Goal: Task Accomplishment & Management: Complete application form

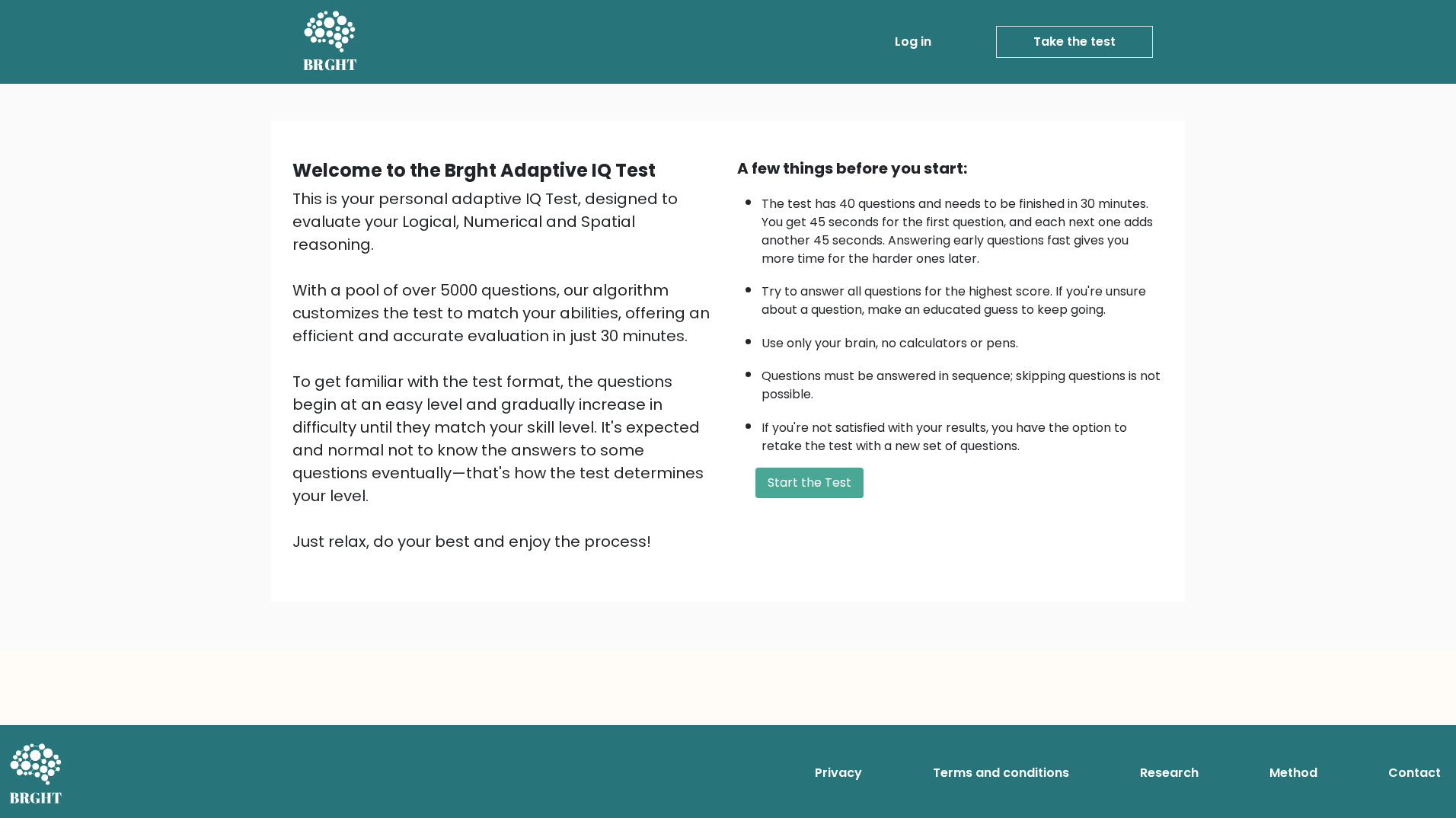
drag, startPoint x: 413, startPoint y: 221, endPoint x: 650, endPoint y: 221, distance: 237.0
click at [650, 221] on div "This is your personal adaptive IQ Test, designed to evaluate your Logical, Nume…" at bounding box center [505, 370] width 426 height 366
click at [806, 478] on button "Start the Test" at bounding box center [809, 482] width 108 height 31
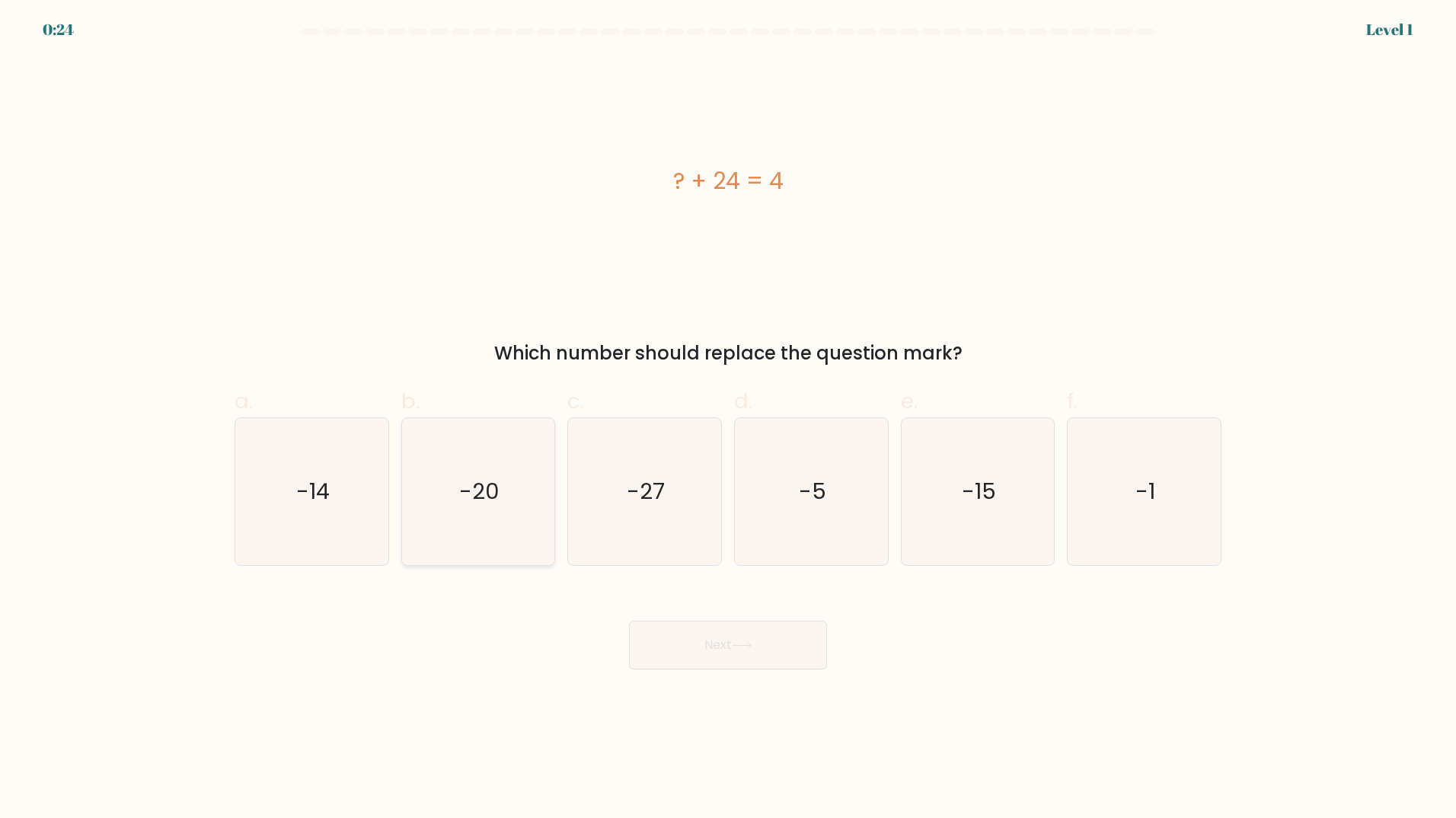
click at [505, 526] on icon "-20" at bounding box center [478, 491] width 147 height 147
click at [728, 418] on input "b. -20" at bounding box center [728, 414] width 1 height 10
radio input "true"
click at [751, 660] on button "Next" at bounding box center [728, 645] width 198 height 49
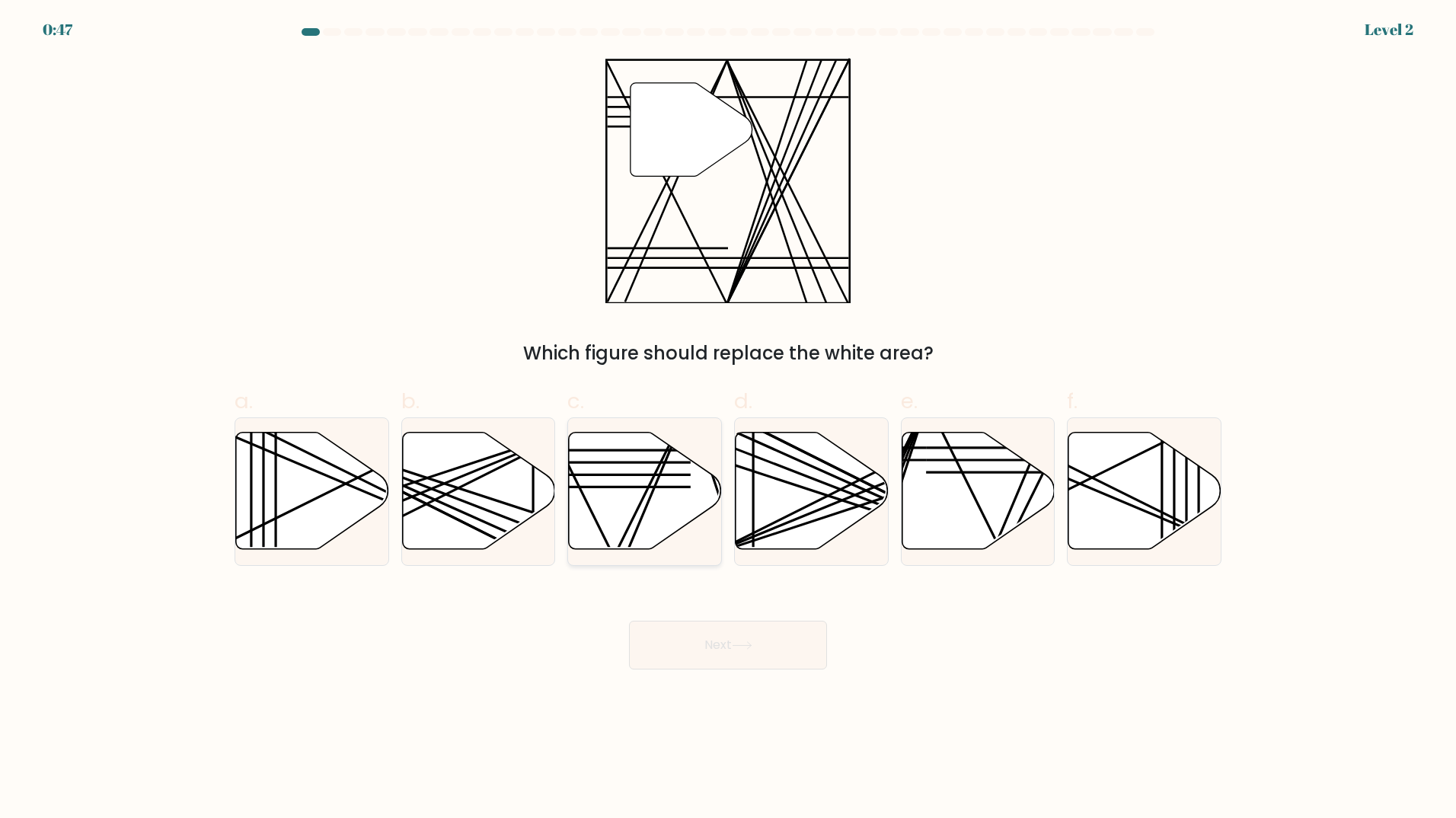
click at [640, 504] on line at bounding box center [615, 555] width 150 height 303
click at [728, 418] on input "c." at bounding box center [728, 414] width 1 height 10
radio input "true"
click at [697, 638] on button "Next" at bounding box center [728, 645] width 198 height 49
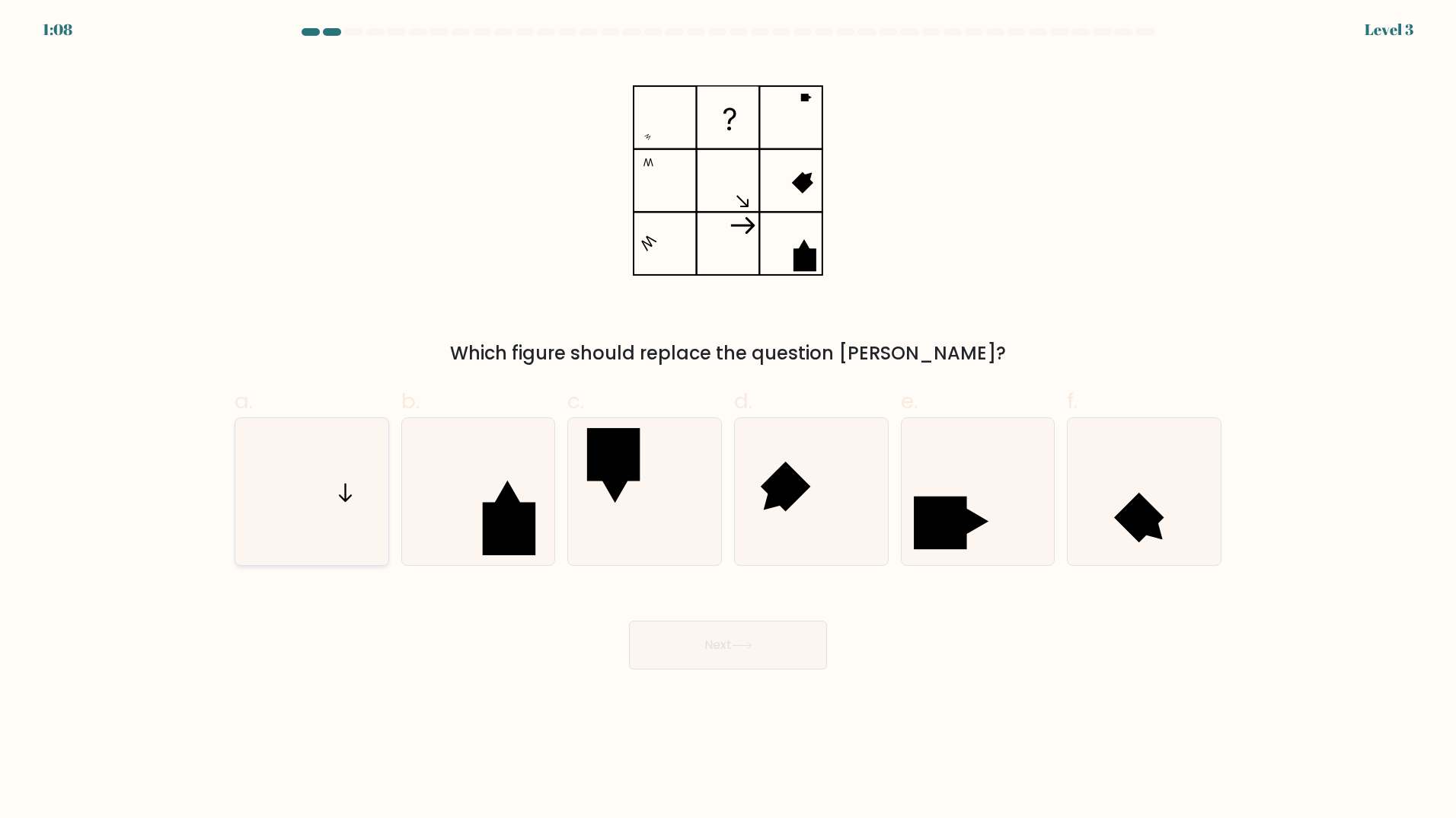
click at [378, 504] on icon at bounding box center [311, 491] width 147 height 147
click at [728, 418] on input "a." at bounding box center [728, 414] width 1 height 10
radio input "true"
click at [747, 647] on icon at bounding box center [742, 645] width 20 height 9
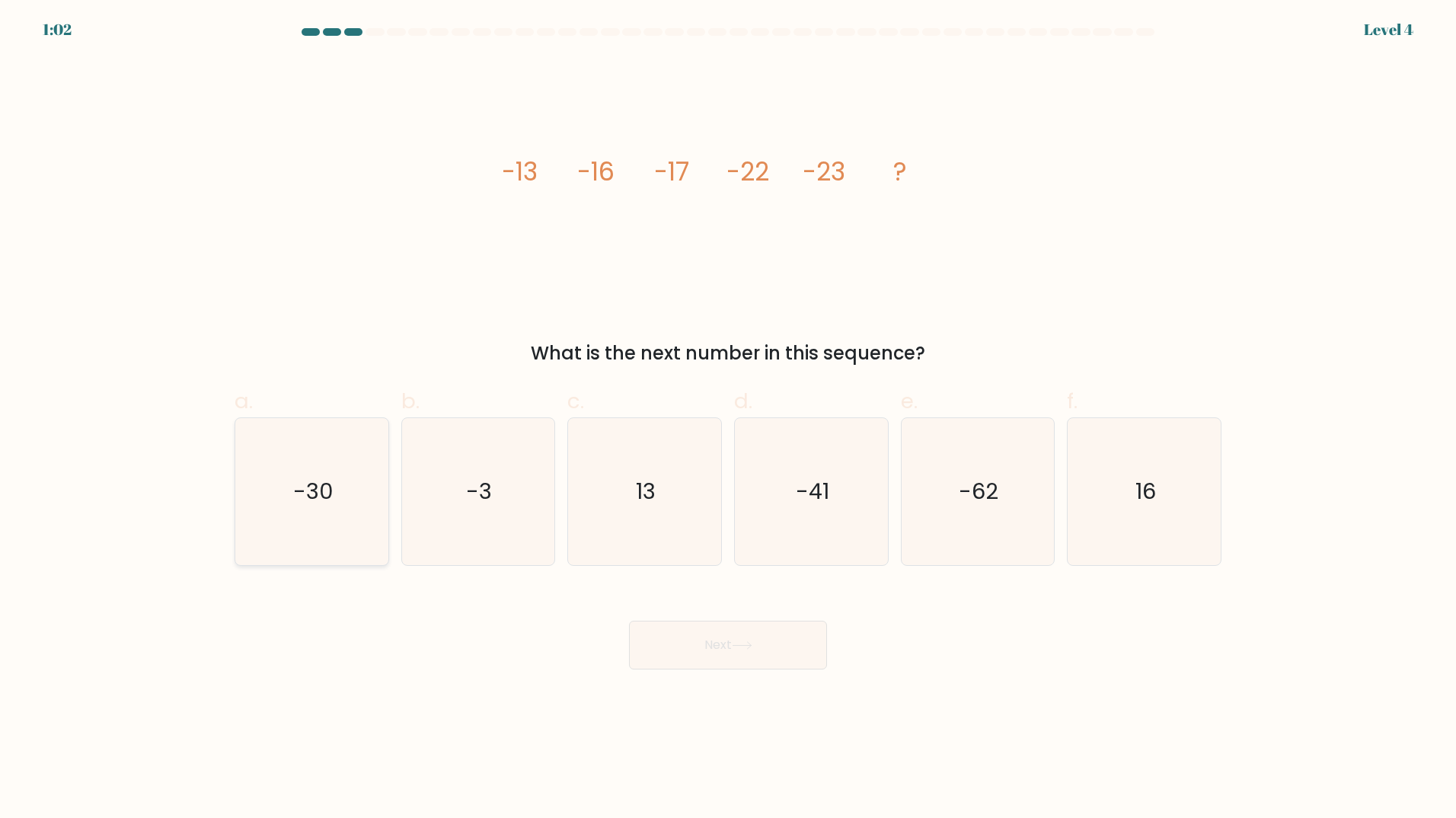
click at [341, 470] on icon "-30" at bounding box center [311, 491] width 147 height 147
click at [728, 418] on input "a. -30" at bounding box center [728, 414] width 1 height 10
radio input "true"
click at [698, 641] on button "Next" at bounding box center [728, 645] width 198 height 49
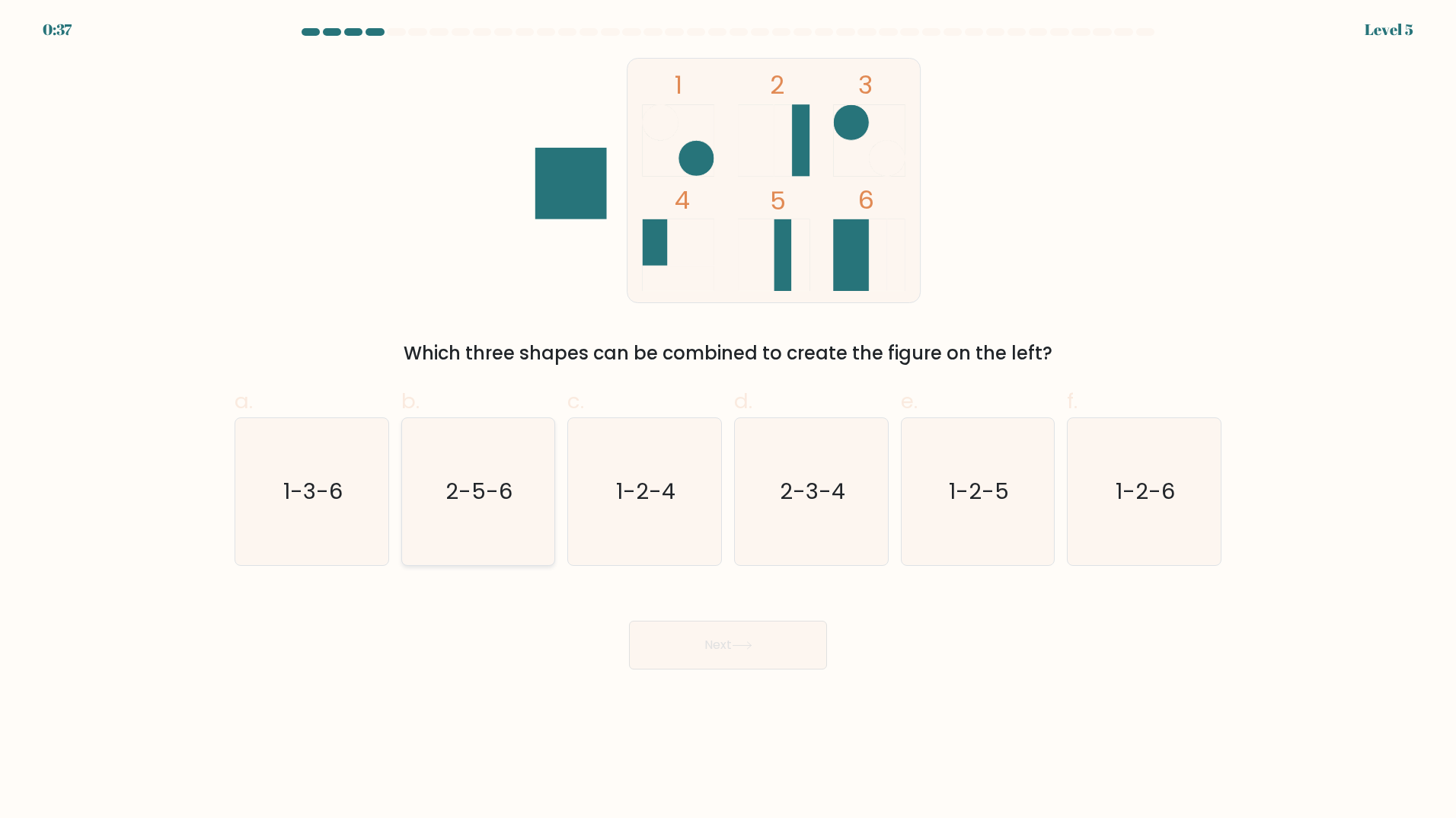
click at [509, 503] on text "2-5-6" at bounding box center [479, 491] width 67 height 31
click at [728, 418] on input "b. 2-5-6" at bounding box center [728, 414] width 1 height 10
radio input "true"
click at [715, 640] on button "Next" at bounding box center [728, 645] width 198 height 49
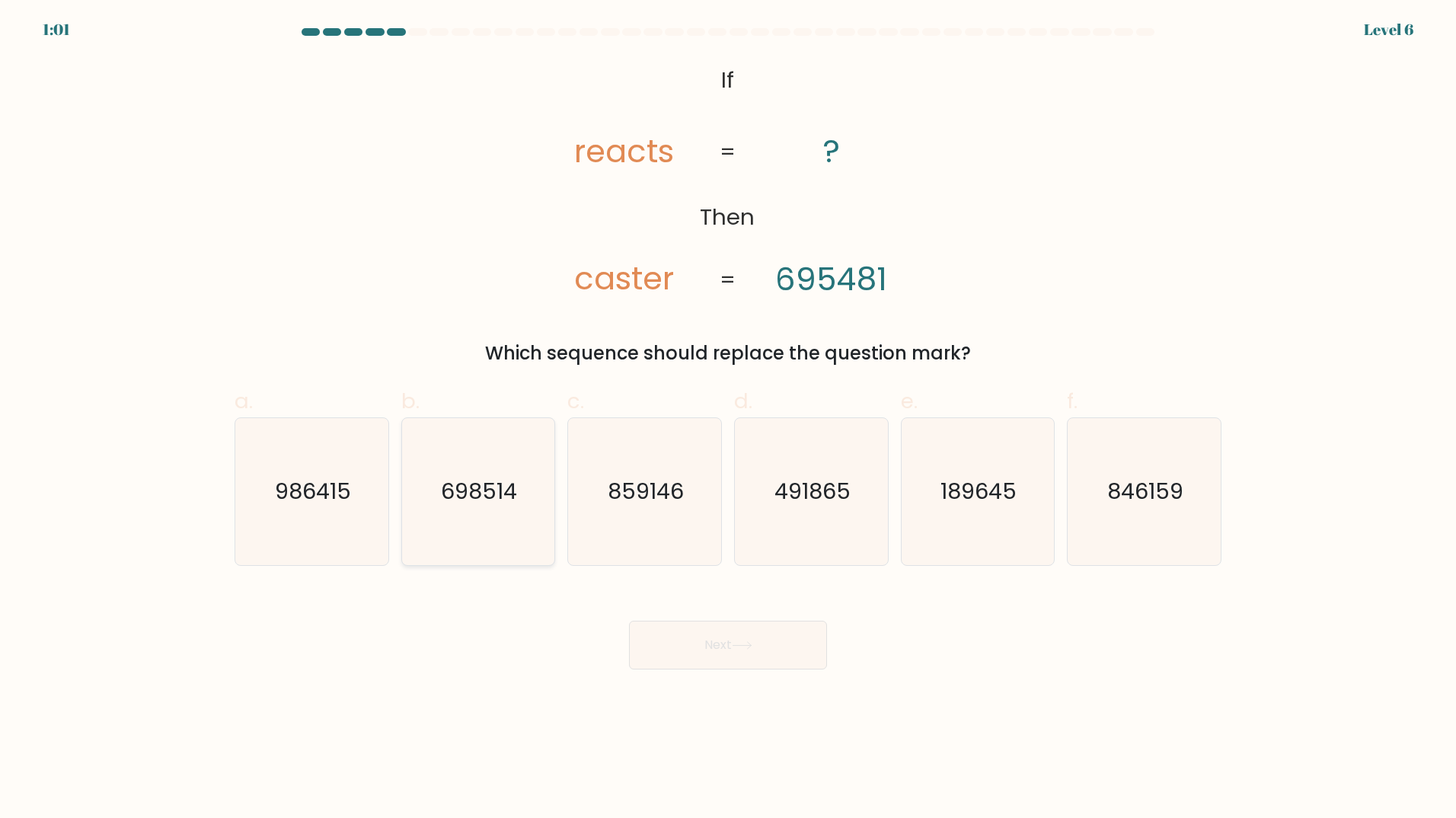
click at [480, 528] on icon "698514" at bounding box center [478, 491] width 147 height 147
click at [728, 418] on input "b. 698514" at bounding box center [728, 414] width 1 height 10
radio input "true"
click at [1147, 495] on text "846159" at bounding box center [1146, 491] width 76 height 31
click at [729, 418] on input "f. 846159" at bounding box center [728, 414] width 1 height 10
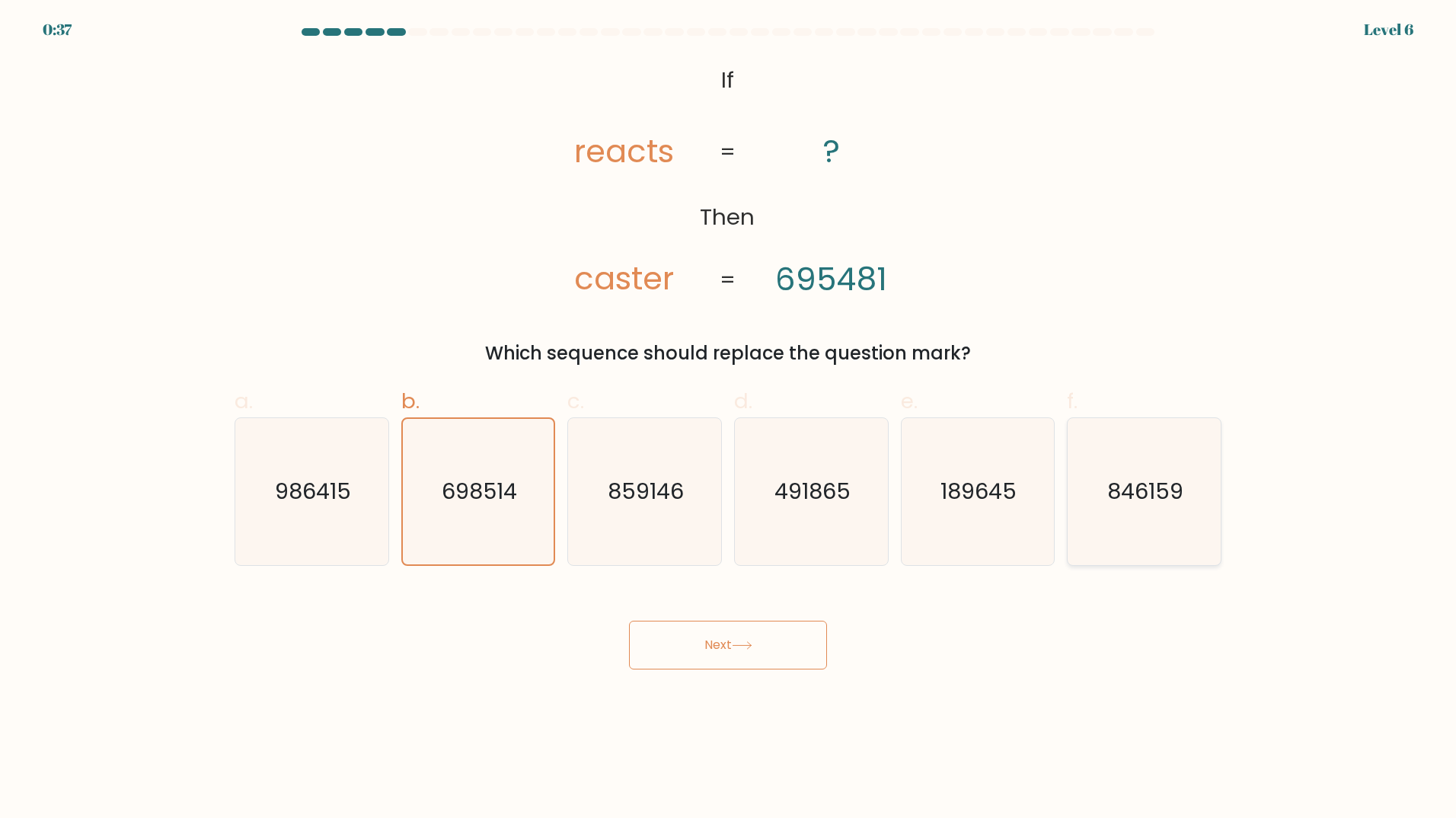
radio input "true"
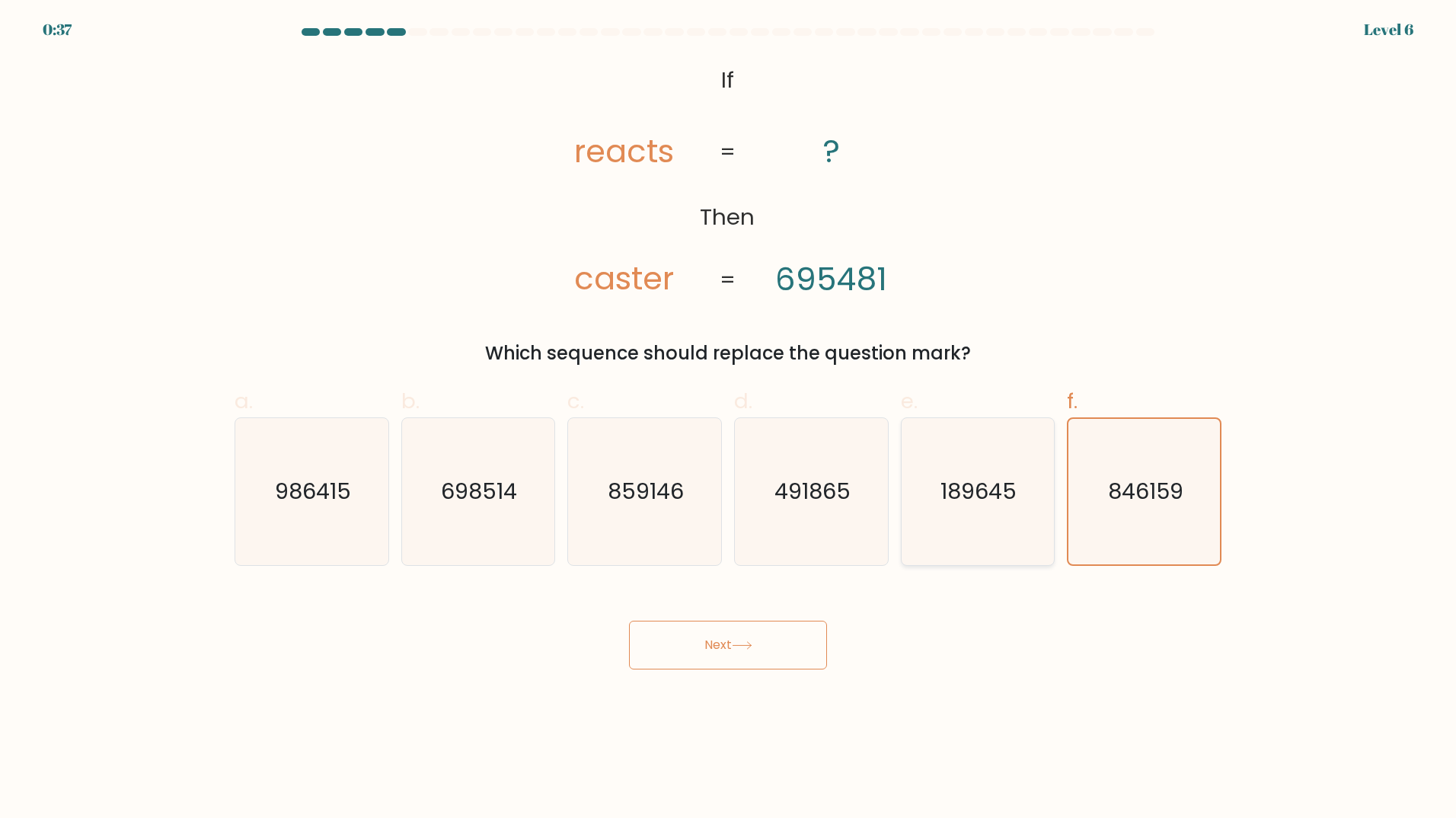
click at [1015, 499] on text "189645" at bounding box center [979, 491] width 76 height 31
click at [729, 418] on input "e. 189645" at bounding box center [728, 414] width 1 height 10
radio input "true"
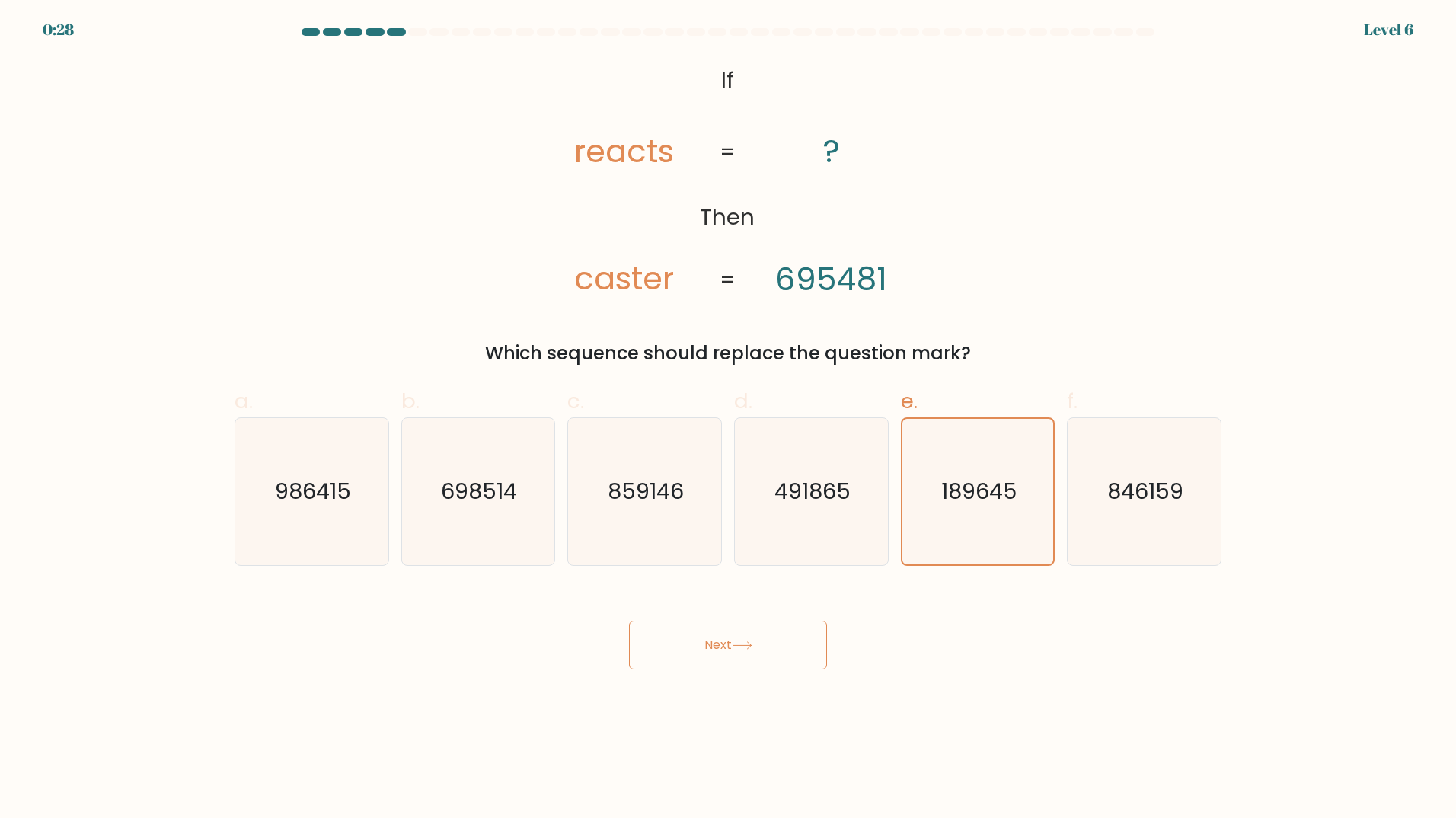
click at [780, 641] on button "Next" at bounding box center [728, 645] width 198 height 49
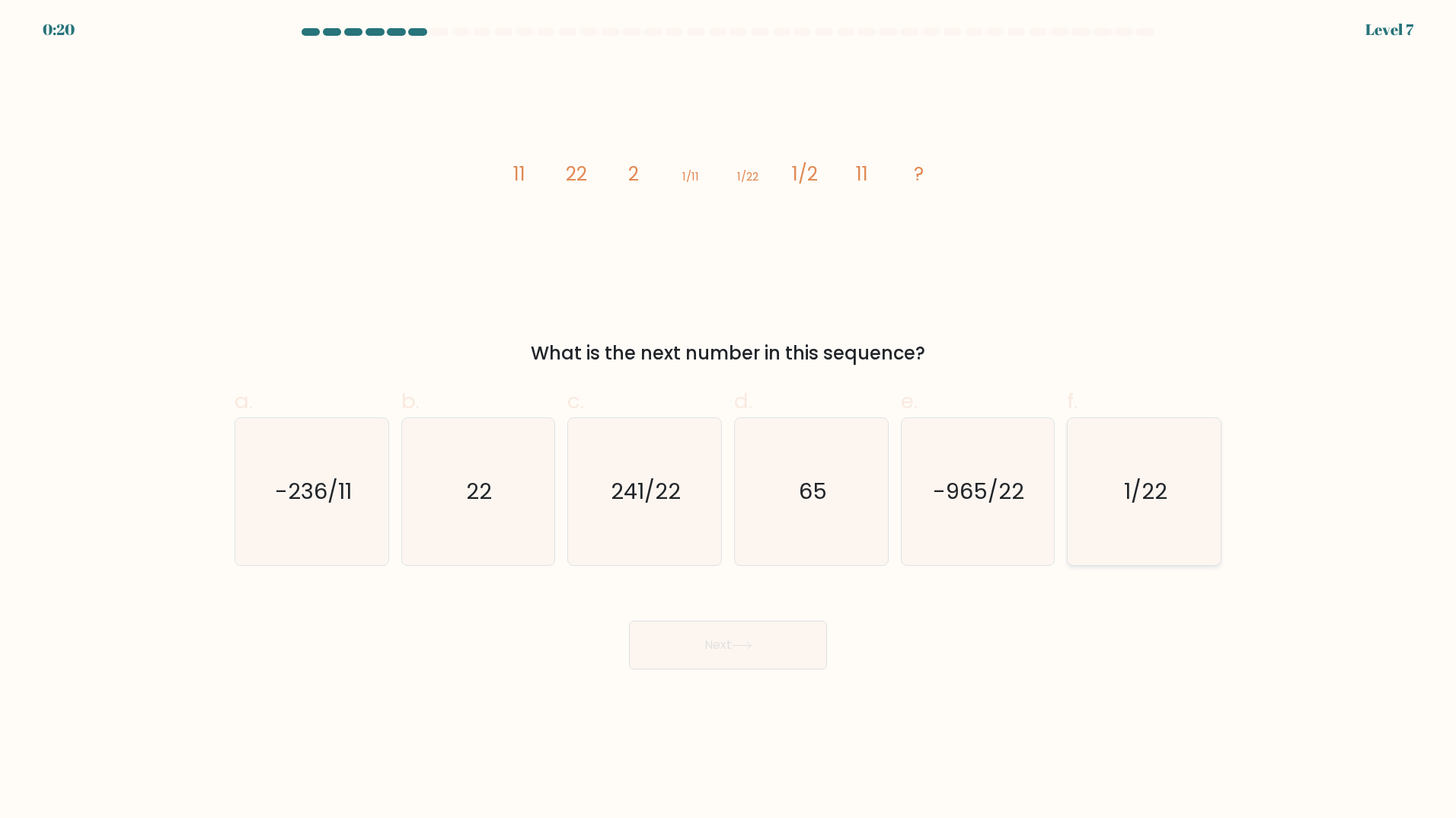
click at [1130, 500] on text "1/22" at bounding box center [1145, 491] width 43 height 31
click at [729, 418] on input "f. 1/22" at bounding box center [728, 414] width 1 height 10
radio input "true"
click at [749, 651] on button "Next" at bounding box center [728, 645] width 198 height 49
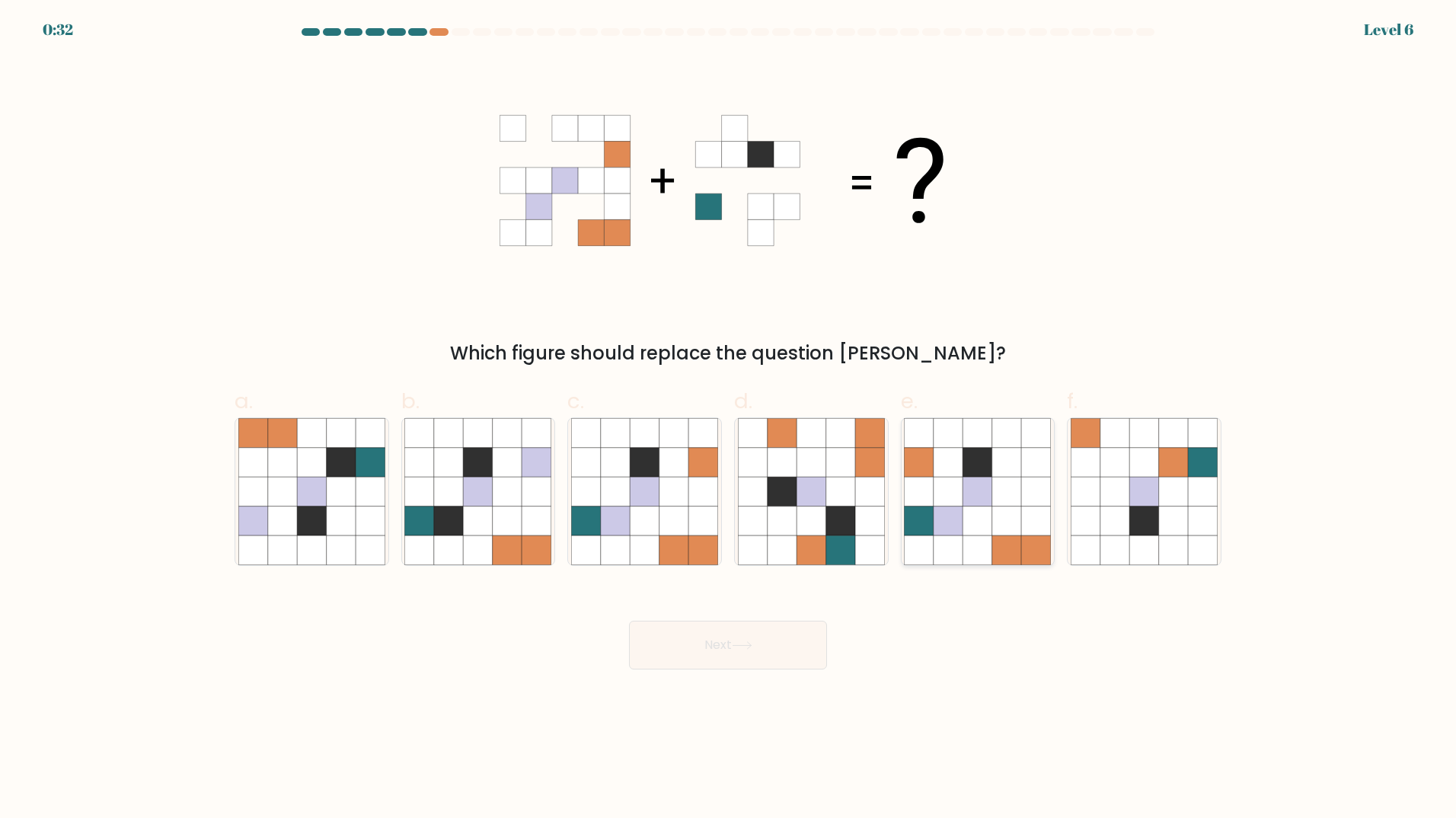
click at [1028, 478] on icon at bounding box center [1037, 491] width 29 height 29
click at [729, 418] on input "e." at bounding box center [728, 414] width 1 height 10
radio input "true"
click at [798, 635] on button "Next" at bounding box center [728, 645] width 198 height 49
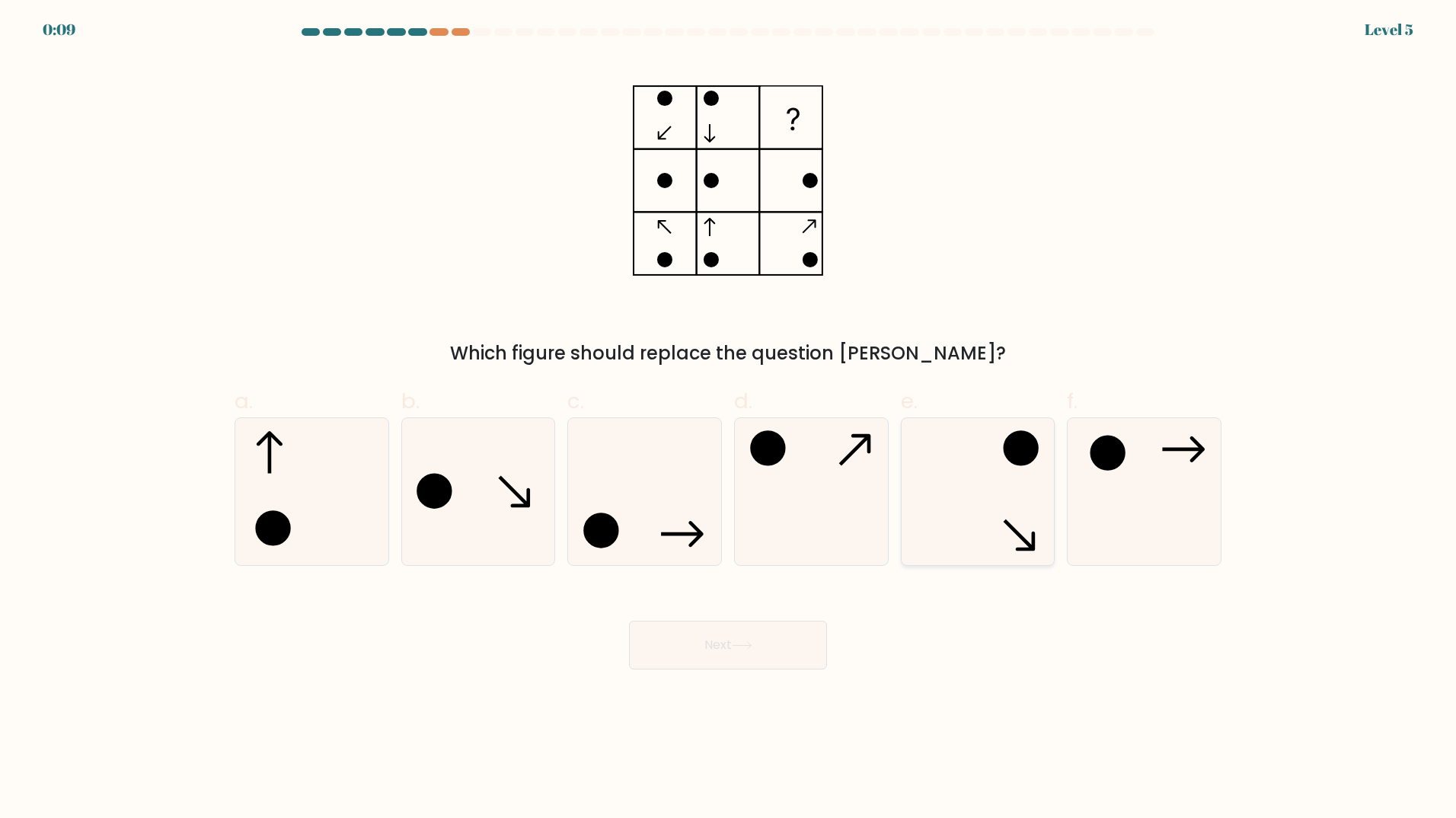
click at [996, 483] on icon at bounding box center [977, 491] width 147 height 147
click at [729, 418] on input "e." at bounding box center [728, 414] width 1 height 10
radio input "true"
click at [710, 640] on button "Next" at bounding box center [728, 645] width 198 height 49
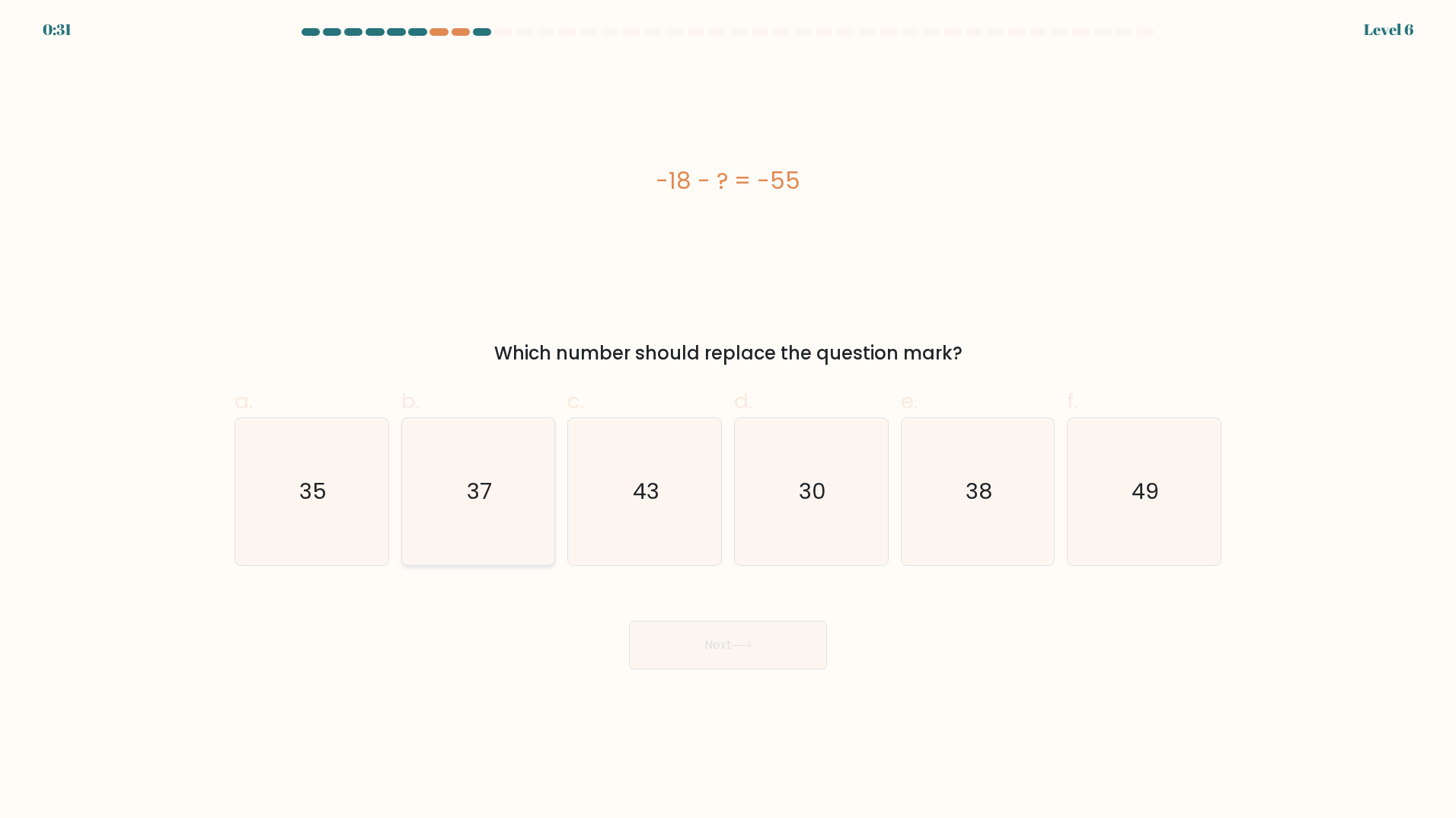
click at [520, 519] on icon "37" at bounding box center [478, 491] width 147 height 147
click at [728, 418] on input "b. 37" at bounding box center [728, 414] width 1 height 10
radio input "true"
click at [710, 640] on button "Next" at bounding box center [728, 645] width 198 height 49
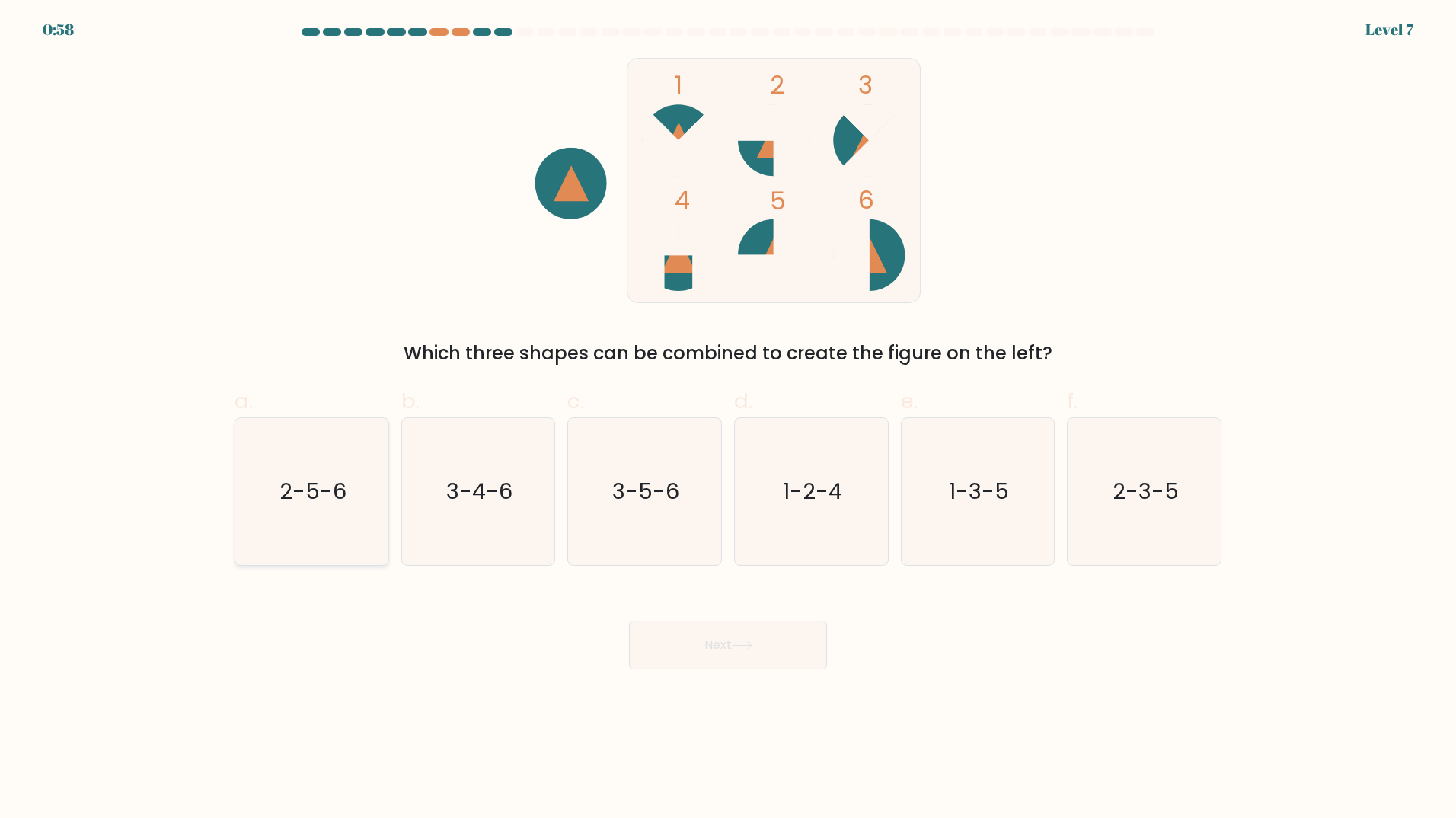
click at [324, 508] on icon "2-5-6" at bounding box center [311, 491] width 147 height 147
click at [728, 418] on input "a. 2-5-6" at bounding box center [728, 414] width 1 height 10
radio input "true"
click at [764, 643] on button "Next" at bounding box center [728, 645] width 198 height 49
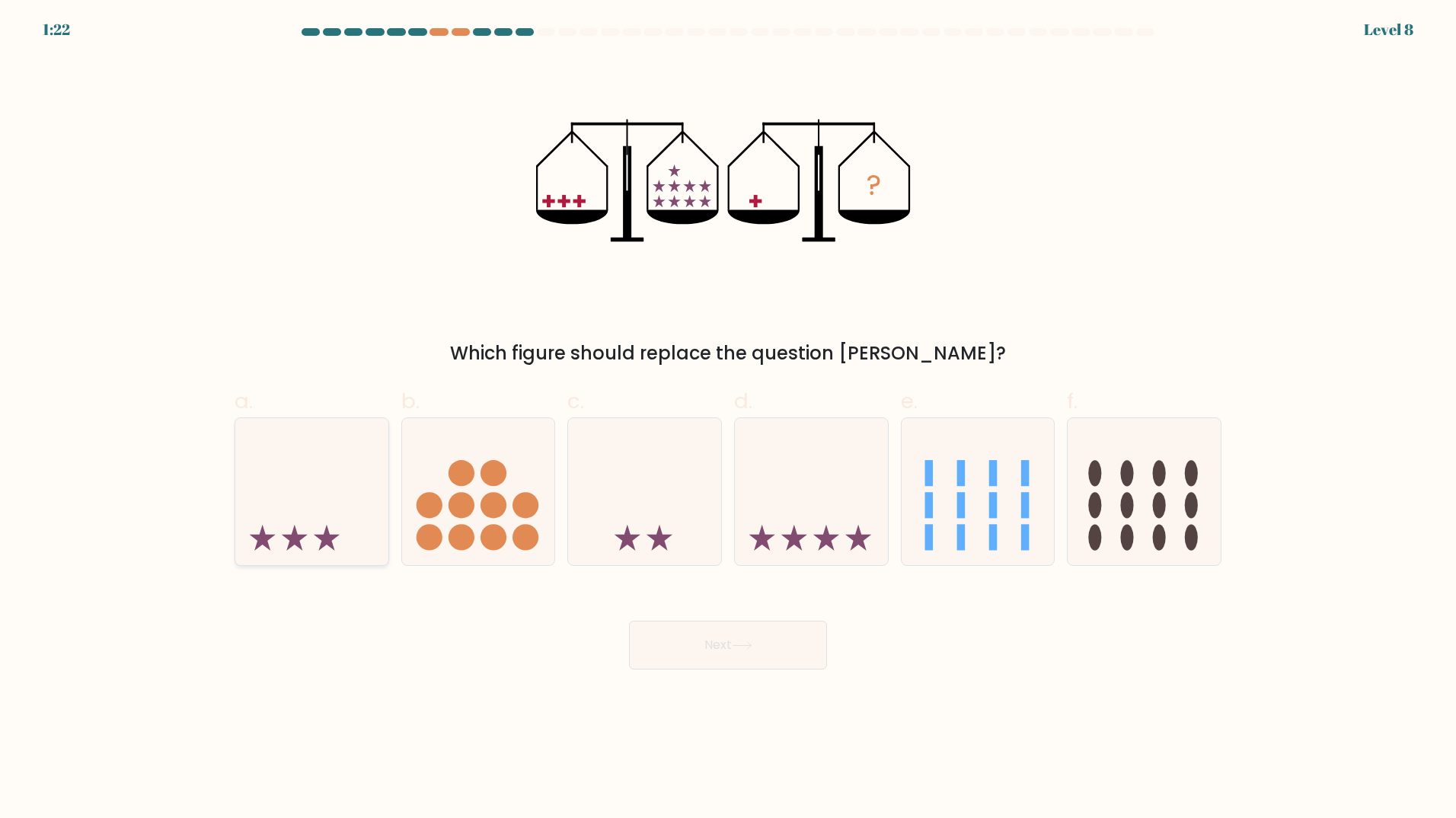
click at [359, 500] on icon at bounding box center [312, 491] width 153 height 126
click at [728, 418] on input "a." at bounding box center [728, 414] width 1 height 10
radio input "true"
click at [700, 634] on button "Next" at bounding box center [728, 645] width 198 height 49
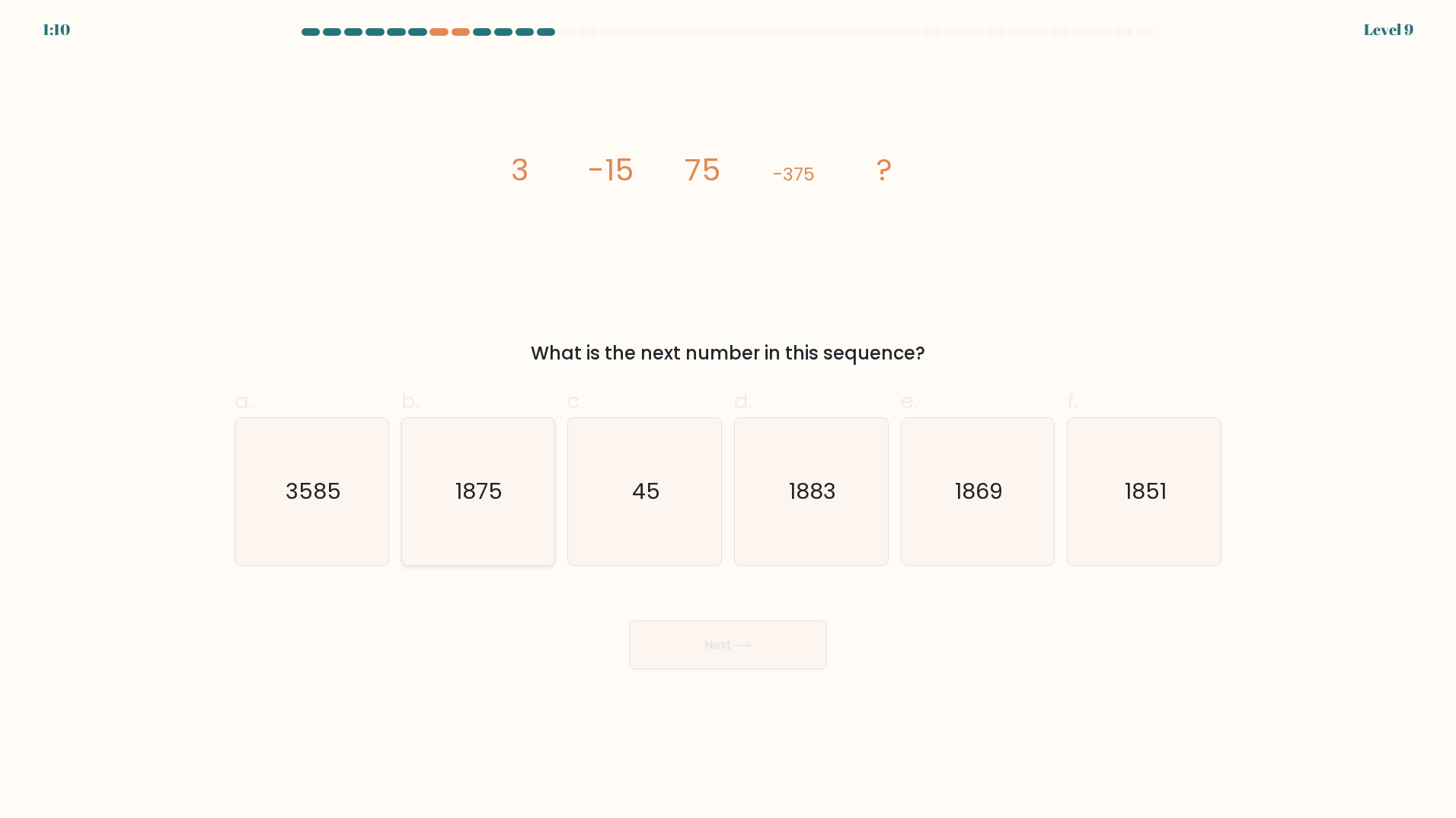
click at [472, 496] on text "1875" at bounding box center [480, 491] width 47 height 31
click at [728, 418] on input "b. 1875" at bounding box center [728, 414] width 1 height 10
radio input "true"
click at [697, 640] on button "Next" at bounding box center [728, 645] width 198 height 49
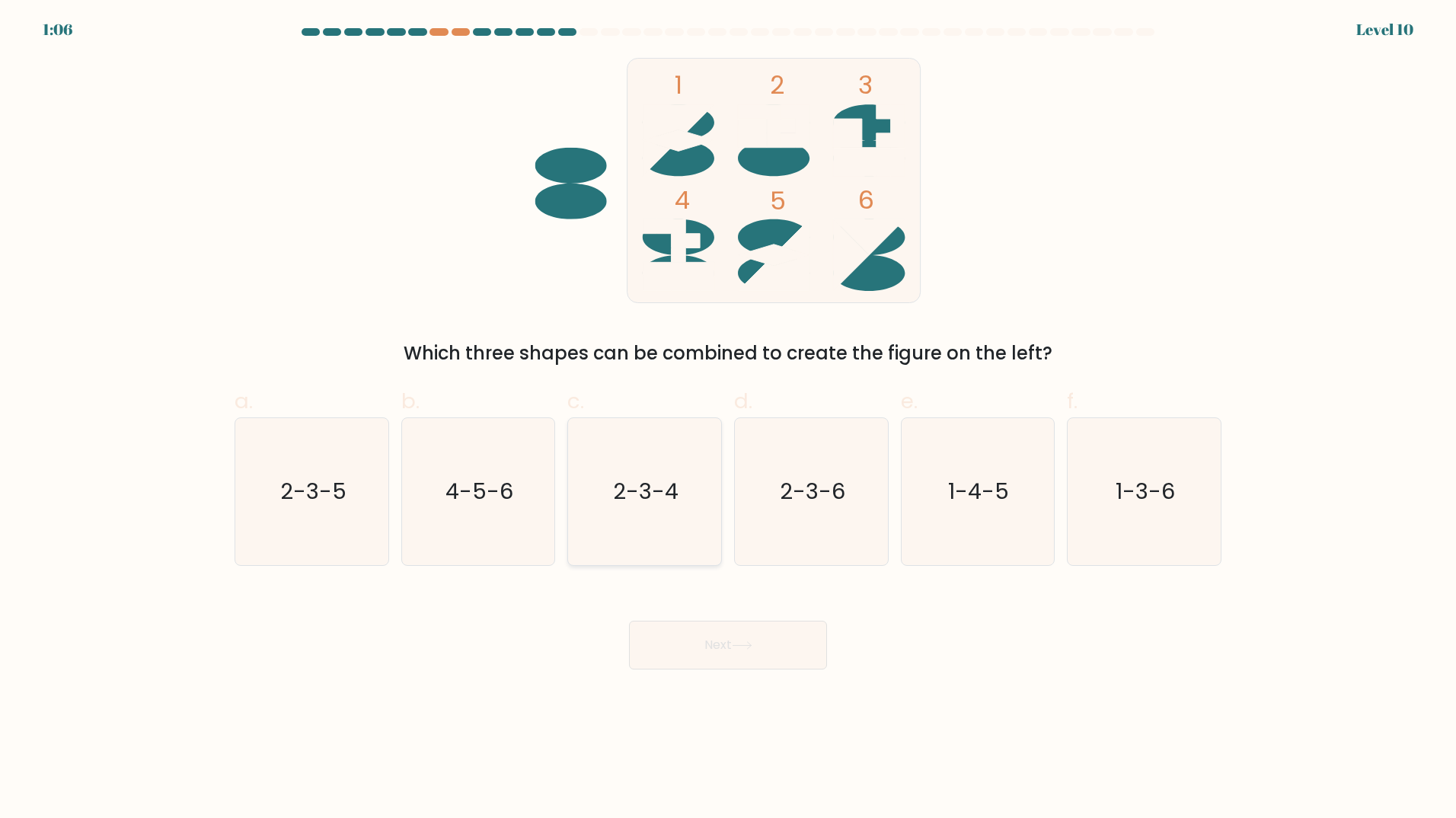
click at [657, 516] on icon "2-3-4" at bounding box center [645, 491] width 147 height 147
click at [728, 418] on input "c. 2-3-4" at bounding box center [728, 414] width 1 height 10
radio input "true"
click at [703, 648] on button "Next" at bounding box center [728, 645] width 198 height 49
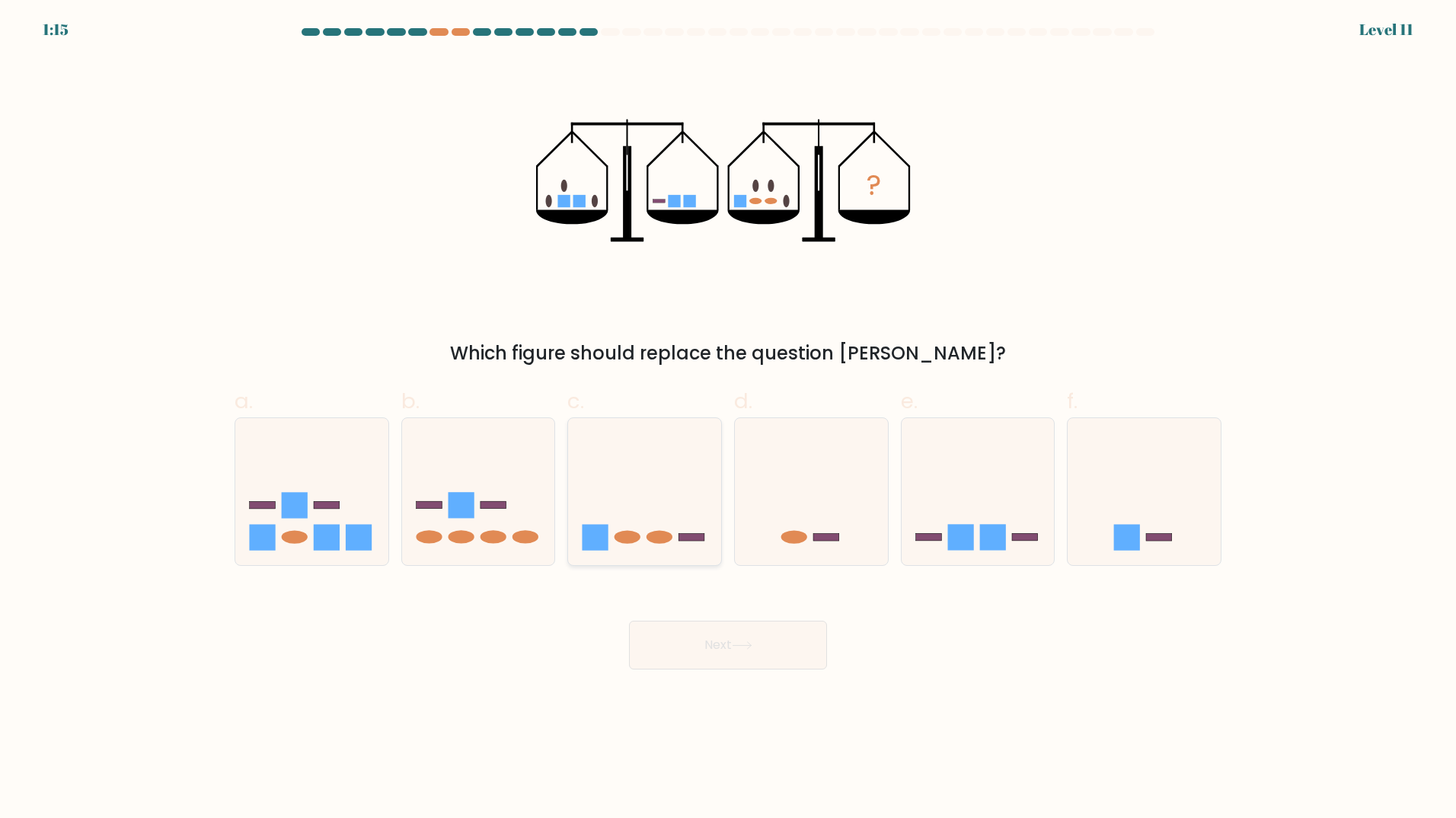
click at [640, 500] on icon at bounding box center [645, 491] width 153 height 126
click at [728, 418] on input "c." at bounding box center [728, 414] width 1 height 10
radio input "true"
click at [750, 657] on button "Next" at bounding box center [728, 645] width 198 height 49
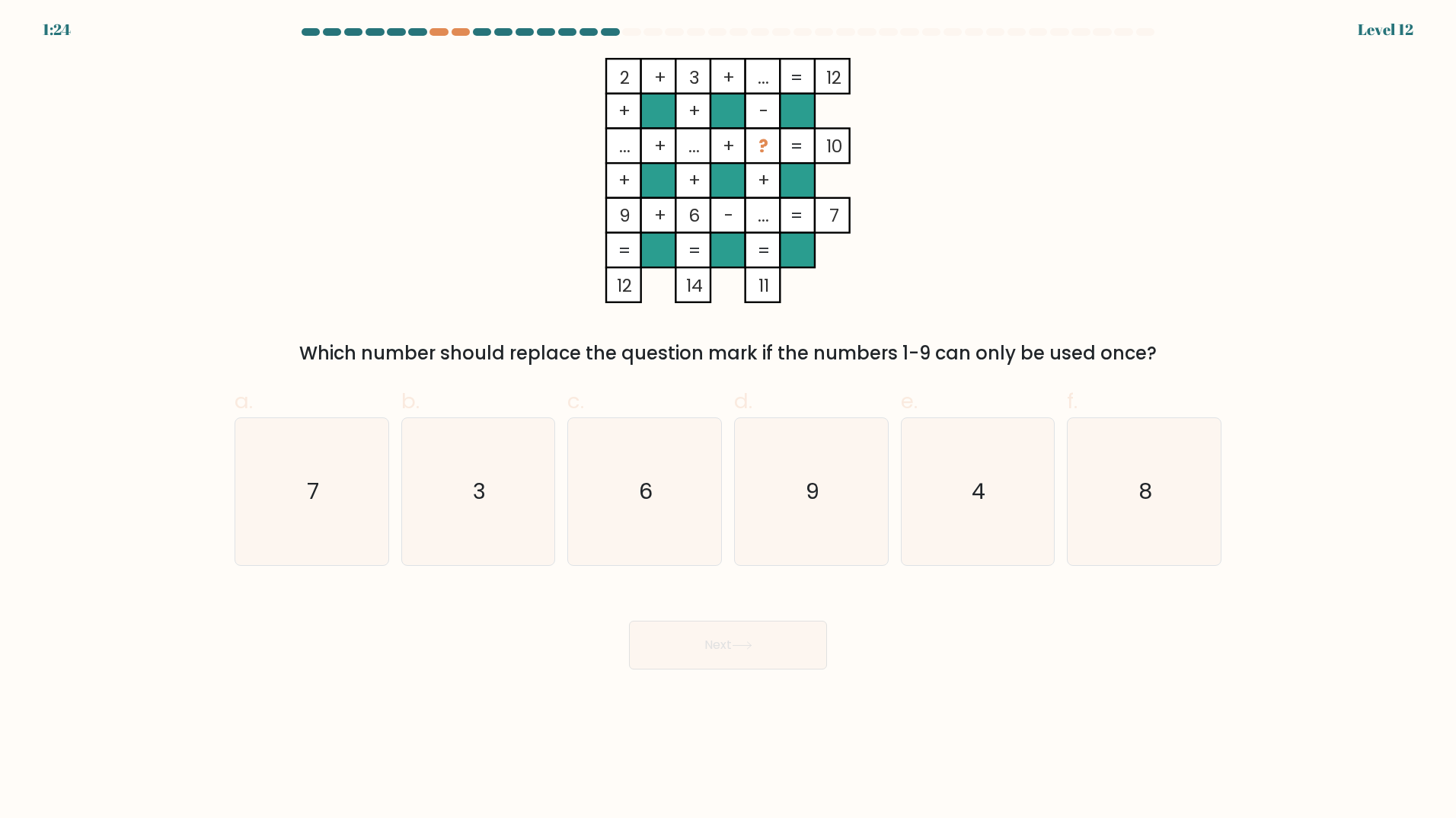
click at [626, 144] on tspan "..." at bounding box center [624, 146] width 11 height 24
drag, startPoint x: 696, startPoint y: 150, endPoint x: 687, endPoint y: 152, distance: 9.2
click at [688, 152] on tspan "..." at bounding box center [694, 146] width 11 height 24
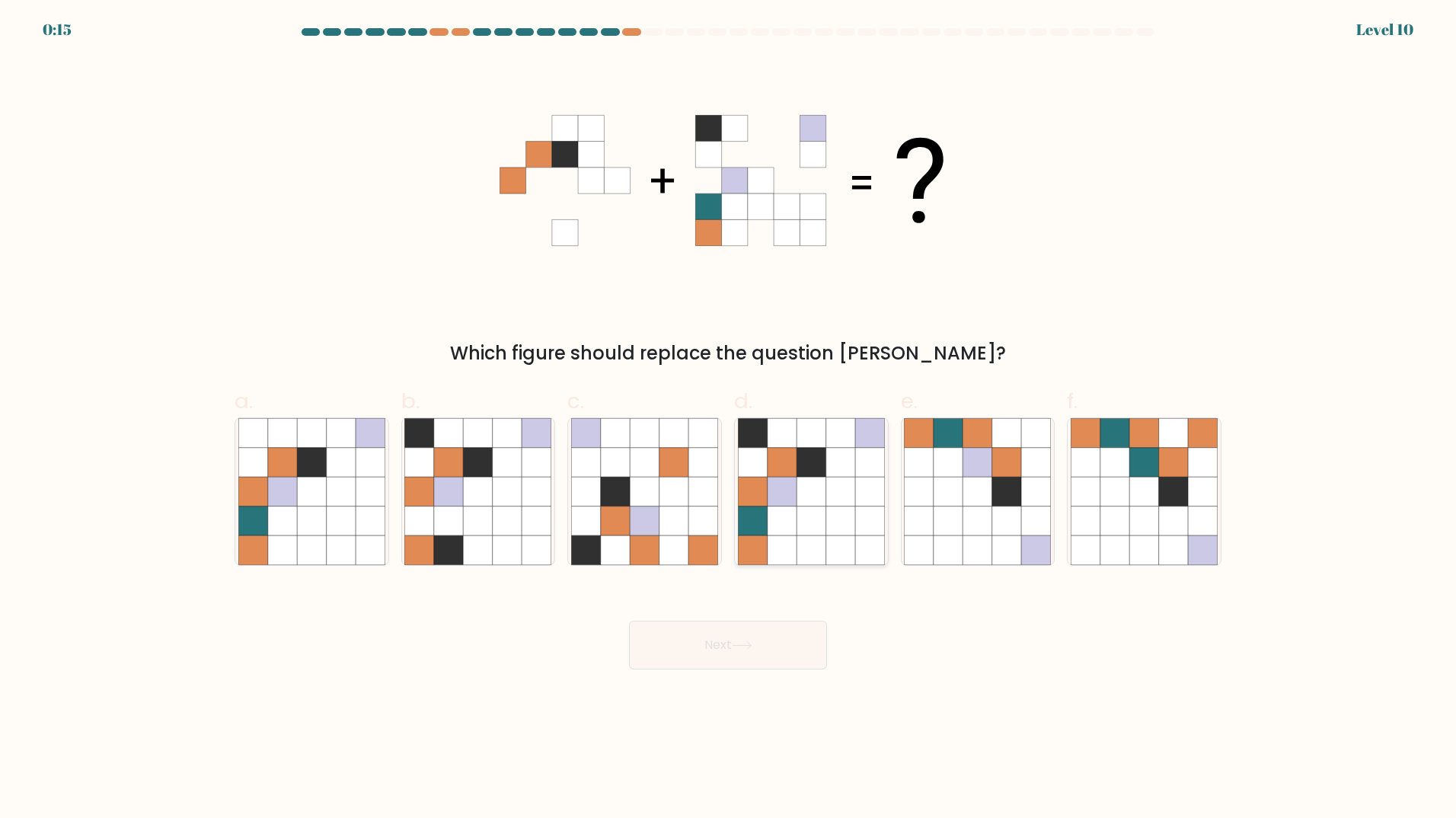
click at [806, 506] on icon at bounding box center [811, 519] width 29 height 29
click at [729, 418] on input "d." at bounding box center [728, 414] width 1 height 10
radio input "true"
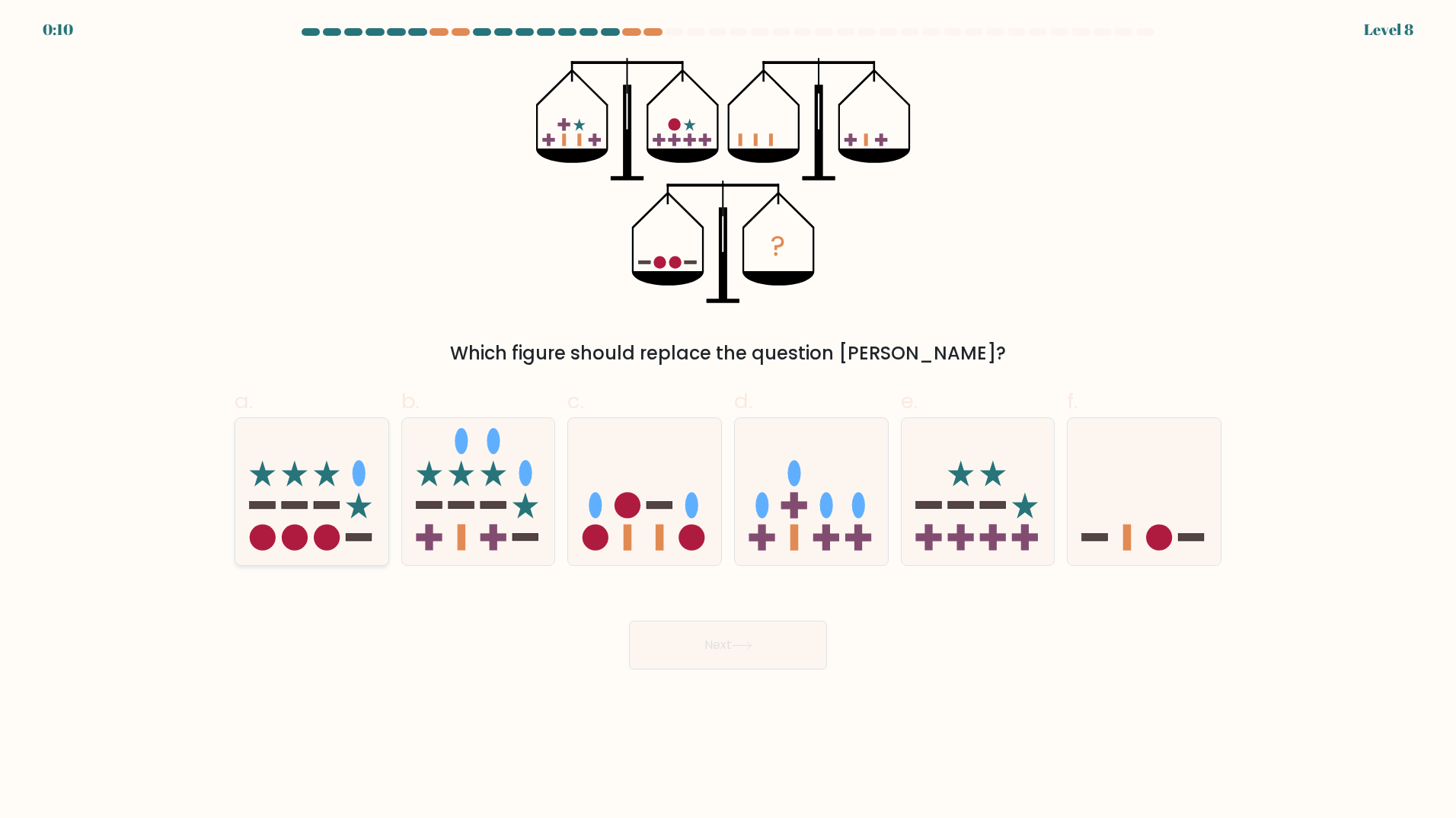
drag, startPoint x: 1137, startPoint y: 495, endPoint x: 297, endPoint y: 502, distance: 840.0
click at [297, 502] on rect at bounding box center [294, 505] width 26 height 8
click at [728, 418] on input "a." at bounding box center [728, 414] width 1 height 10
radio input "true"
click at [743, 653] on button "Next" at bounding box center [728, 645] width 198 height 49
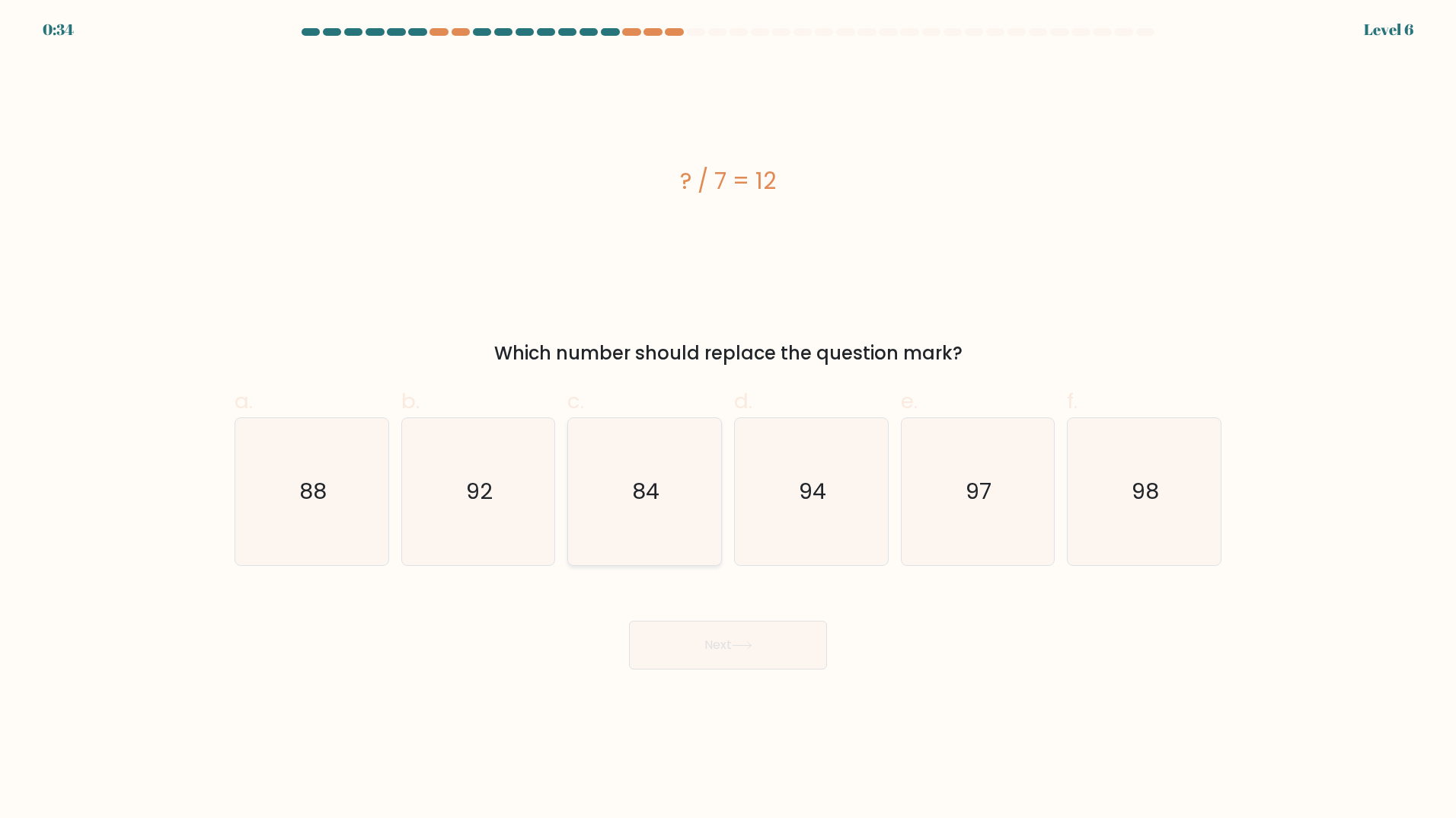
click at [655, 471] on icon "84" at bounding box center [645, 491] width 147 height 147
click at [728, 418] on input "c. 84" at bounding box center [728, 414] width 1 height 10
radio input "true"
click at [735, 633] on button "Next" at bounding box center [728, 645] width 198 height 49
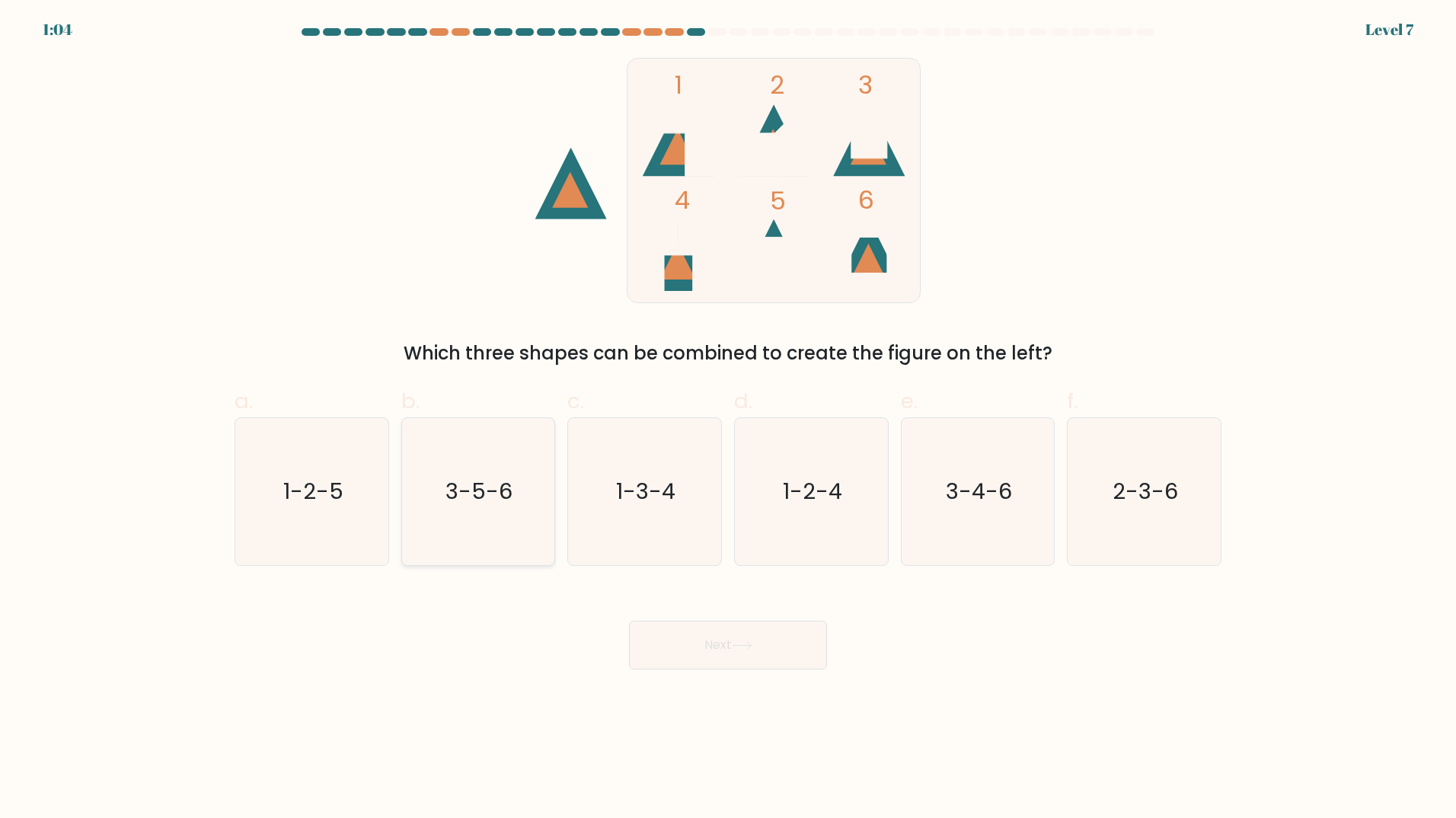
click at [507, 516] on icon "3-5-6" at bounding box center [478, 491] width 147 height 147
click at [728, 418] on input "b. 3-5-6" at bounding box center [728, 414] width 1 height 10
radio input "true"
click at [728, 654] on button "Next" at bounding box center [728, 645] width 198 height 49
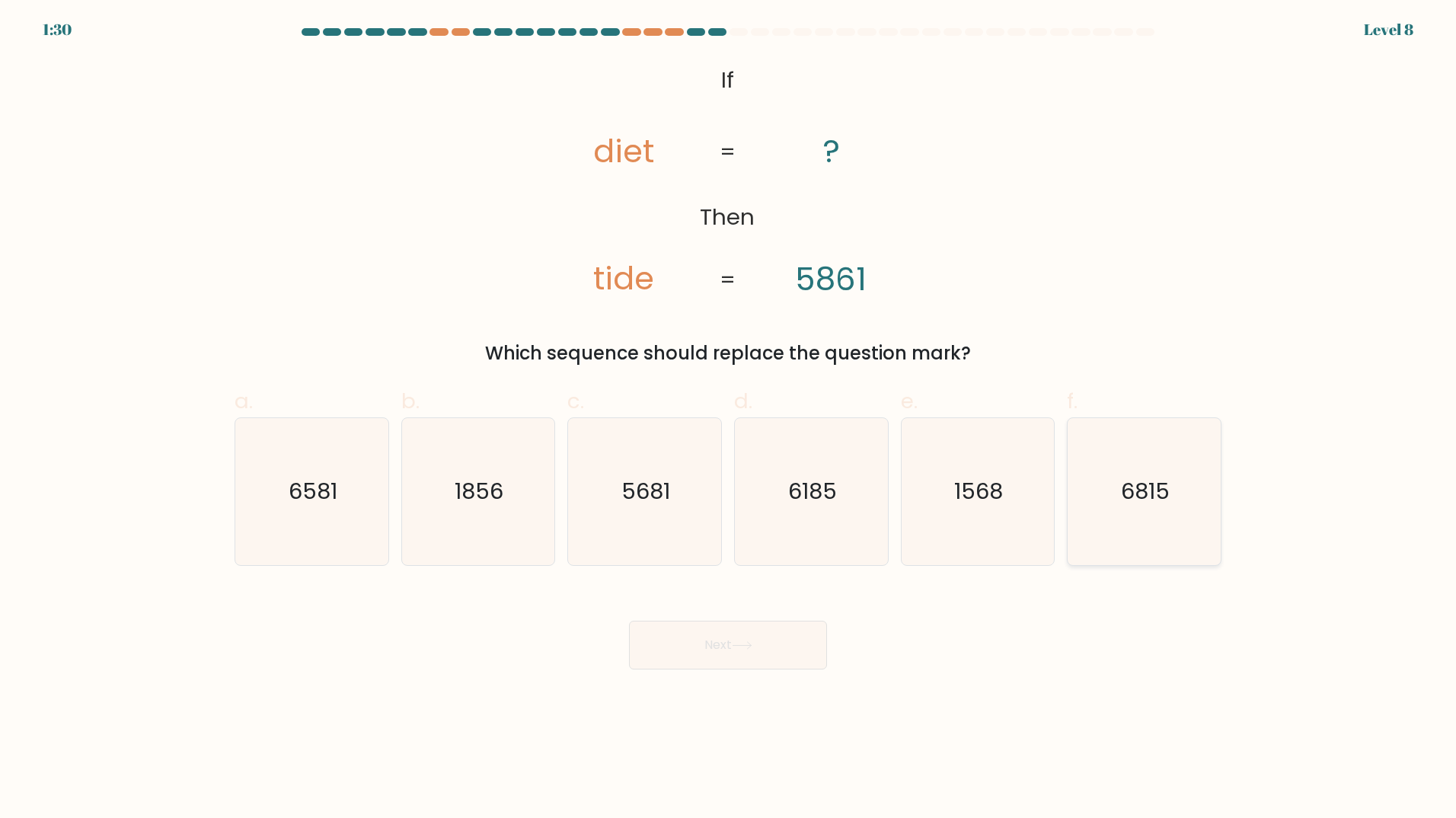
click at [1202, 477] on icon "6815" at bounding box center [1144, 491] width 147 height 147
click at [729, 418] on input "f. 6815" at bounding box center [728, 414] width 1 height 10
radio input "true"
click at [744, 662] on button "Next" at bounding box center [728, 645] width 198 height 49
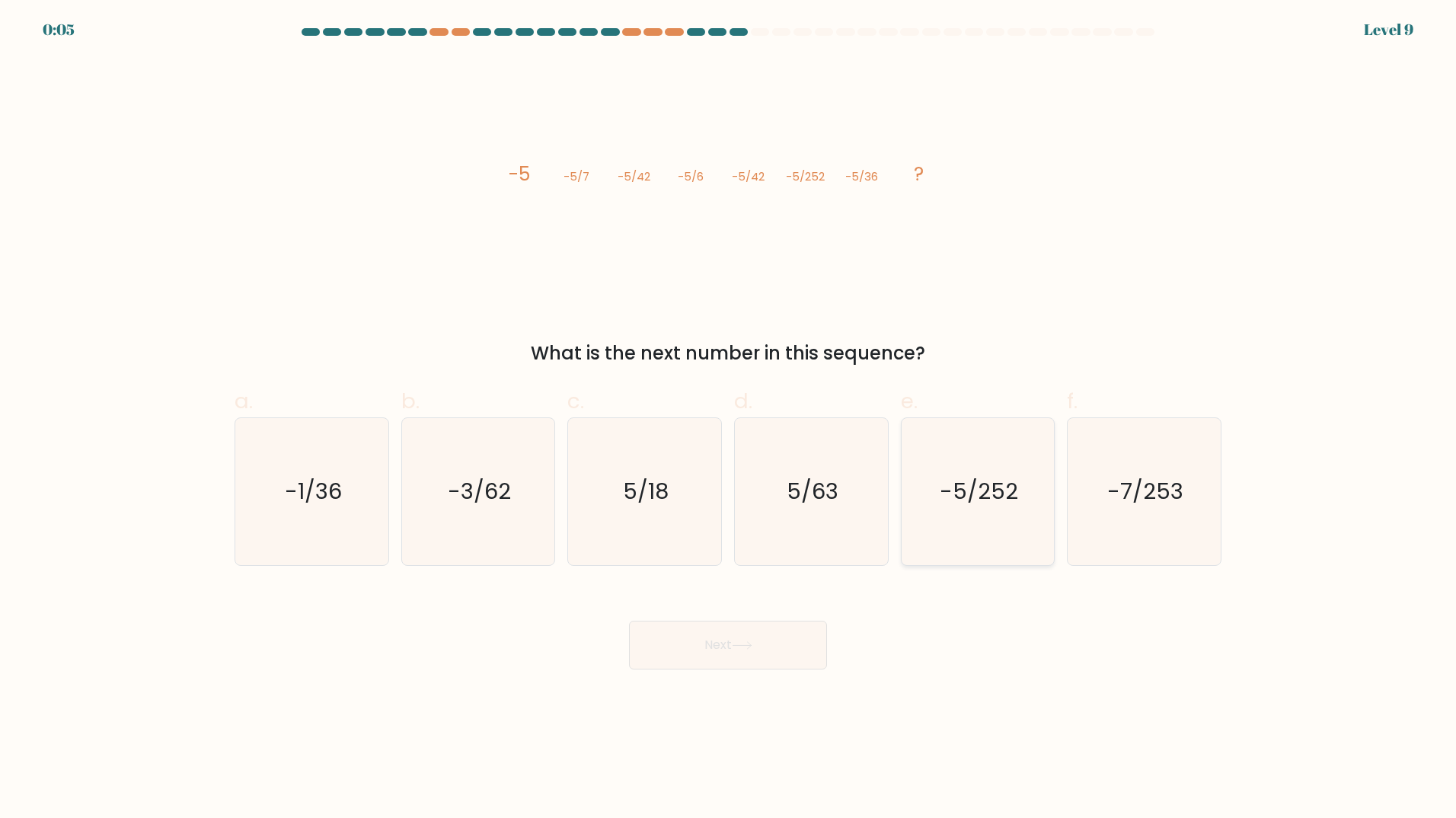
click at [1015, 515] on icon "-5/252" at bounding box center [977, 491] width 147 height 147
click at [729, 418] on input "e. -5/252" at bounding box center [728, 414] width 1 height 10
radio input "true"
click at [793, 637] on button "Next" at bounding box center [728, 645] width 198 height 49
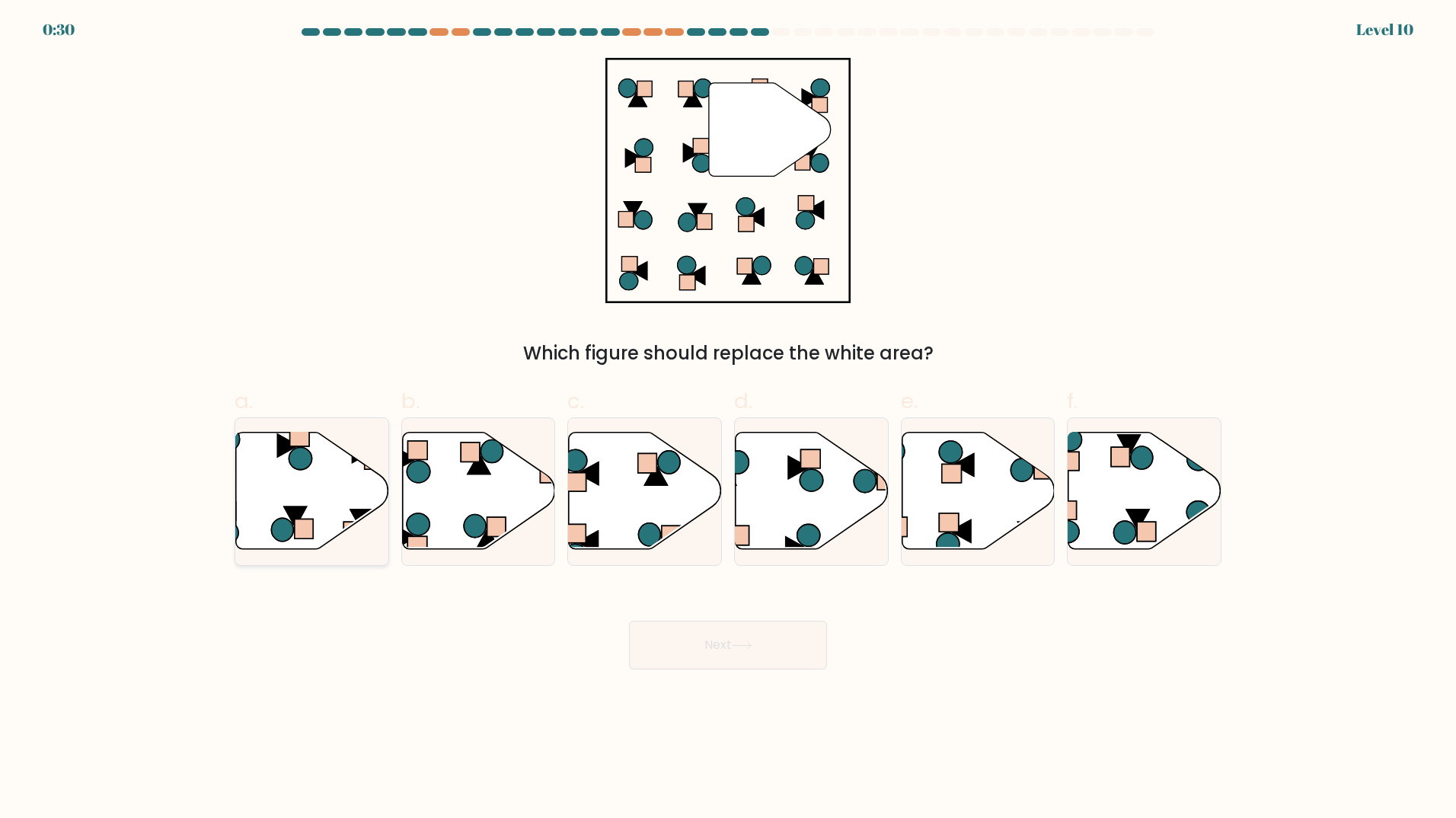
click at [296, 478] on icon at bounding box center [312, 490] width 153 height 117
click at [728, 418] on input "a." at bounding box center [728, 414] width 1 height 10
radio input "true"
click at [732, 648] on button "Next" at bounding box center [728, 645] width 198 height 49
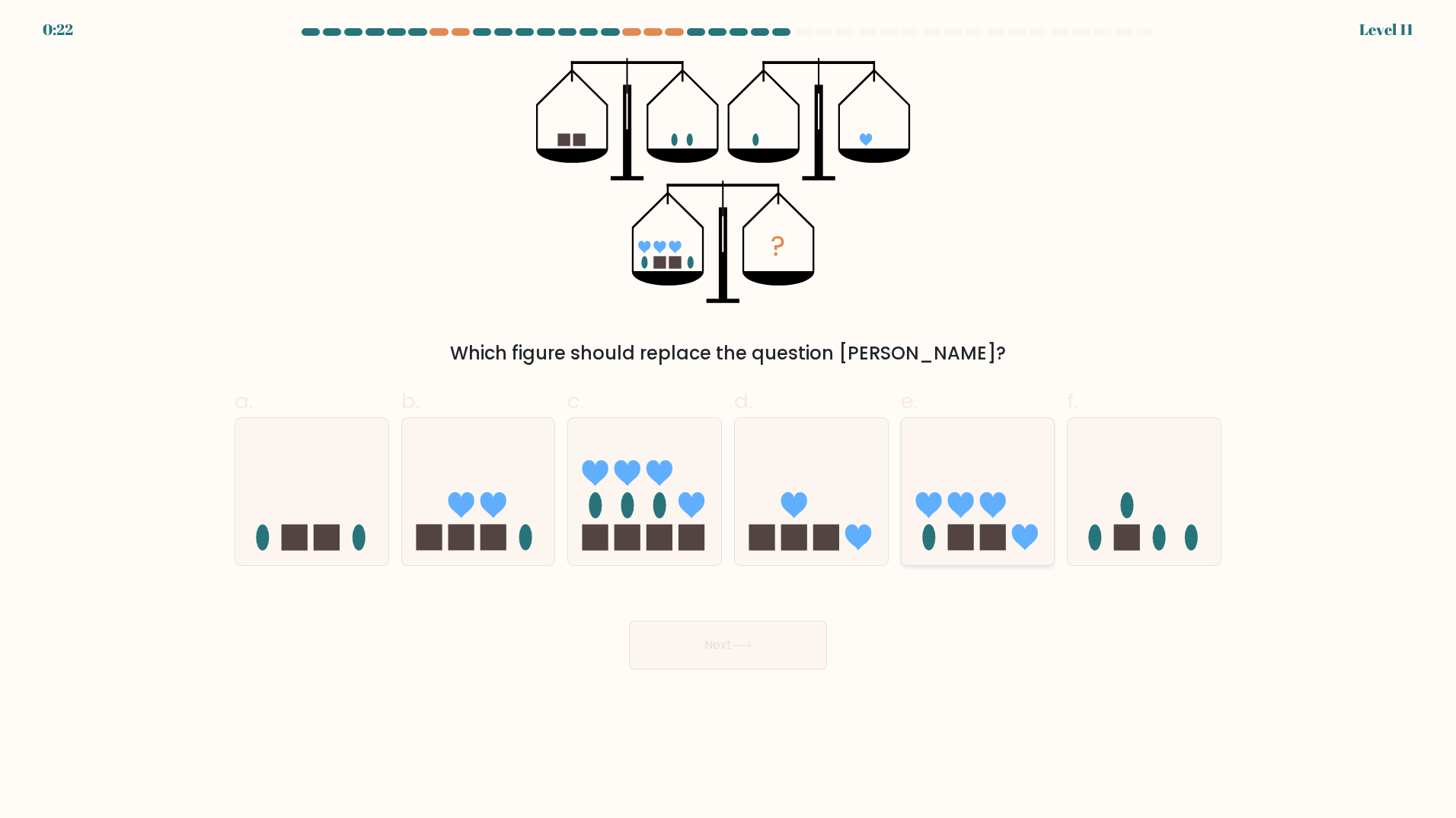
click at [1013, 498] on icon at bounding box center [978, 491] width 153 height 126
click at [729, 418] on input "e." at bounding box center [728, 414] width 1 height 10
radio input "true"
click at [765, 661] on button "Next" at bounding box center [728, 645] width 198 height 49
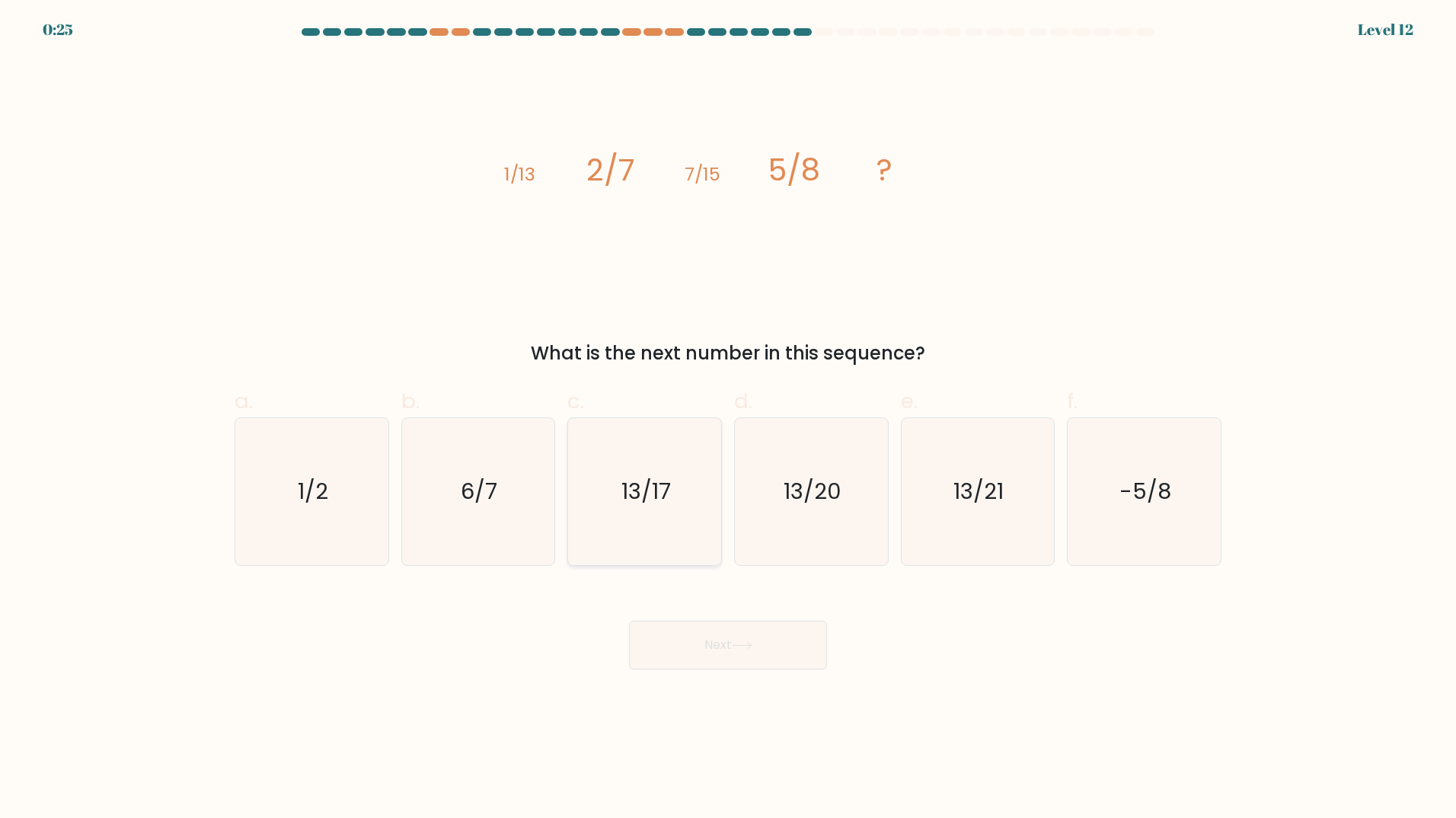
click at [650, 487] on text "13/17" at bounding box center [646, 491] width 50 height 31
click at [728, 418] on input "c. 13/17" at bounding box center [728, 414] width 1 height 10
radio input "true"
click at [712, 664] on button "Next" at bounding box center [728, 645] width 198 height 49
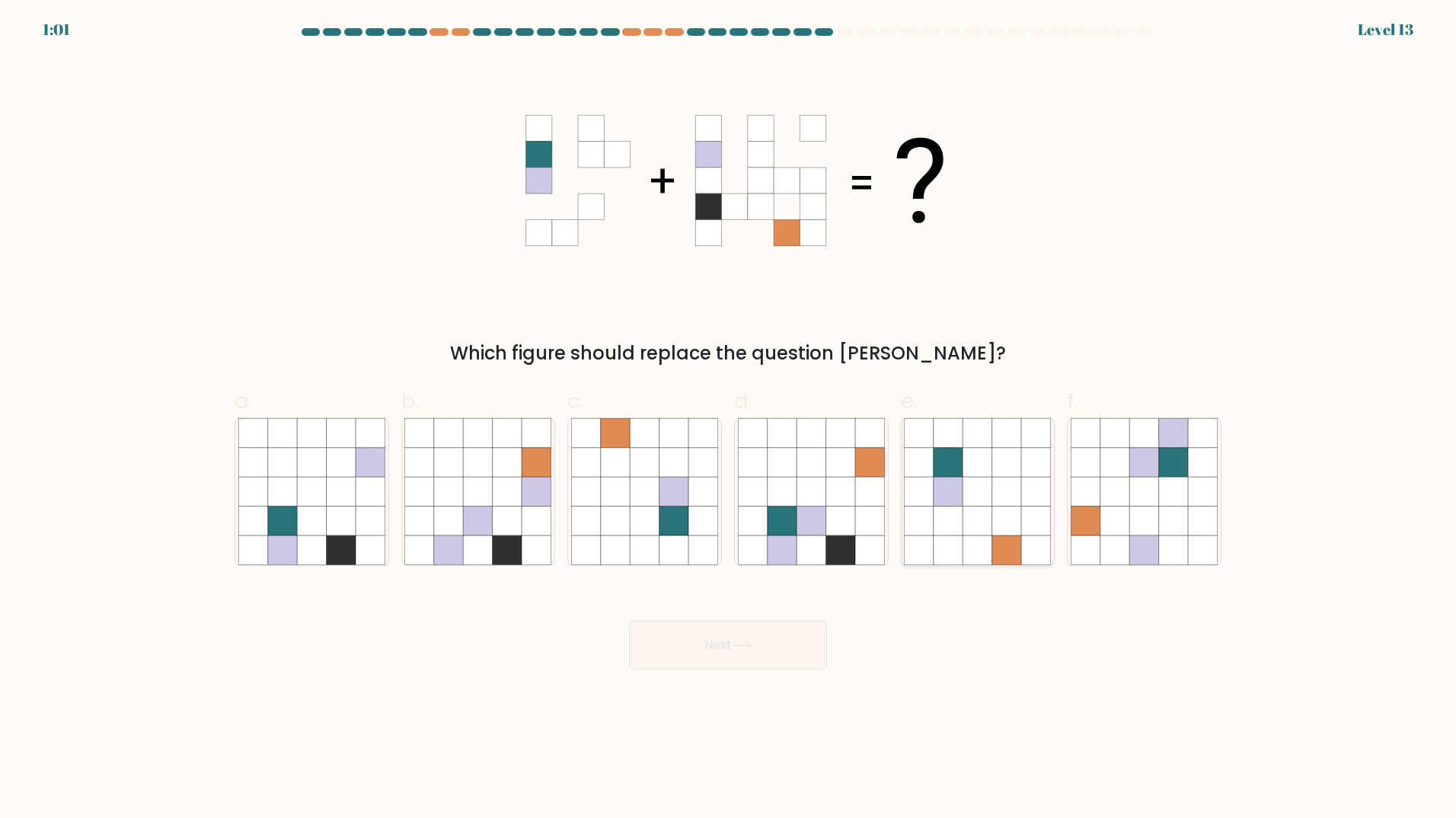
click at [1000, 502] on icon at bounding box center [1007, 491] width 29 height 29
click at [729, 418] on input "e." at bounding box center [728, 414] width 1 height 10
radio input "true"
click at [795, 638] on button "Next" at bounding box center [728, 645] width 198 height 49
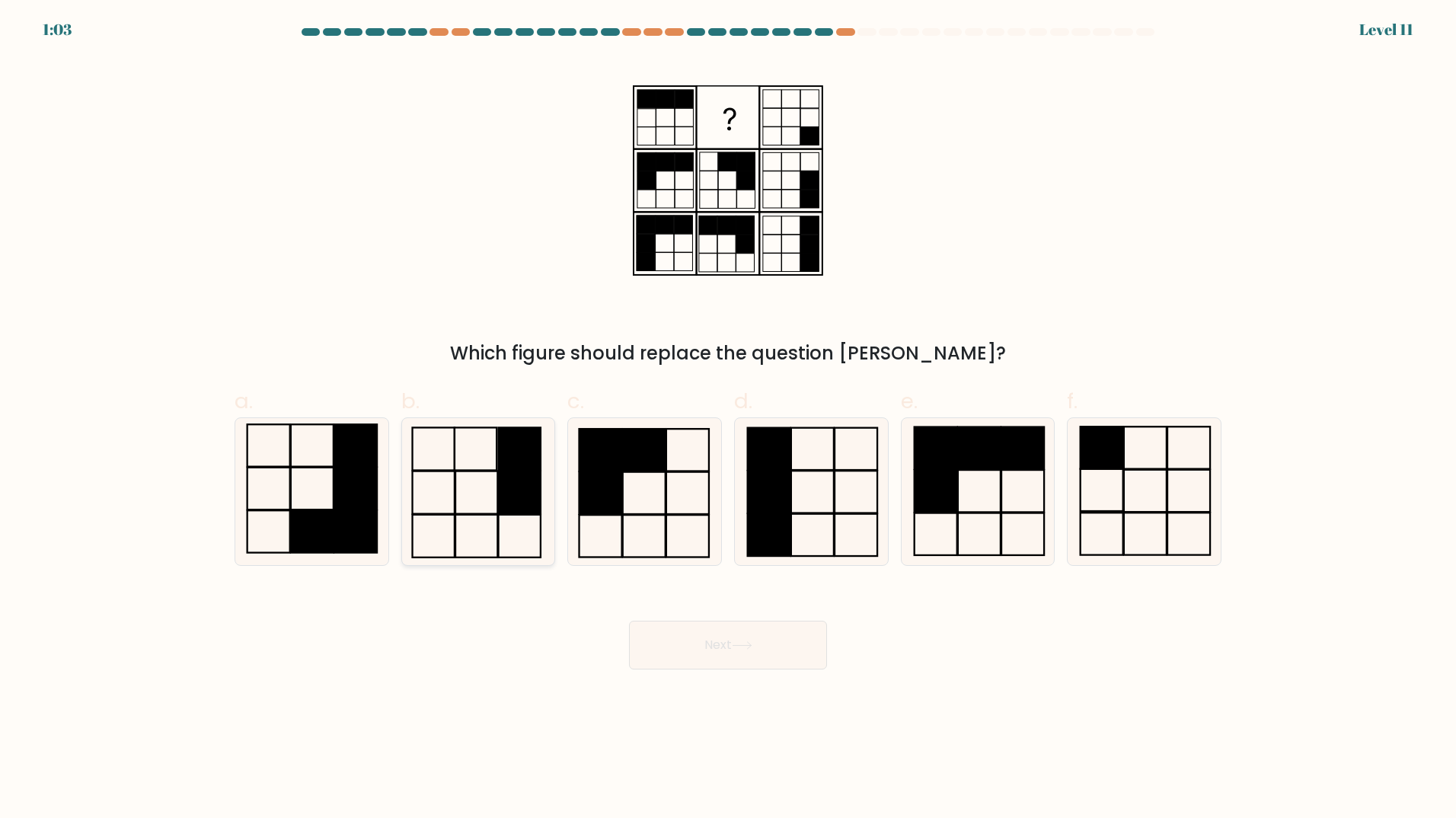
click at [505, 485] on rect at bounding box center [519, 492] width 42 height 43
click at [728, 418] on input "b." at bounding box center [728, 414] width 1 height 10
radio input "true"
click at [725, 634] on button "Next" at bounding box center [728, 645] width 198 height 49
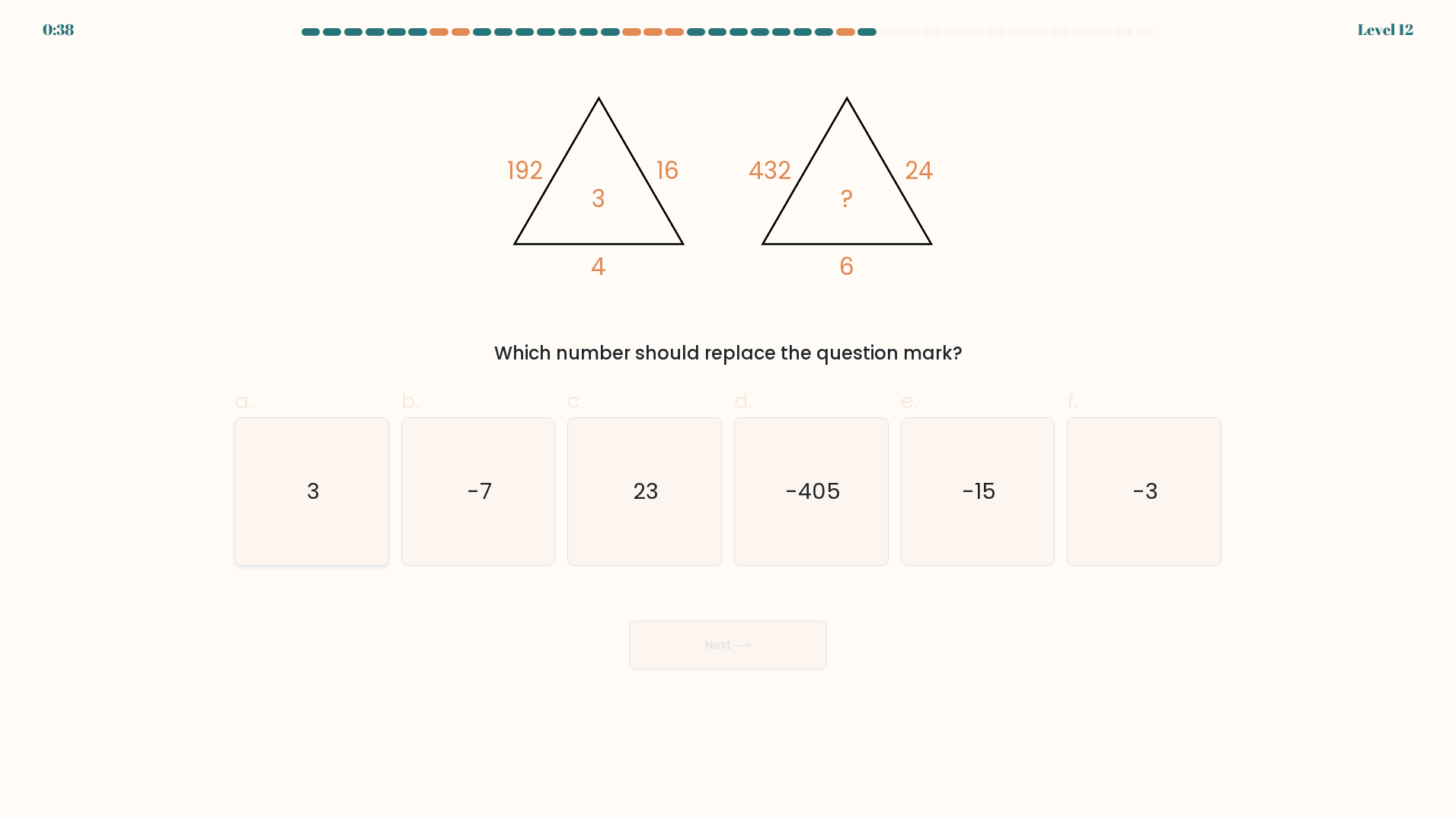
click at [259, 515] on icon "3" at bounding box center [311, 491] width 147 height 147
click at [728, 418] on input "a. 3" at bounding box center [728, 414] width 1 height 10
radio input "true"
click at [738, 643] on icon at bounding box center [742, 645] width 20 height 9
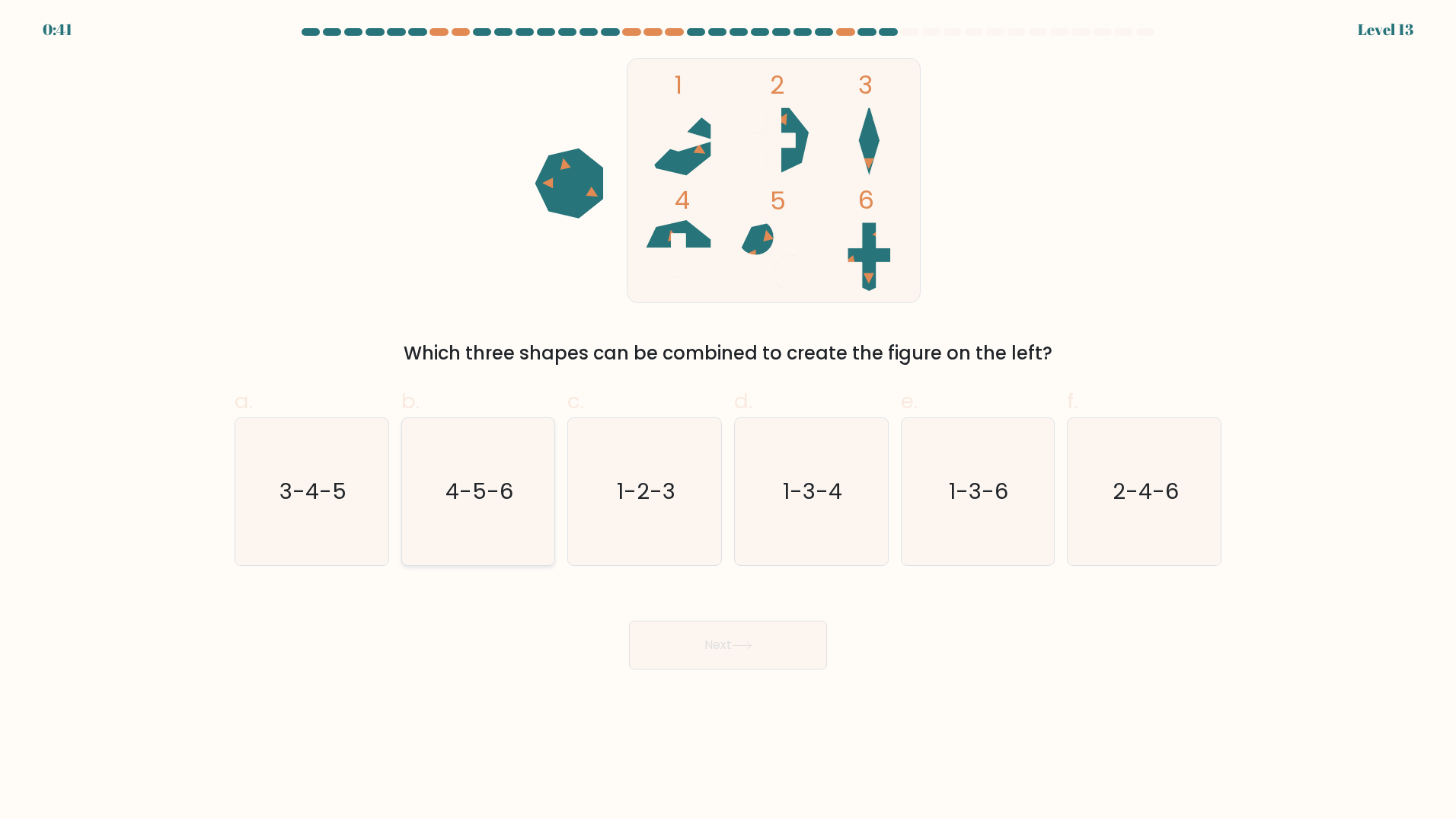
click at [458, 522] on icon "4-5-6" at bounding box center [478, 491] width 147 height 147
click at [728, 418] on input "b. 4-5-6" at bounding box center [728, 414] width 1 height 10
radio input "true"
click at [1176, 527] on icon "2-4-6" at bounding box center [1144, 491] width 147 height 147
click at [729, 418] on input "f. 2-4-6" at bounding box center [728, 414] width 1 height 10
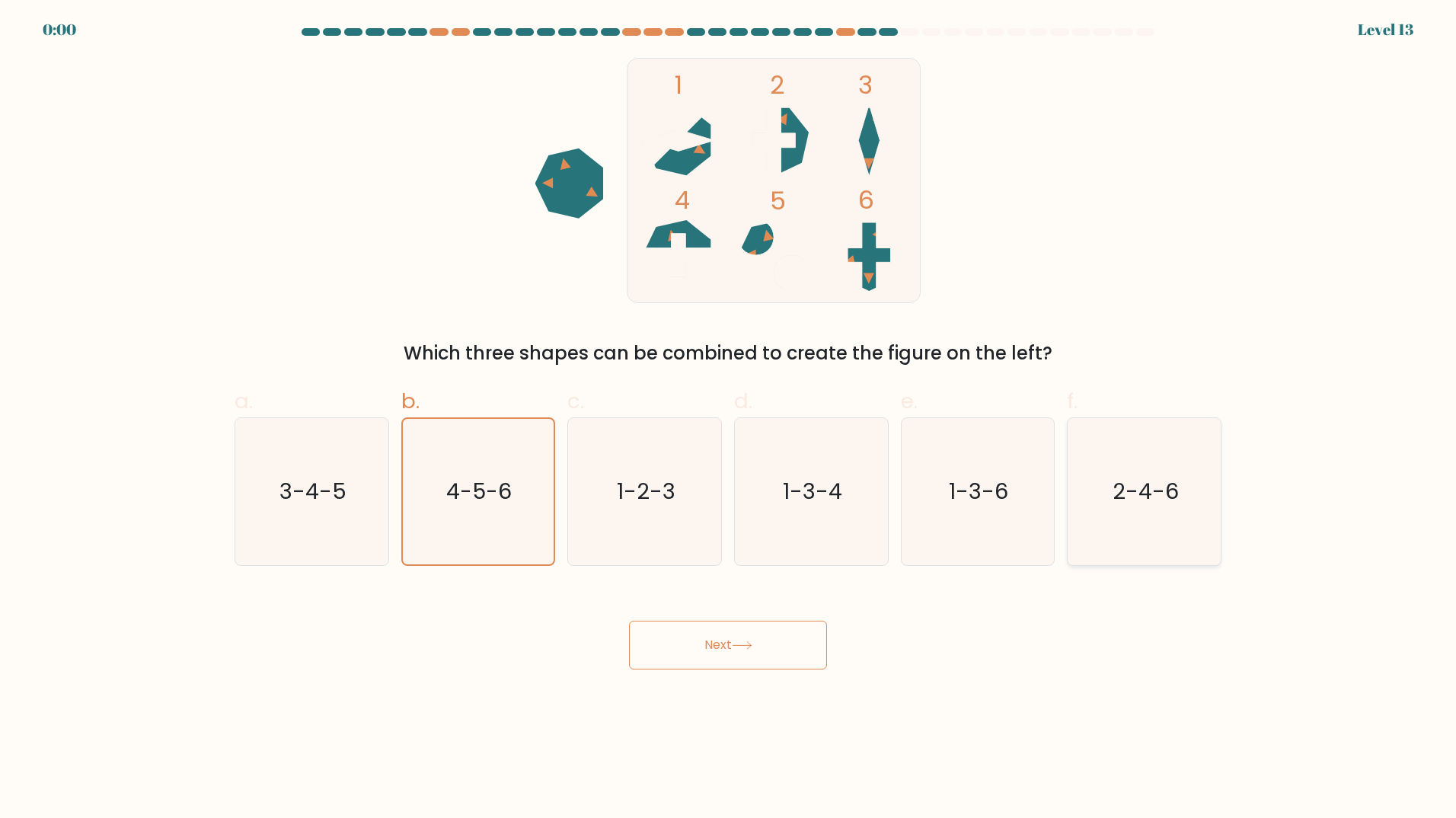
radio input "true"
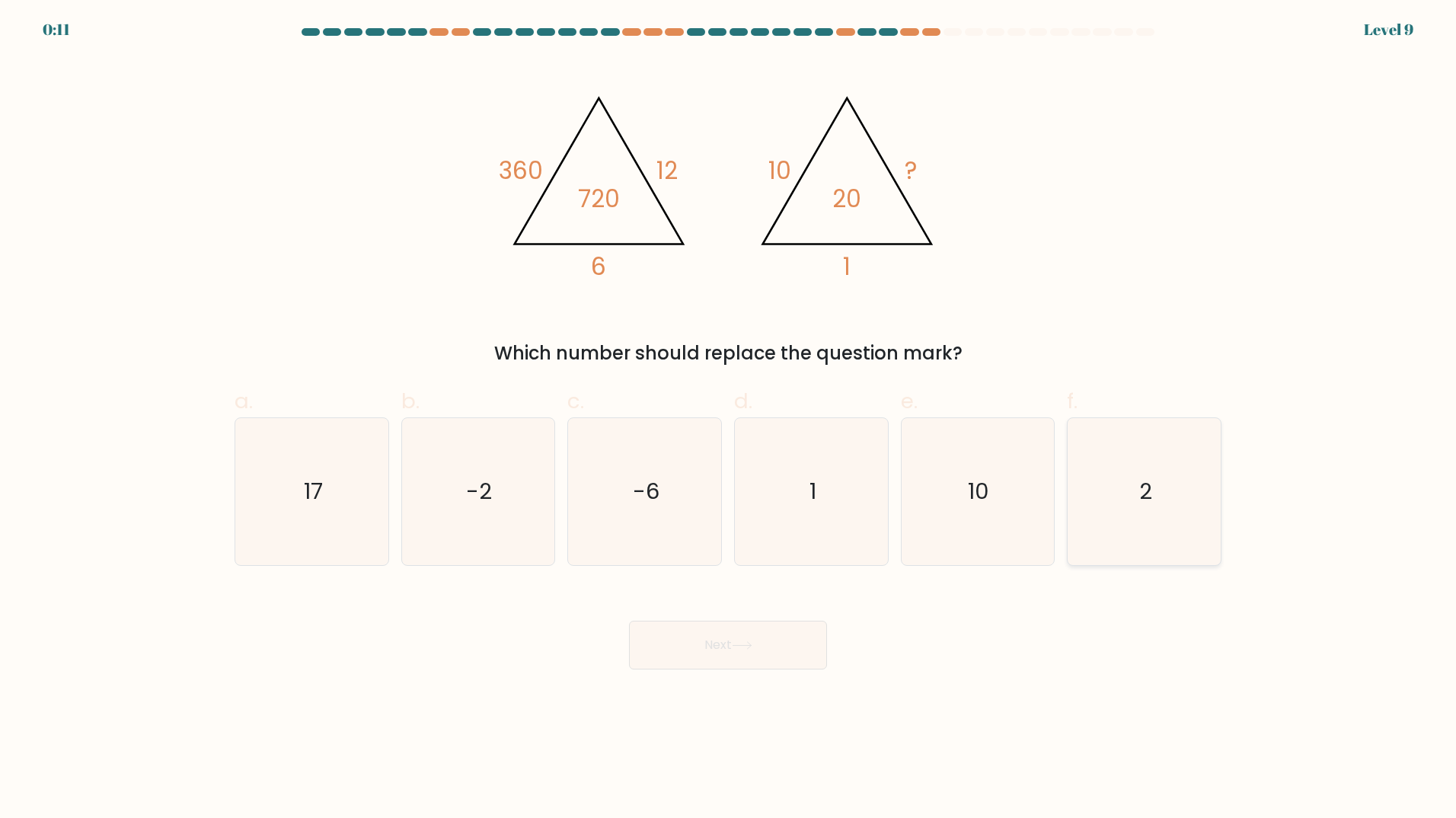
click at [1111, 500] on icon "2" at bounding box center [1144, 491] width 147 height 147
click at [729, 418] on input "f. 2" at bounding box center [728, 414] width 1 height 10
radio input "true"
click at [760, 639] on button "Next" at bounding box center [728, 645] width 198 height 49
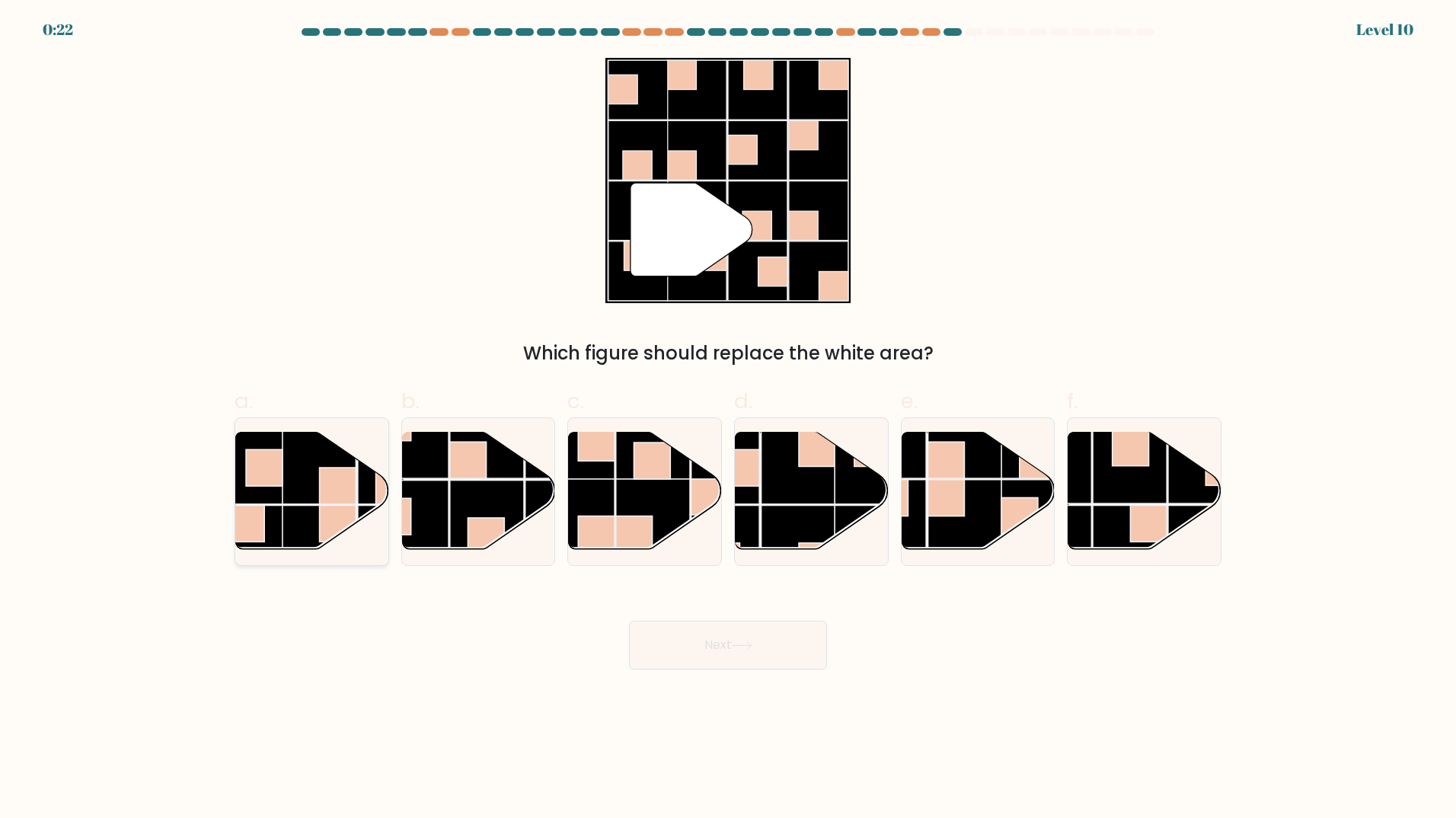
click at [359, 495] on rect at bounding box center [396, 467] width 75 height 75
click at [728, 418] on input "a." at bounding box center [728, 414] width 1 height 10
radio input "true"
click at [694, 638] on button "Next" at bounding box center [728, 645] width 198 height 49
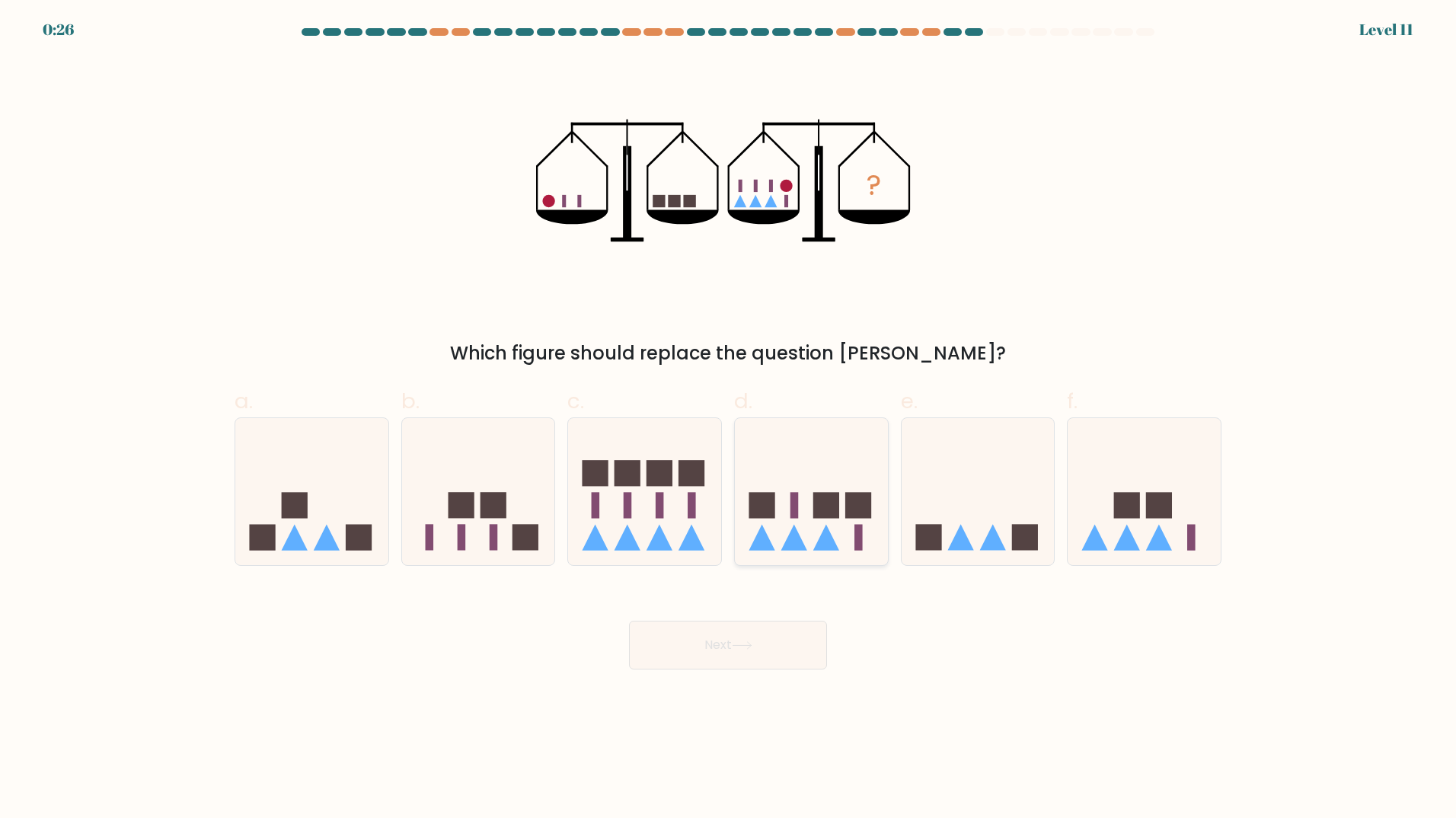
click at [812, 501] on icon at bounding box center [811, 491] width 153 height 126
click at [729, 418] on input "d." at bounding box center [728, 414] width 1 height 10
radio input "true"
click at [771, 654] on button "Next" at bounding box center [728, 645] width 198 height 49
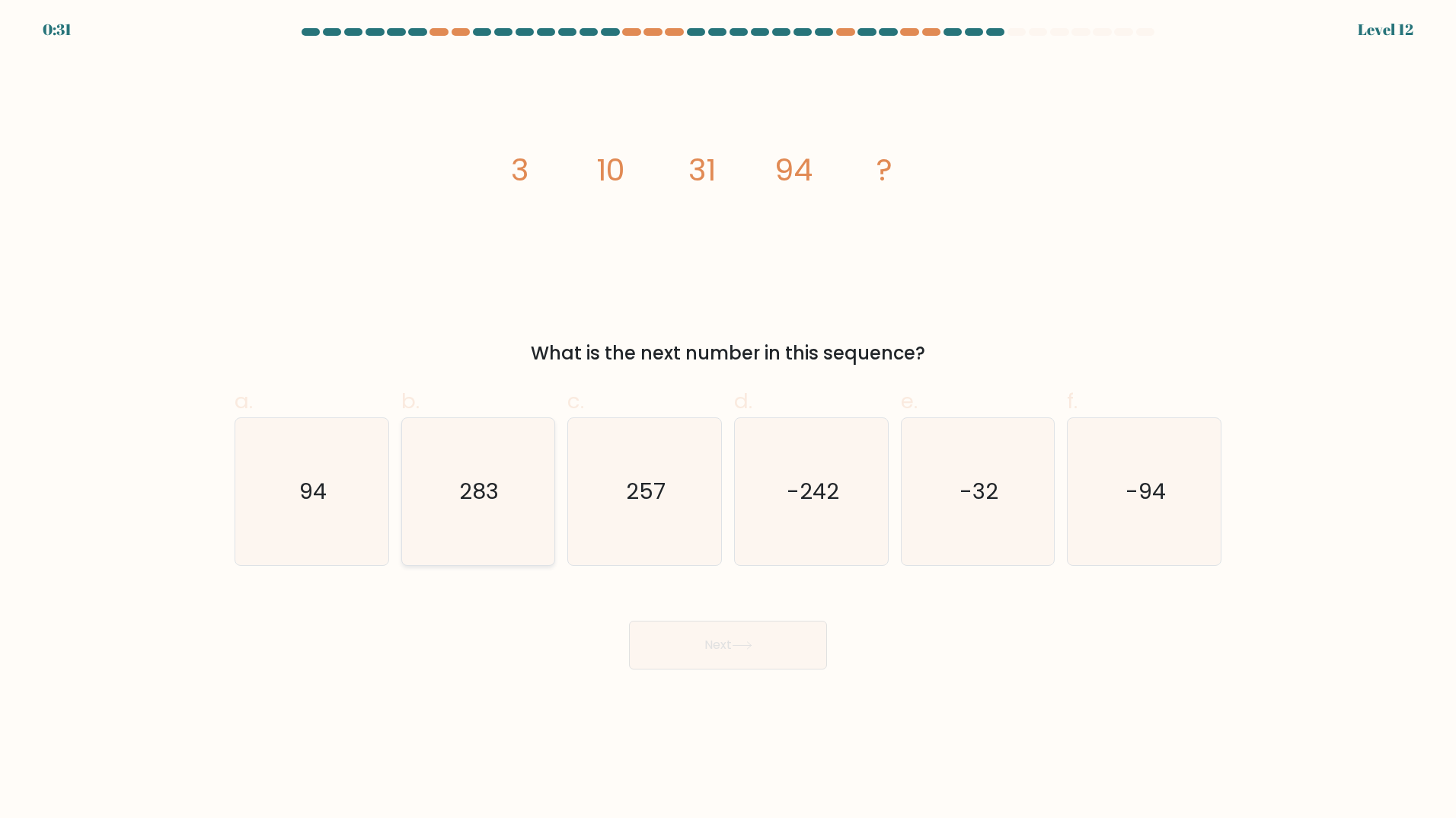
click at [508, 491] on icon "283" at bounding box center [478, 491] width 147 height 147
click at [728, 418] on input "b. 283" at bounding box center [728, 414] width 1 height 10
radio input "true"
click at [730, 638] on button "Next" at bounding box center [728, 645] width 198 height 49
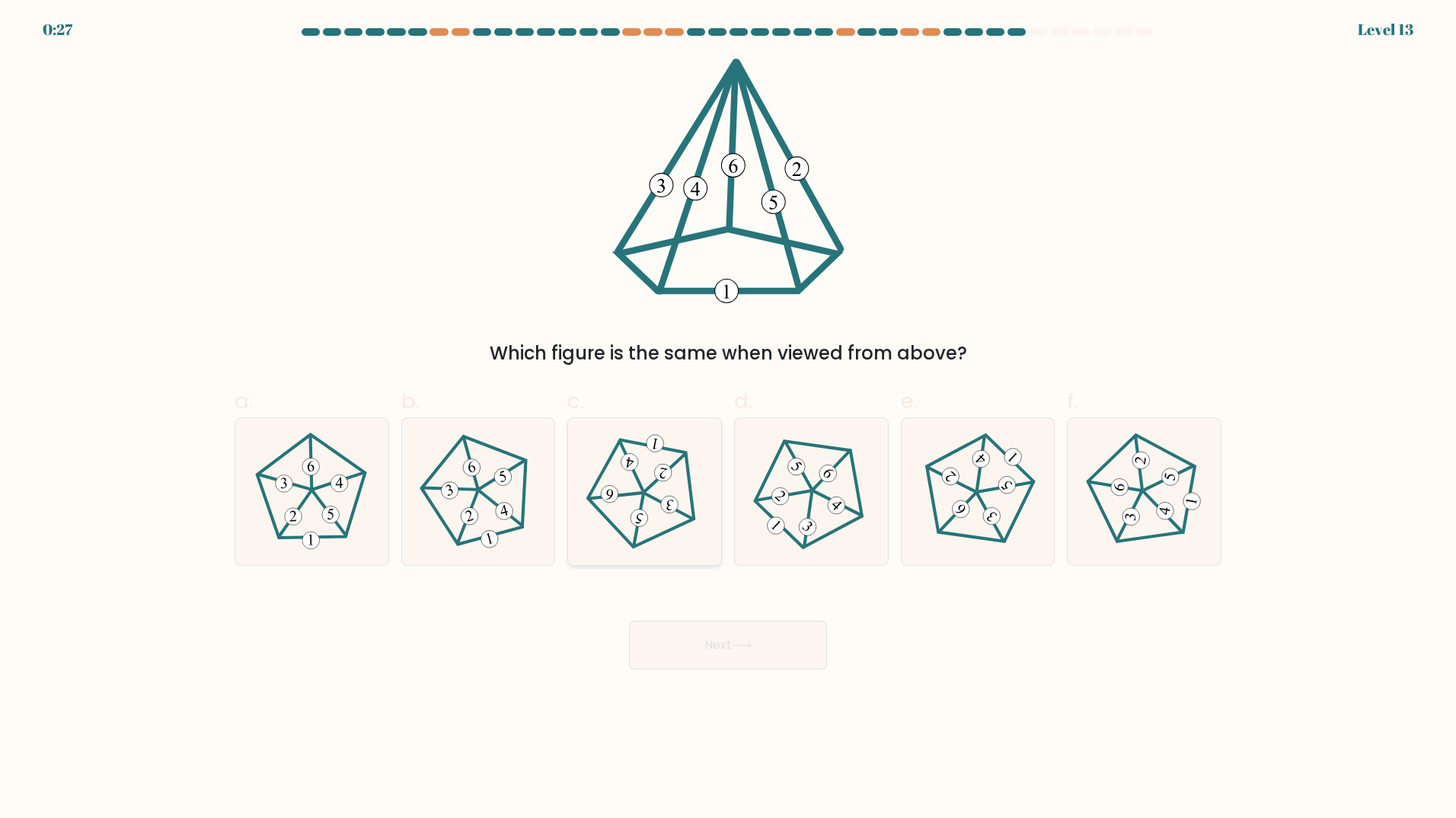
click at [635, 519] on 756 at bounding box center [640, 518] width 20 height 20
click at [728, 418] on input "c." at bounding box center [728, 414] width 1 height 10
radio input "true"
click at [704, 629] on button "Next" at bounding box center [728, 645] width 198 height 49
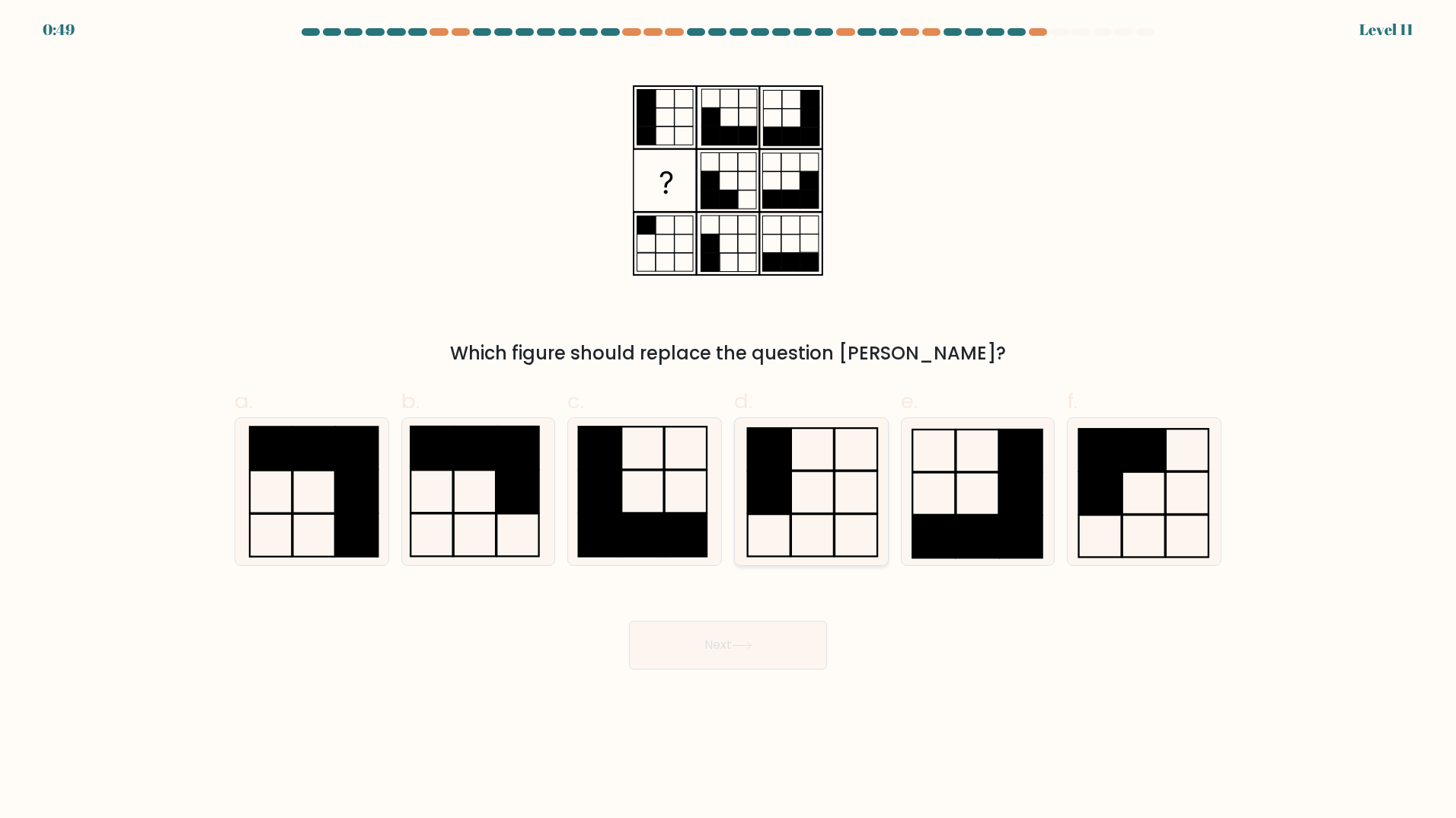
click at [811, 465] on icon at bounding box center [811, 491] width 147 height 147
click at [729, 418] on input "d." at bounding box center [728, 414] width 1 height 10
radio input "true"
click at [758, 652] on button "Next" at bounding box center [728, 645] width 198 height 49
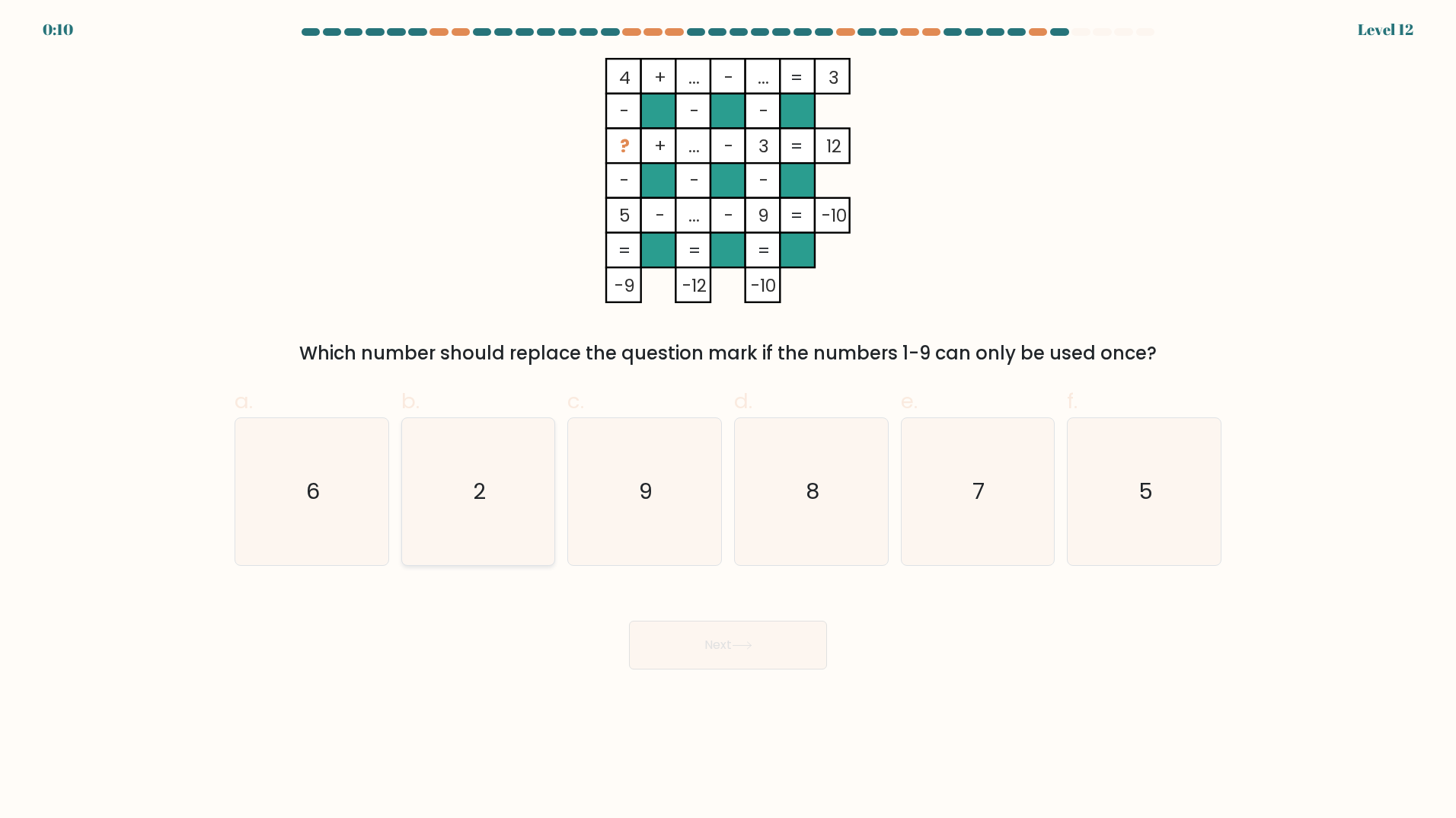
click at [493, 501] on icon "2" at bounding box center [478, 491] width 147 height 147
click at [728, 418] on input "b. 2" at bounding box center [728, 414] width 1 height 10
radio input "true"
click at [735, 644] on icon at bounding box center [742, 645] width 20 height 9
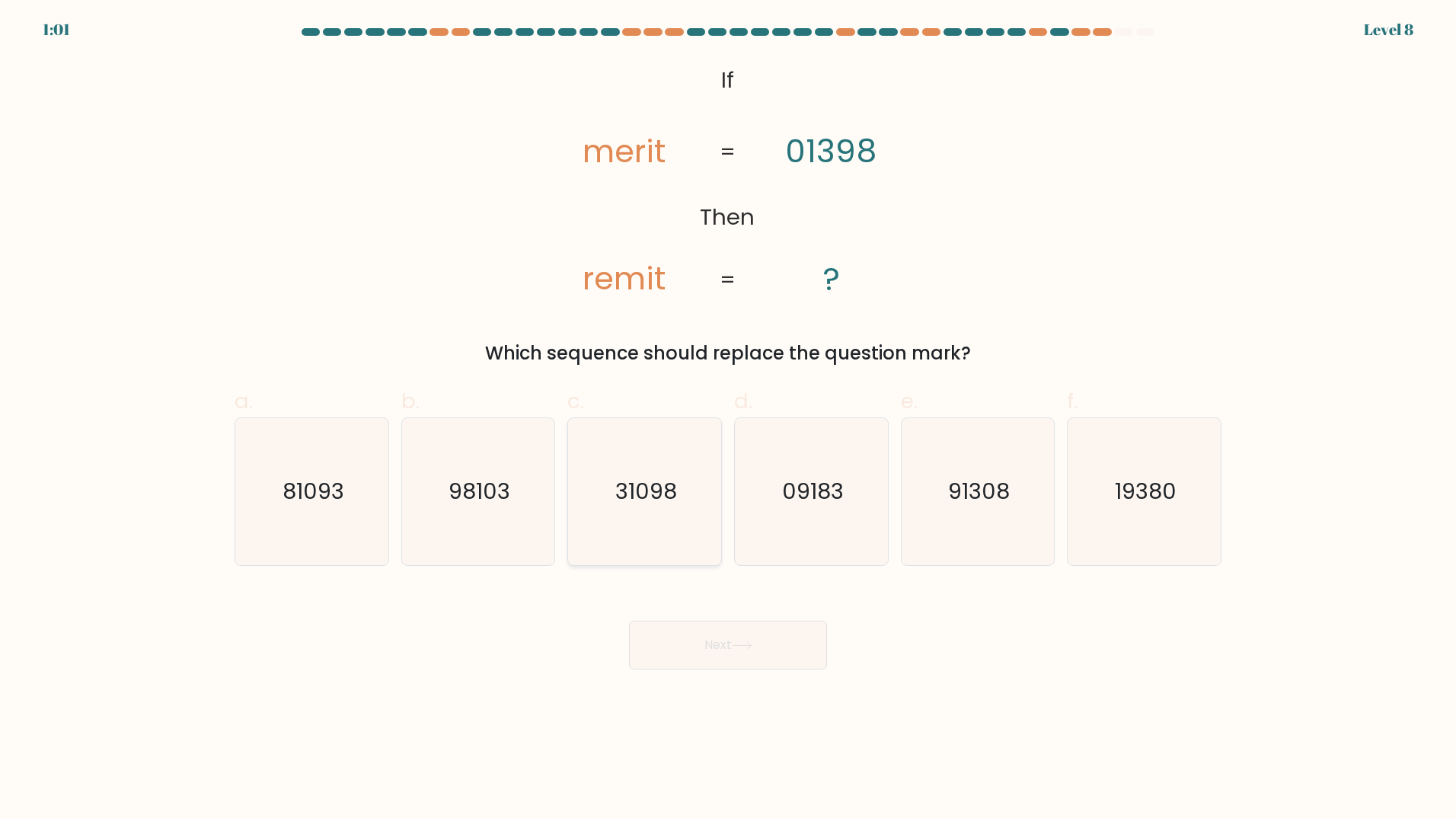
click at [698, 444] on icon "31098" at bounding box center [645, 491] width 147 height 147
click at [728, 418] on input "c. 31098" at bounding box center [728, 414] width 1 height 10
radio input "true"
click at [752, 649] on icon at bounding box center [742, 645] width 20 height 9
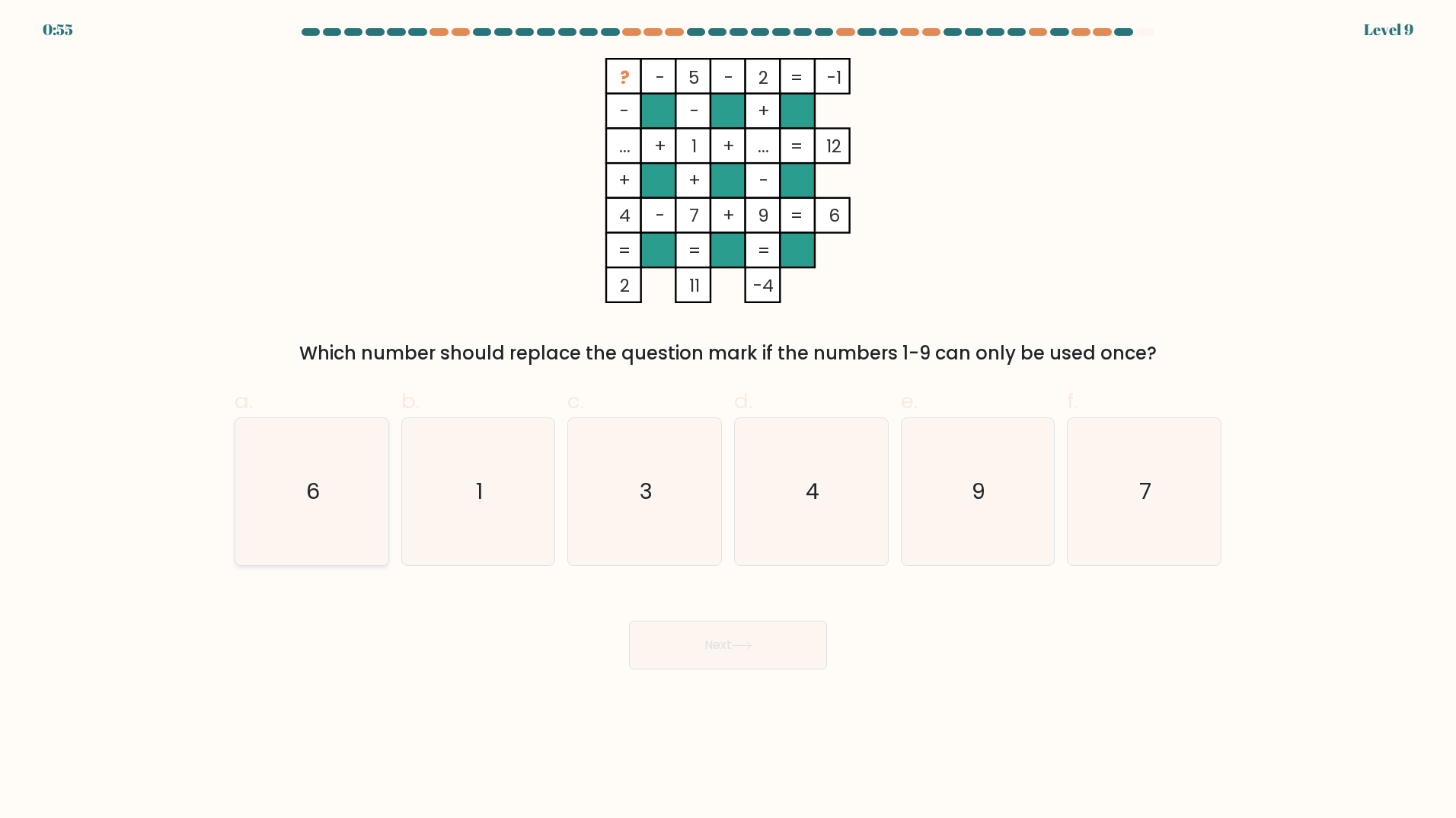
click at [337, 499] on icon "6" at bounding box center [311, 491] width 147 height 147
click at [728, 418] on input "a. 6" at bounding box center [728, 414] width 1 height 10
radio input "true"
click at [784, 655] on button "Next" at bounding box center [728, 645] width 198 height 49
click at [753, 643] on icon at bounding box center [742, 645] width 20 height 9
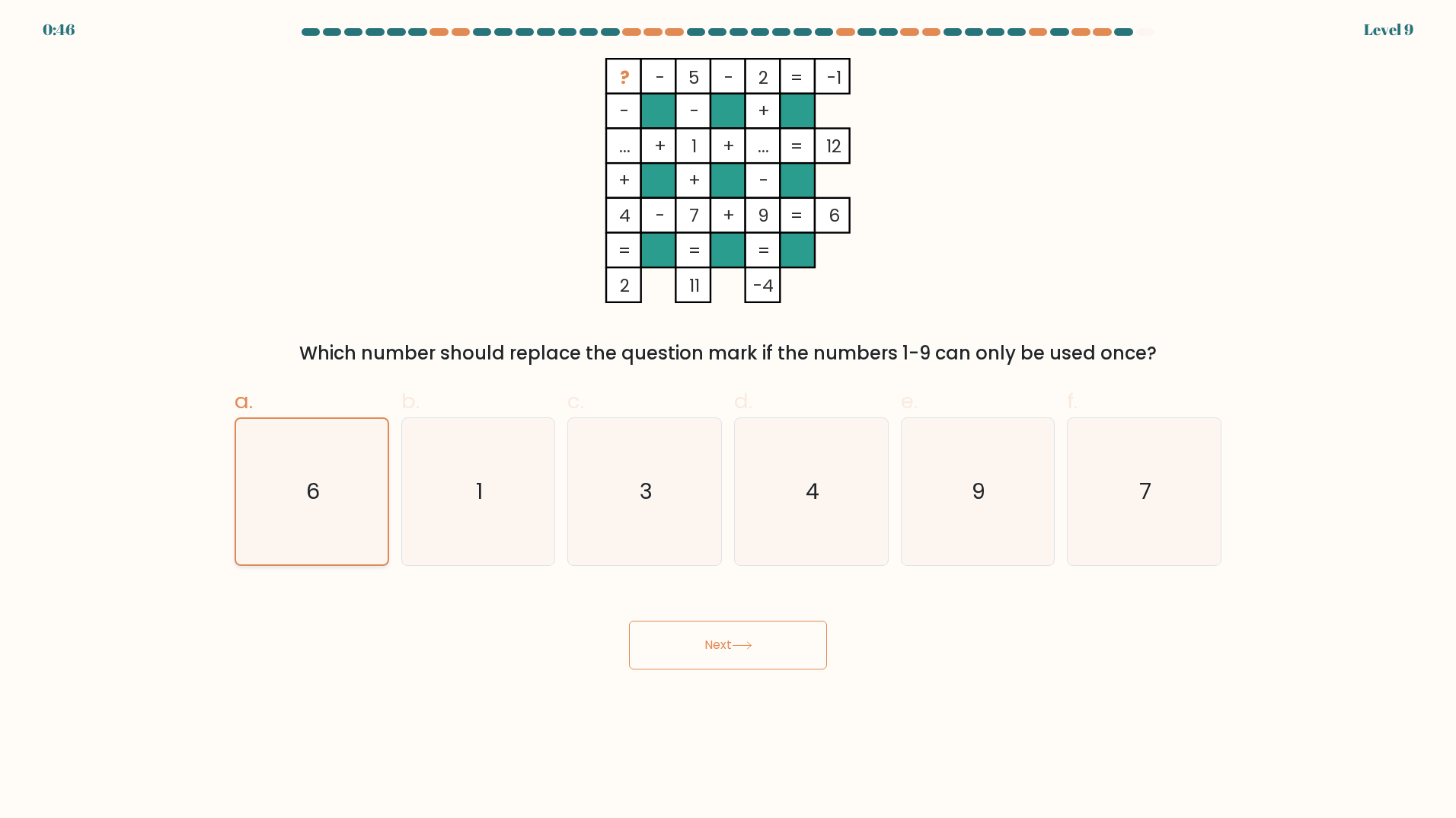
click at [322, 472] on icon "6" at bounding box center [311, 491] width 146 height 146
click at [728, 418] on input "a. 6" at bounding box center [728, 414] width 1 height 10
click at [694, 637] on button "Next" at bounding box center [728, 645] width 198 height 49
click at [693, 638] on button "Next" at bounding box center [728, 645] width 198 height 49
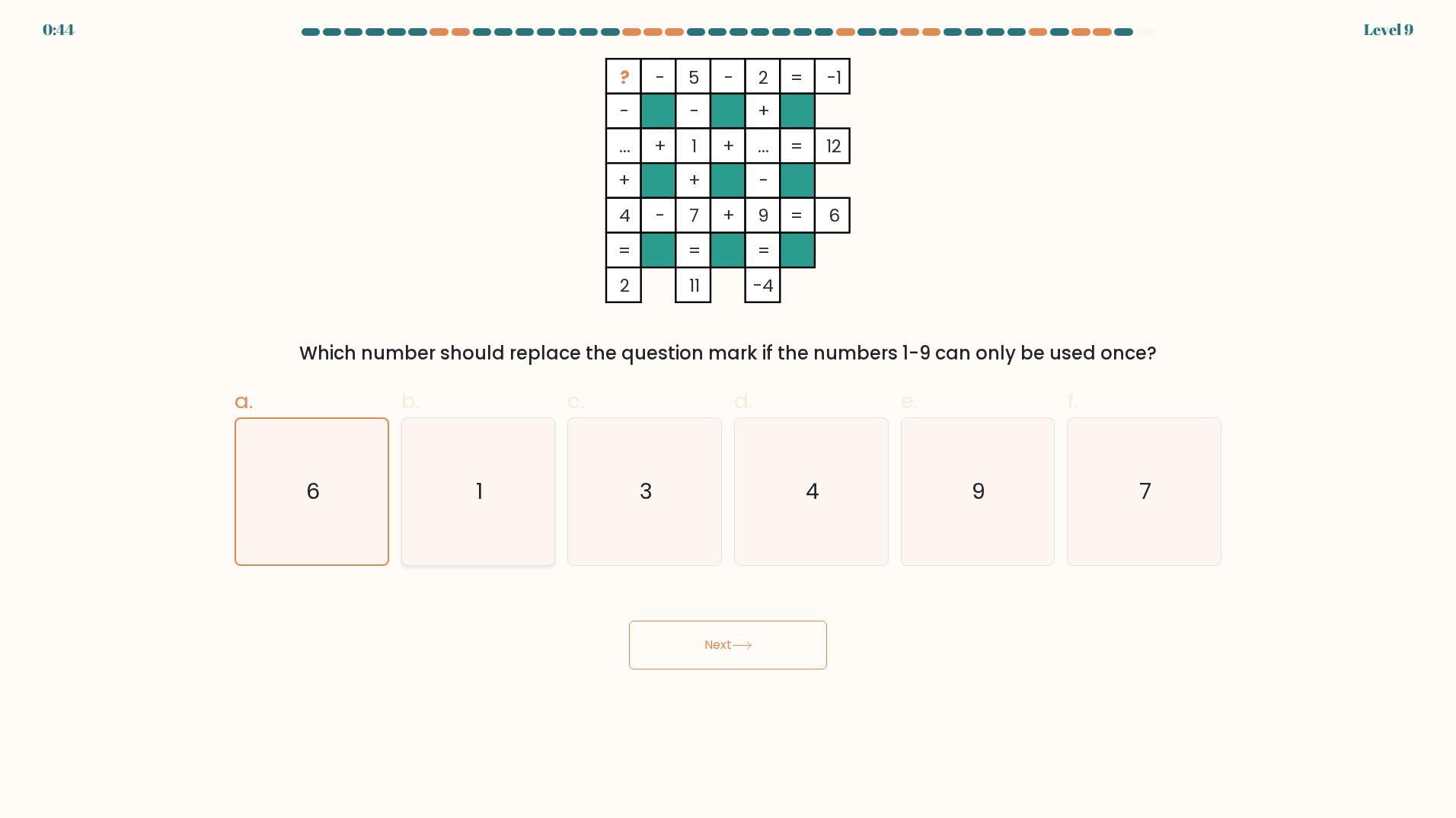
click at [526, 515] on icon "1" at bounding box center [478, 491] width 147 height 147
click at [728, 418] on input "b. 1" at bounding box center [728, 414] width 1 height 10
radio input "true"
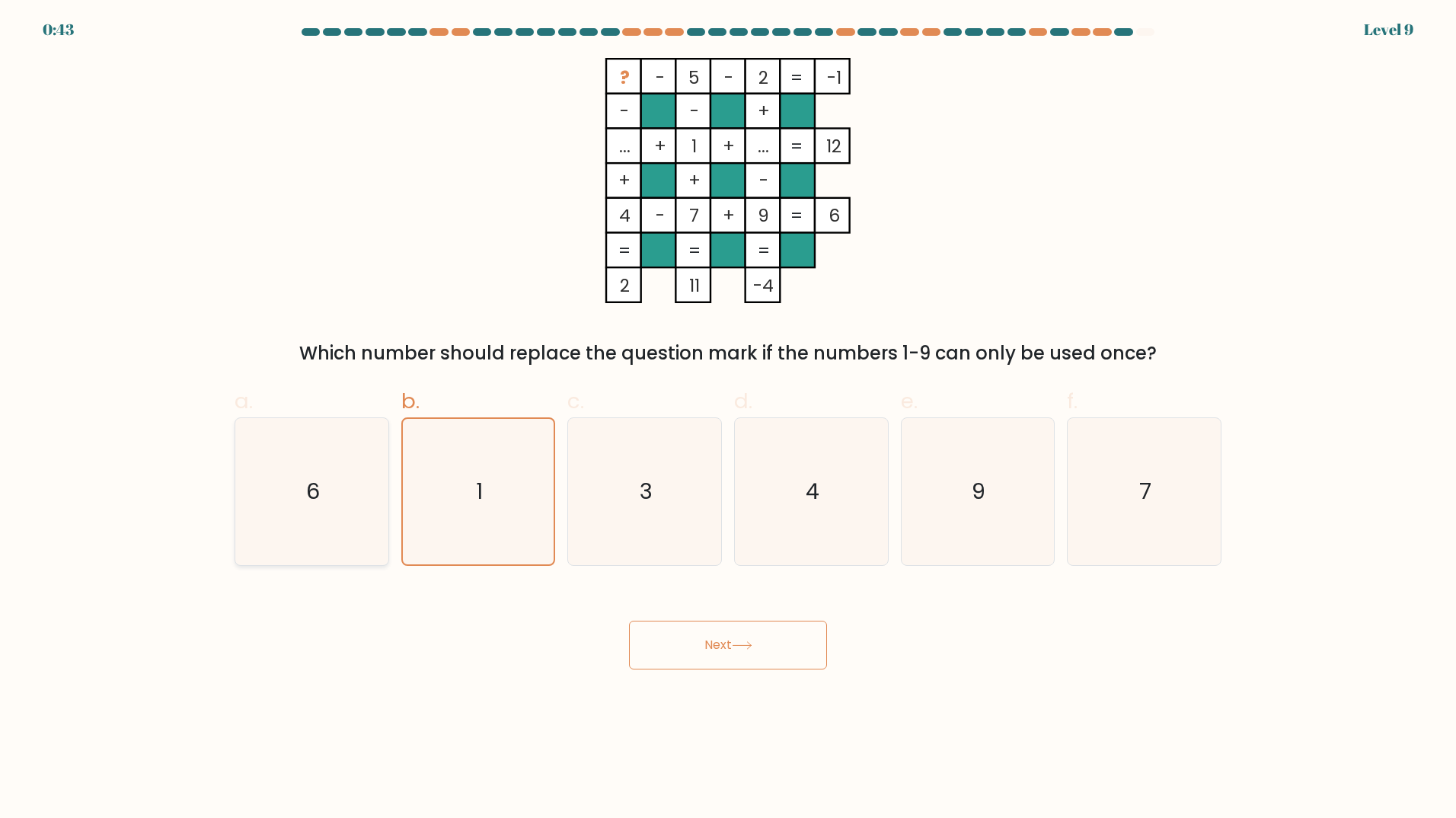
click at [371, 493] on icon "6" at bounding box center [311, 491] width 147 height 147
click at [728, 418] on input "a. 6" at bounding box center [728, 414] width 1 height 10
radio input "true"
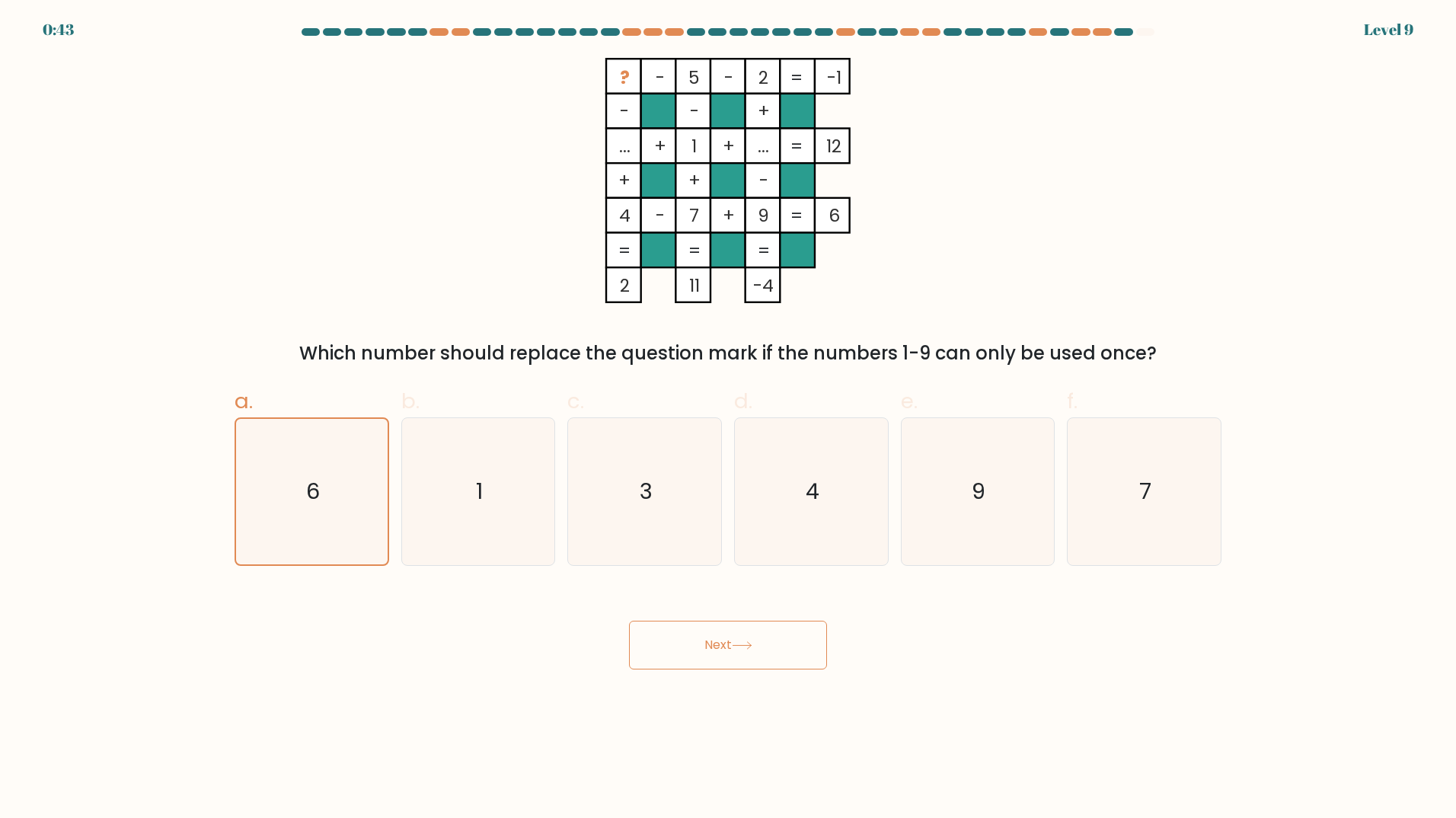
click at [706, 641] on button "Next" at bounding box center [728, 645] width 198 height 49
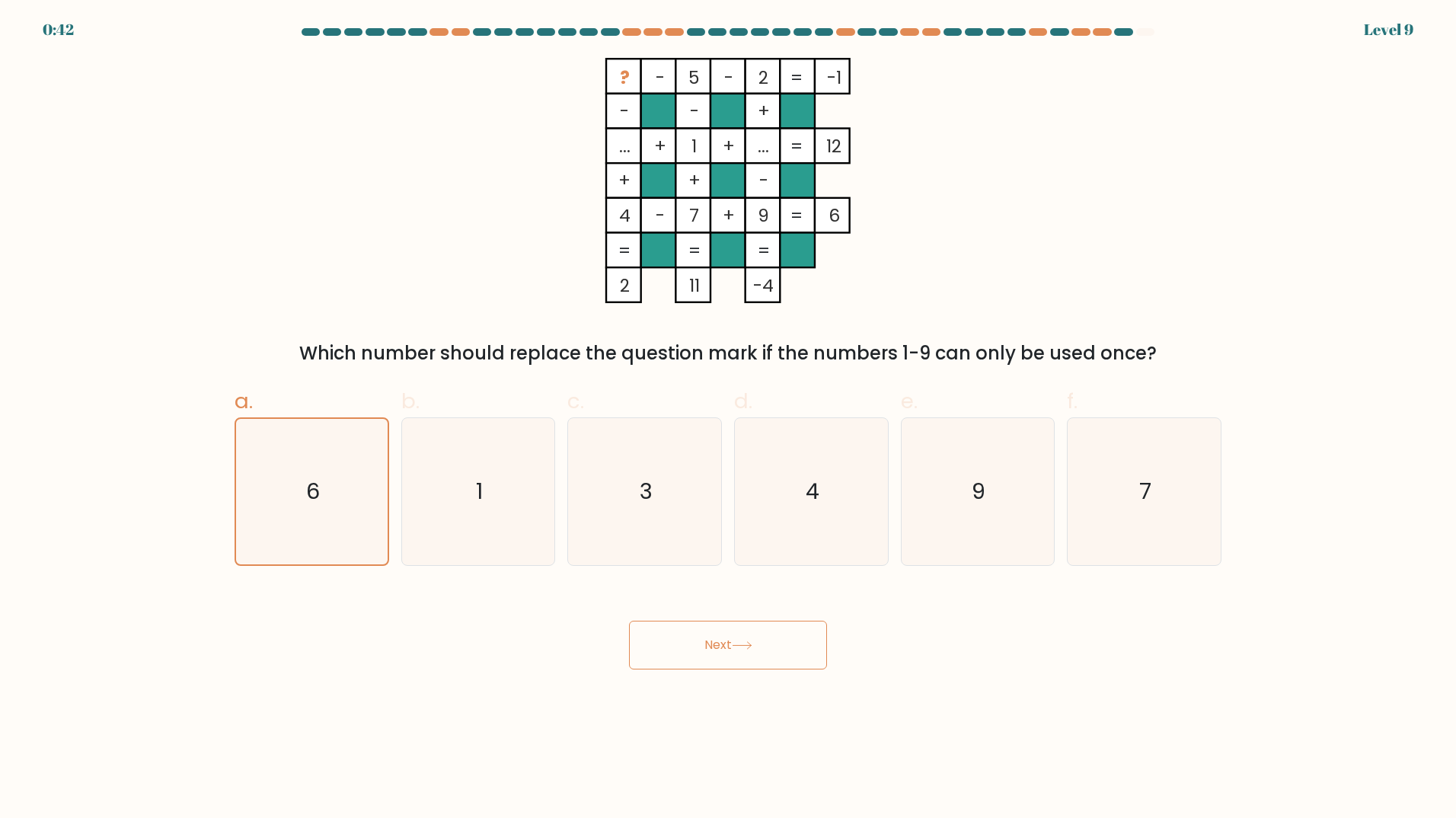
click at [706, 641] on button "Next" at bounding box center [728, 645] width 198 height 49
click at [727, 648] on button "Next" at bounding box center [728, 645] width 198 height 49
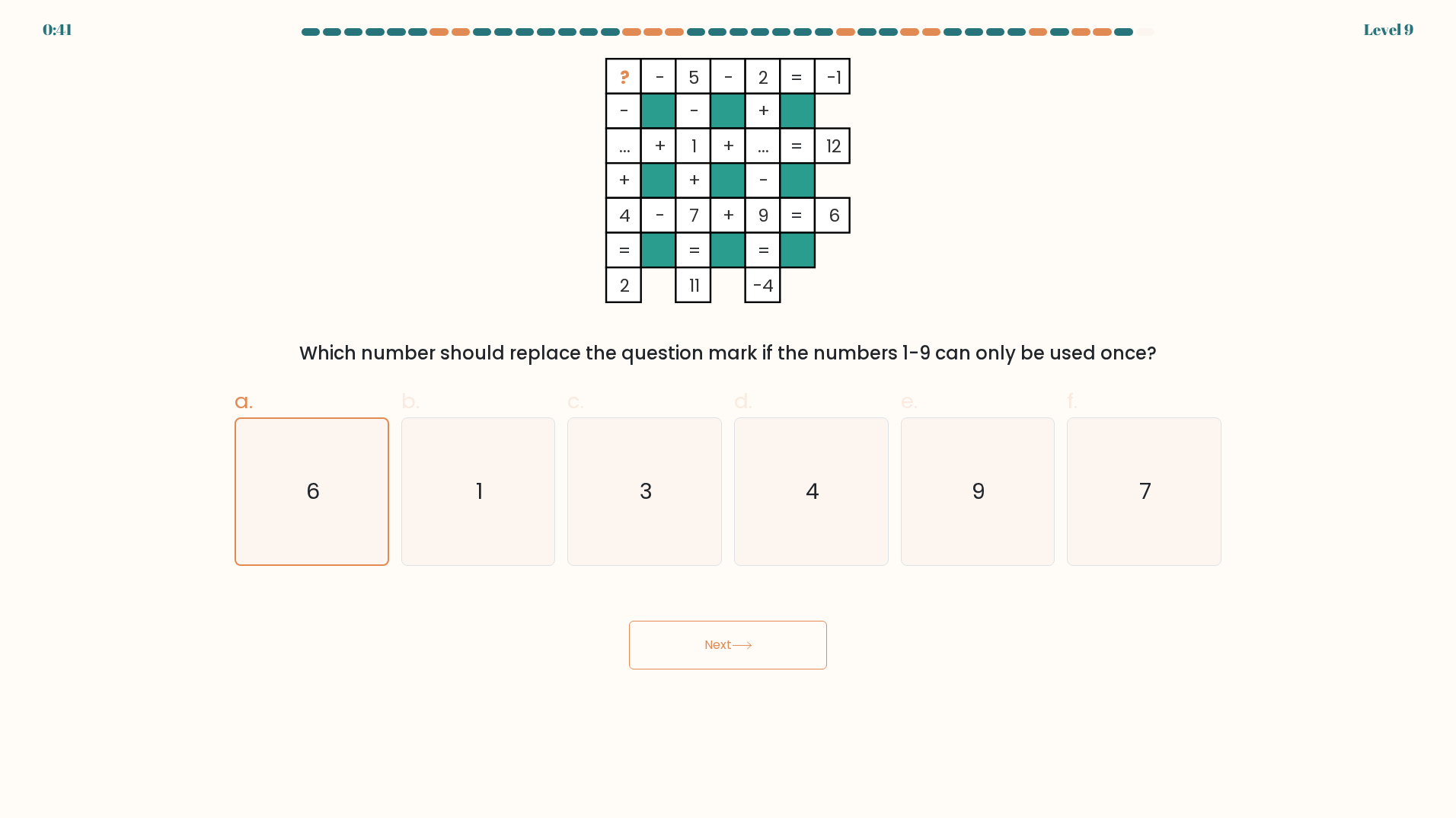
click at [727, 648] on button "Next" at bounding box center [728, 645] width 198 height 49
click at [750, 637] on button "Next" at bounding box center [728, 645] width 198 height 49
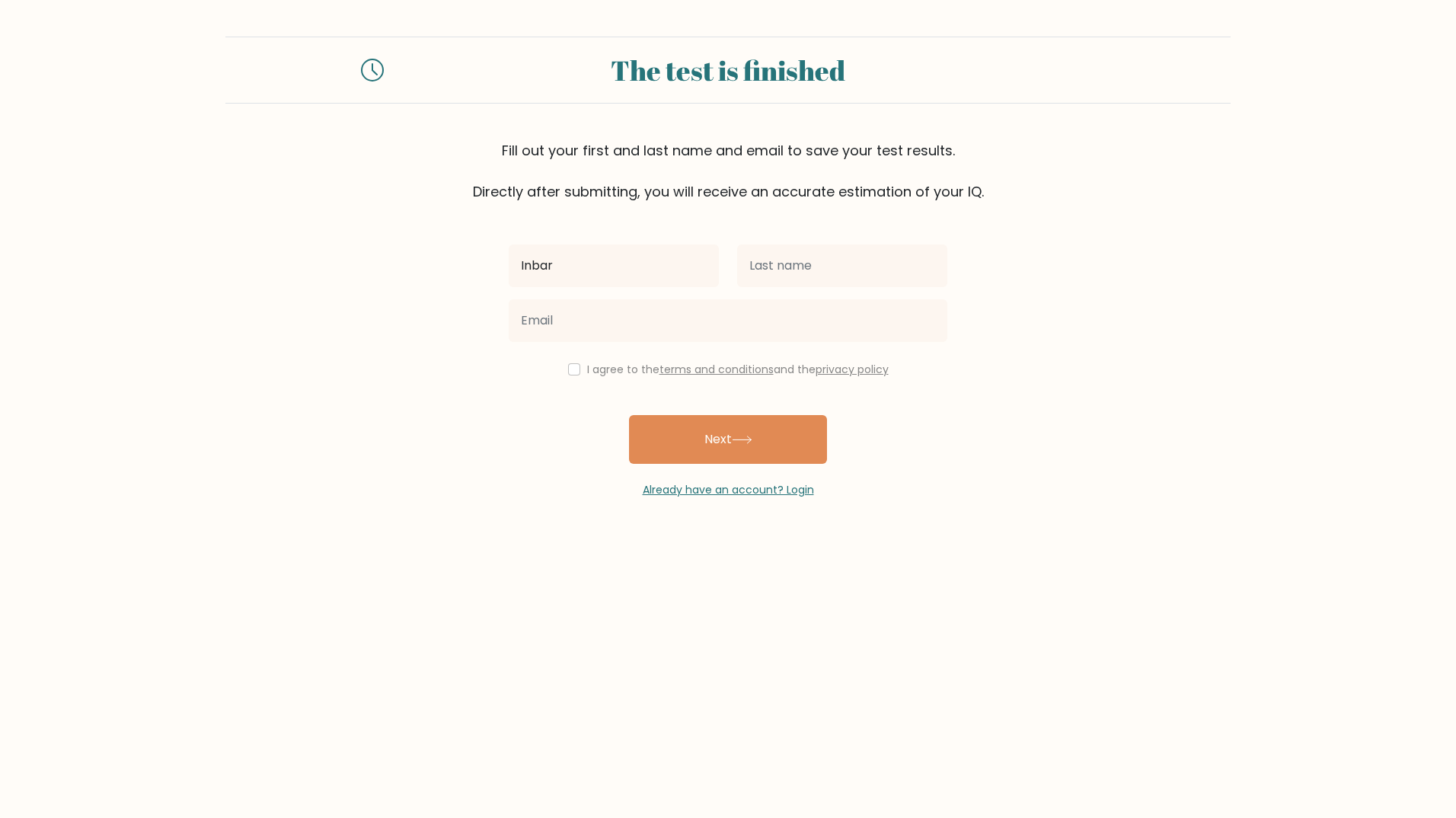
type input "Inbar"
click at [850, 266] on input "text" at bounding box center [842, 266] width 210 height 43
type input "Ozer"
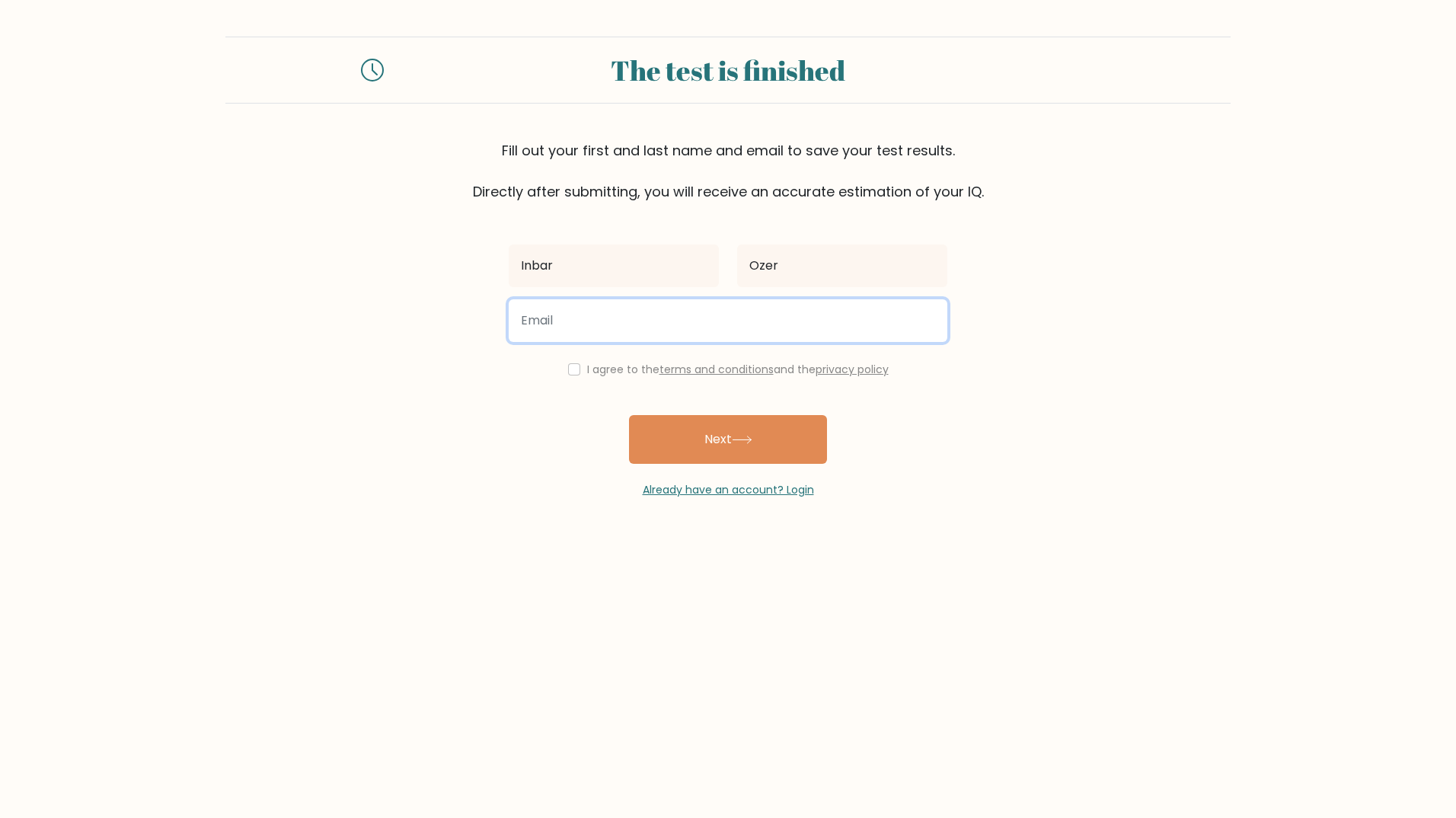
click at [632, 327] on input "email" at bounding box center [728, 321] width 438 height 43
type input "inbi725@gmail.com"
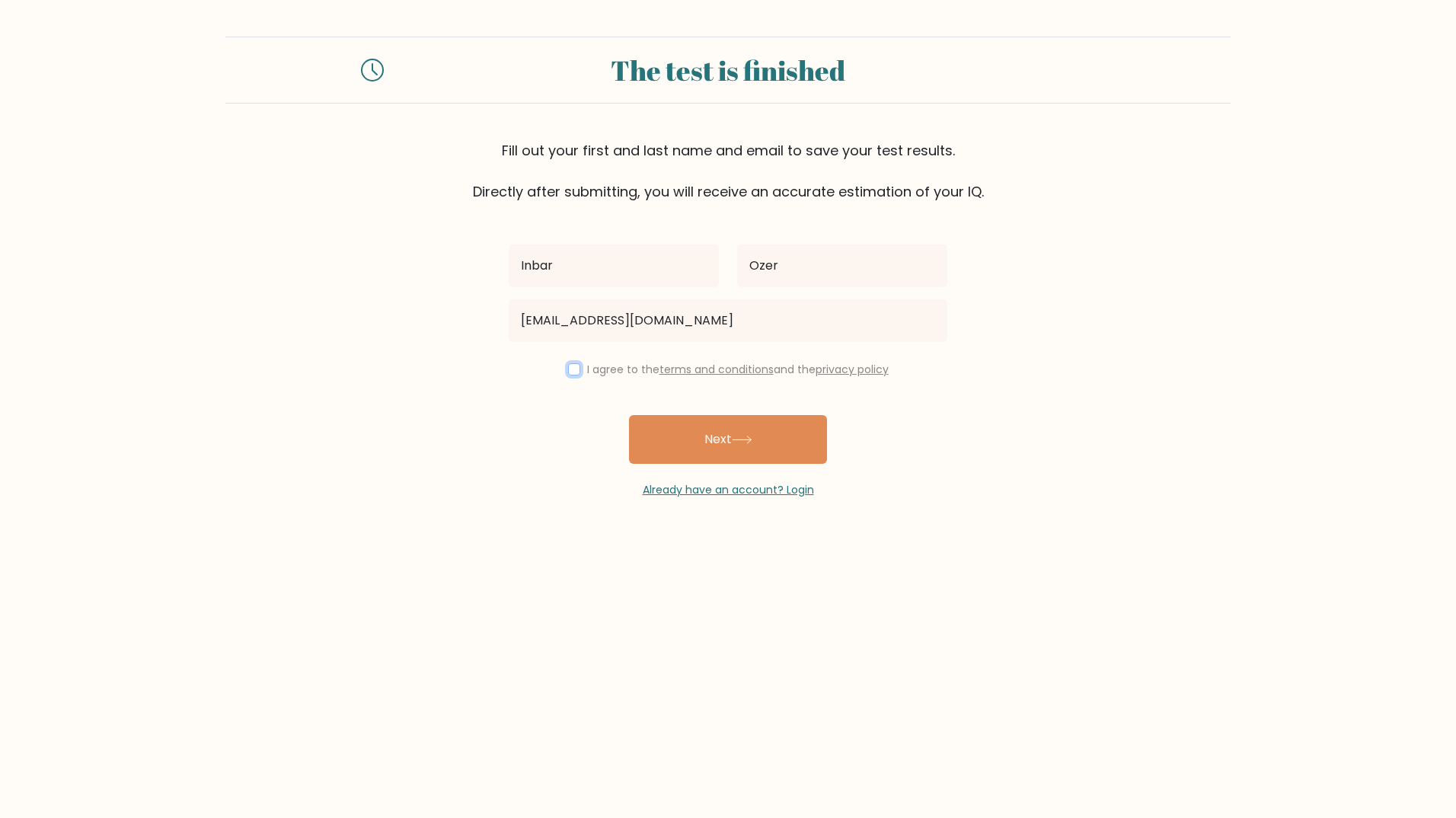
click at [568, 370] on input "checkbox" at bounding box center [574, 369] width 12 height 12
checkbox input "true"
click at [722, 441] on button "Next" at bounding box center [728, 440] width 198 height 49
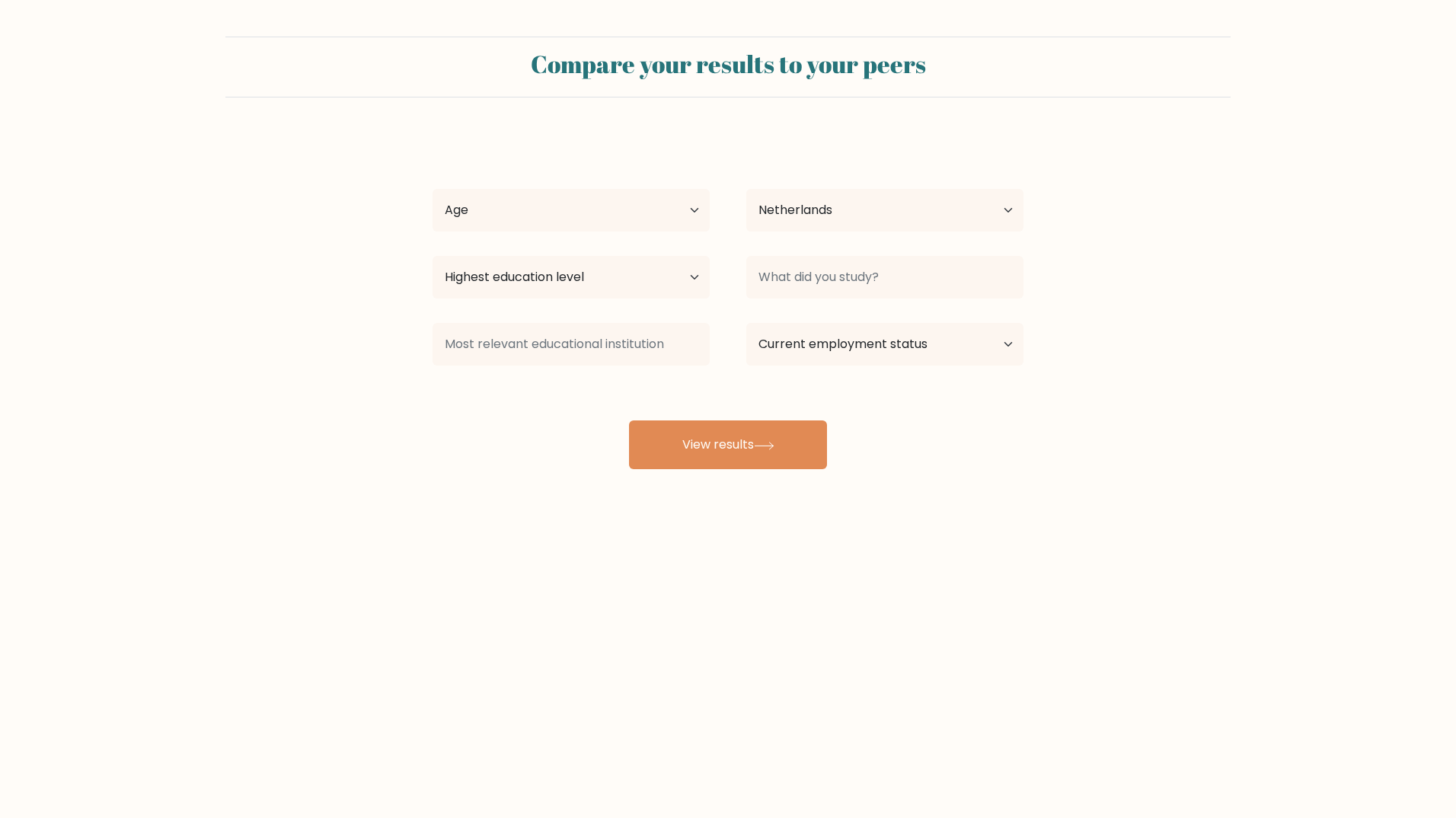
select select "NL"
click at [663, 206] on select "Age Under [DEMOGRAPHIC_DATA] [DEMOGRAPHIC_DATA] [DEMOGRAPHIC_DATA] [DEMOGRAPHIC…" at bounding box center [572, 210] width 277 height 43
select select "25_34"
click at [433, 189] on select "Age Under [DEMOGRAPHIC_DATA] [DEMOGRAPHIC_DATA] [DEMOGRAPHIC_DATA] [DEMOGRAPHIC…" at bounding box center [572, 210] width 277 height 43
click at [691, 284] on select "Highest education level No schooling Primary Lower Secondary Upper Secondary Oc…" at bounding box center [572, 277] width 277 height 43
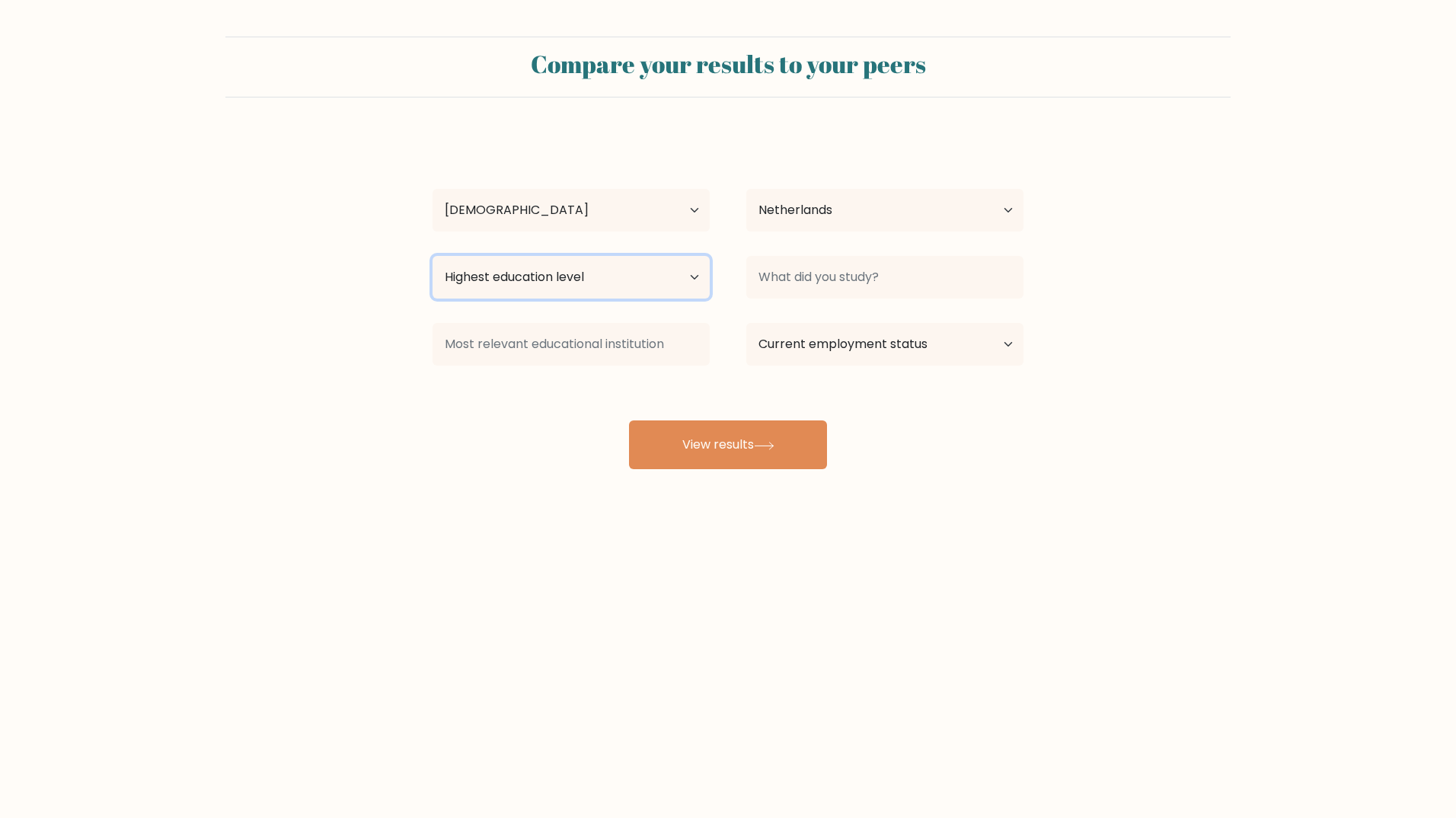
select select "masters_degree"
click at [433, 256] on select "Highest education level No schooling Primary Lower Secondary Upper Secondary Oc…" at bounding box center [572, 277] width 277 height 43
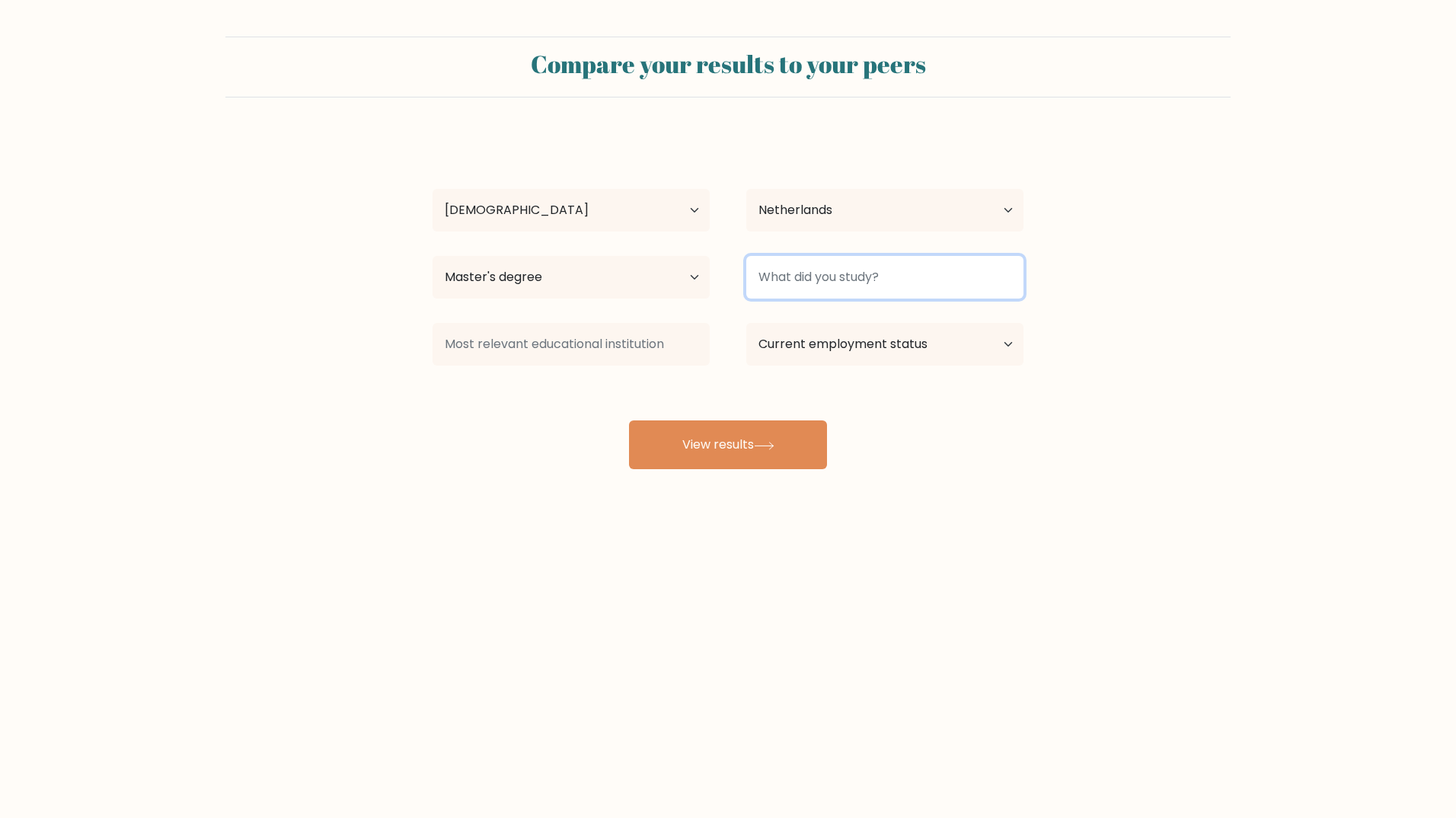
click at [843, 281] on input at bounding box center [885, 277] width 277 height 43
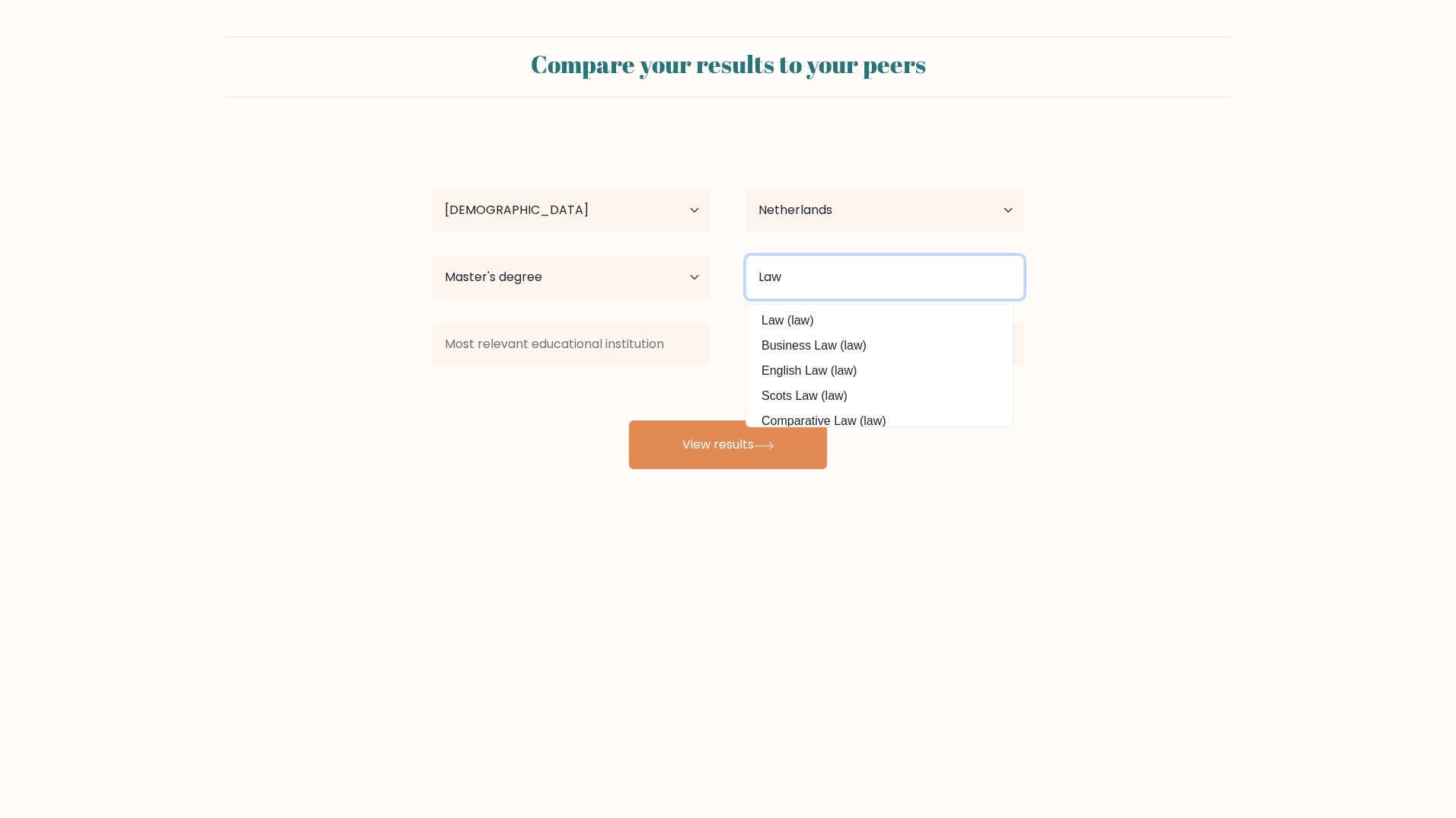
type input "Law"
click at [590, 437] on div "Inbar Ozer Age Under 18 years old 18-24 years old 25-34 years old 35-44 years o…" at bounding box center [728, 301] width 609 height 335
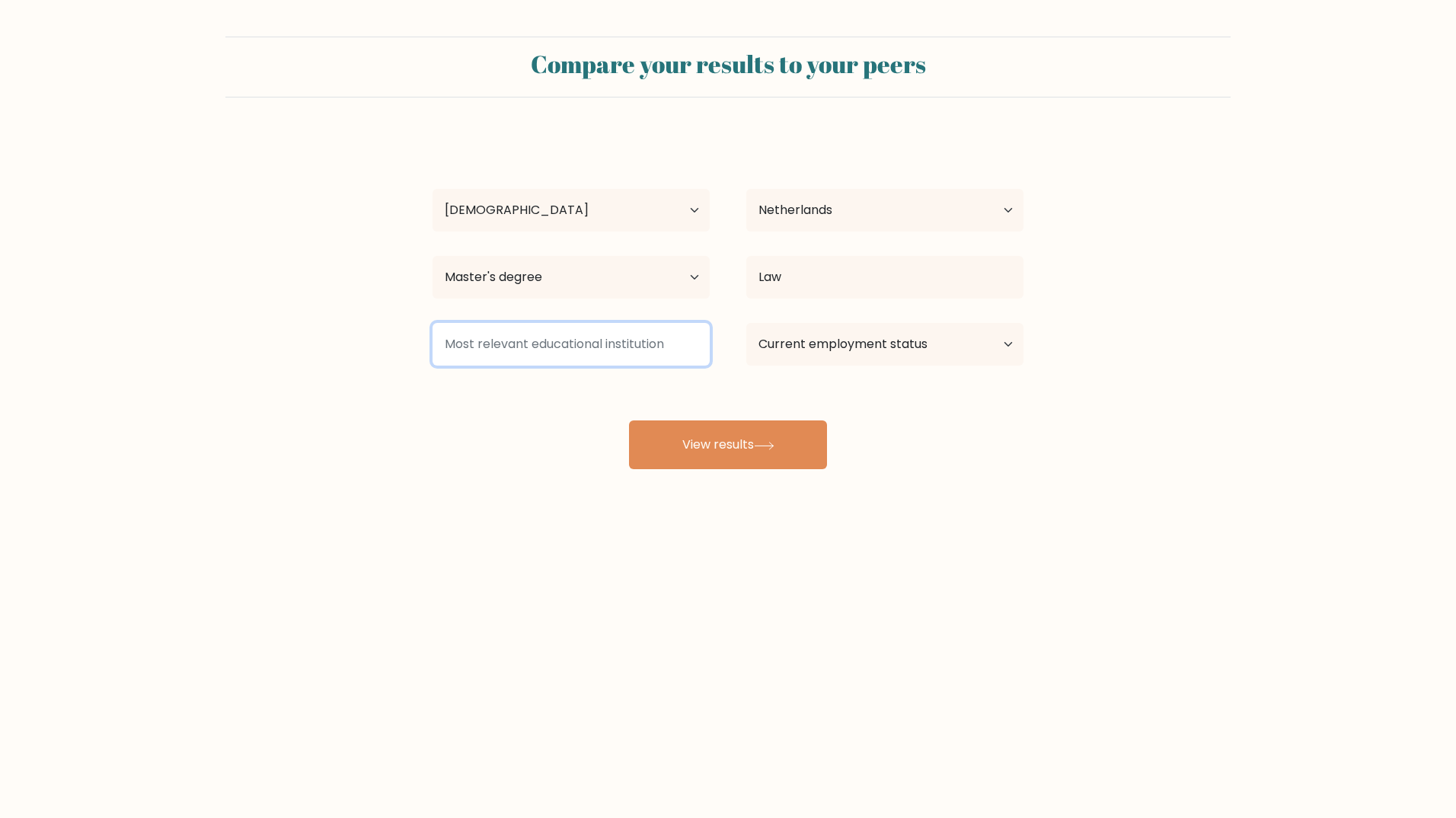
click at [679, 346] on input at bounding box center [572, 344] width 277 height 43
click at [816, 391] on div "Inbar Ozer Age Under 18 years old 18-24 years old 25-34 years old 35-44 years o…" at bounding box center [728, 301] width 609 height 335
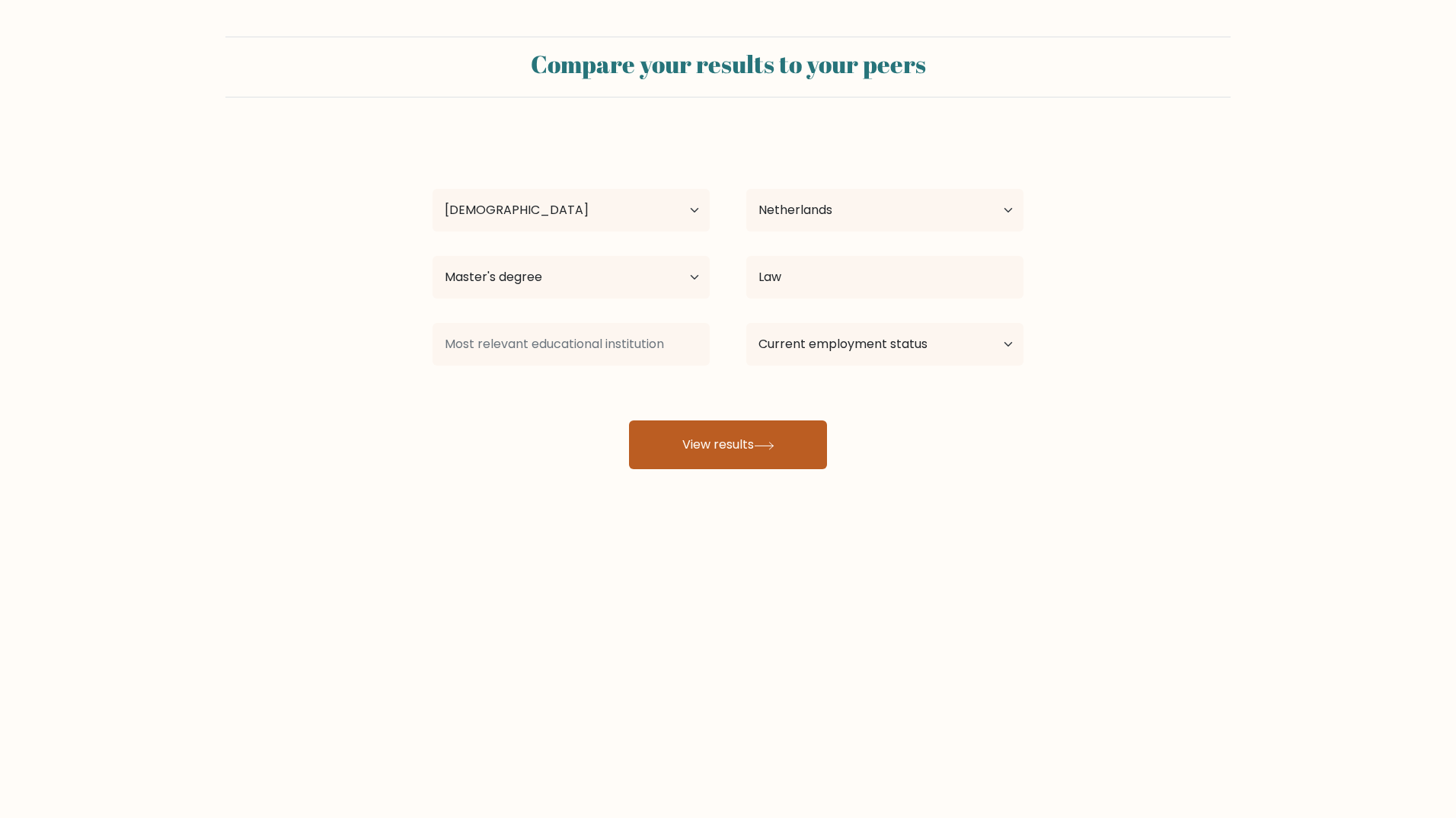
click at [792, 454] on button "View results" at bounding box center [728, 444] width 198 height 49
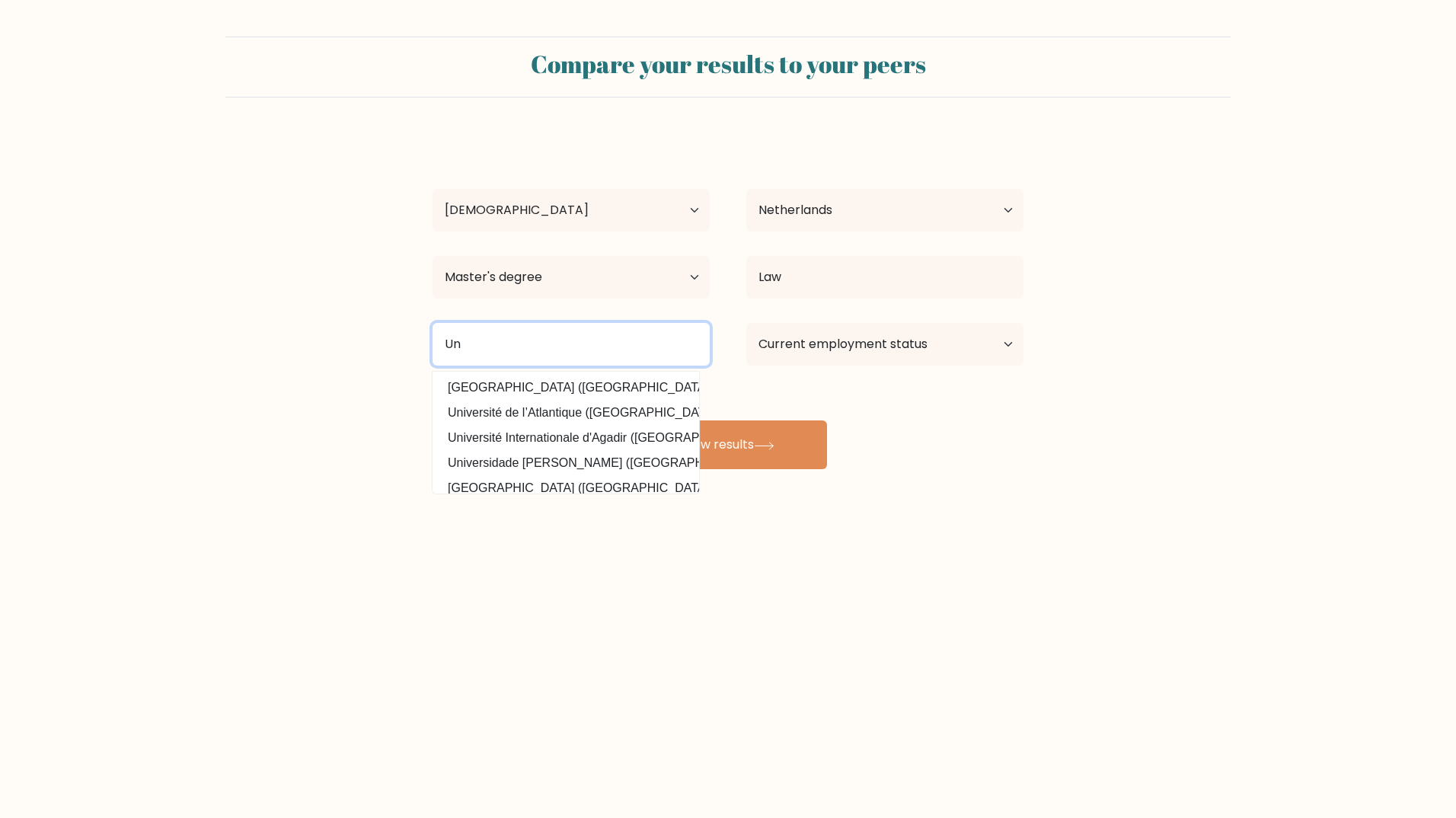
type input "U"
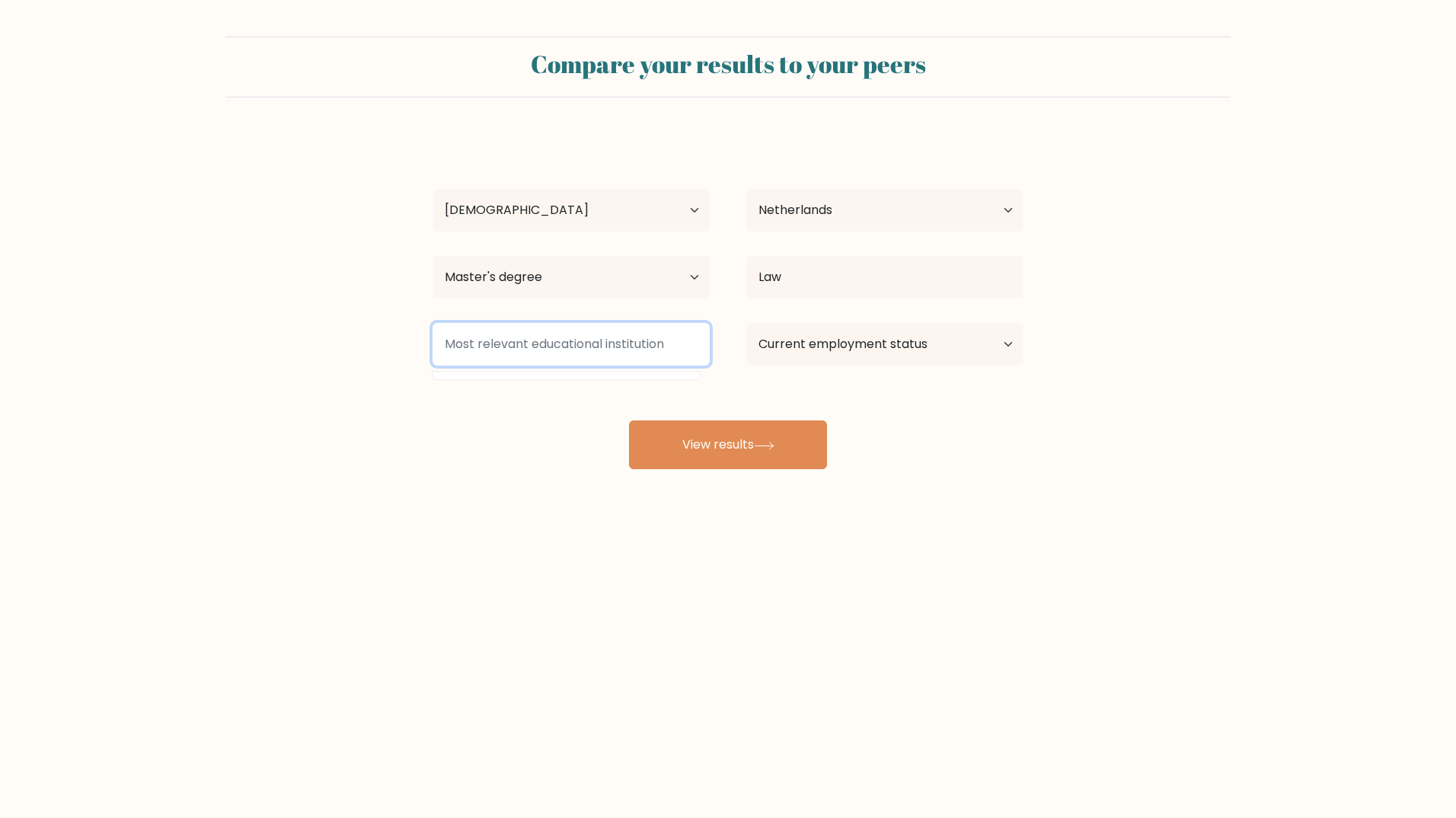
type input "a"
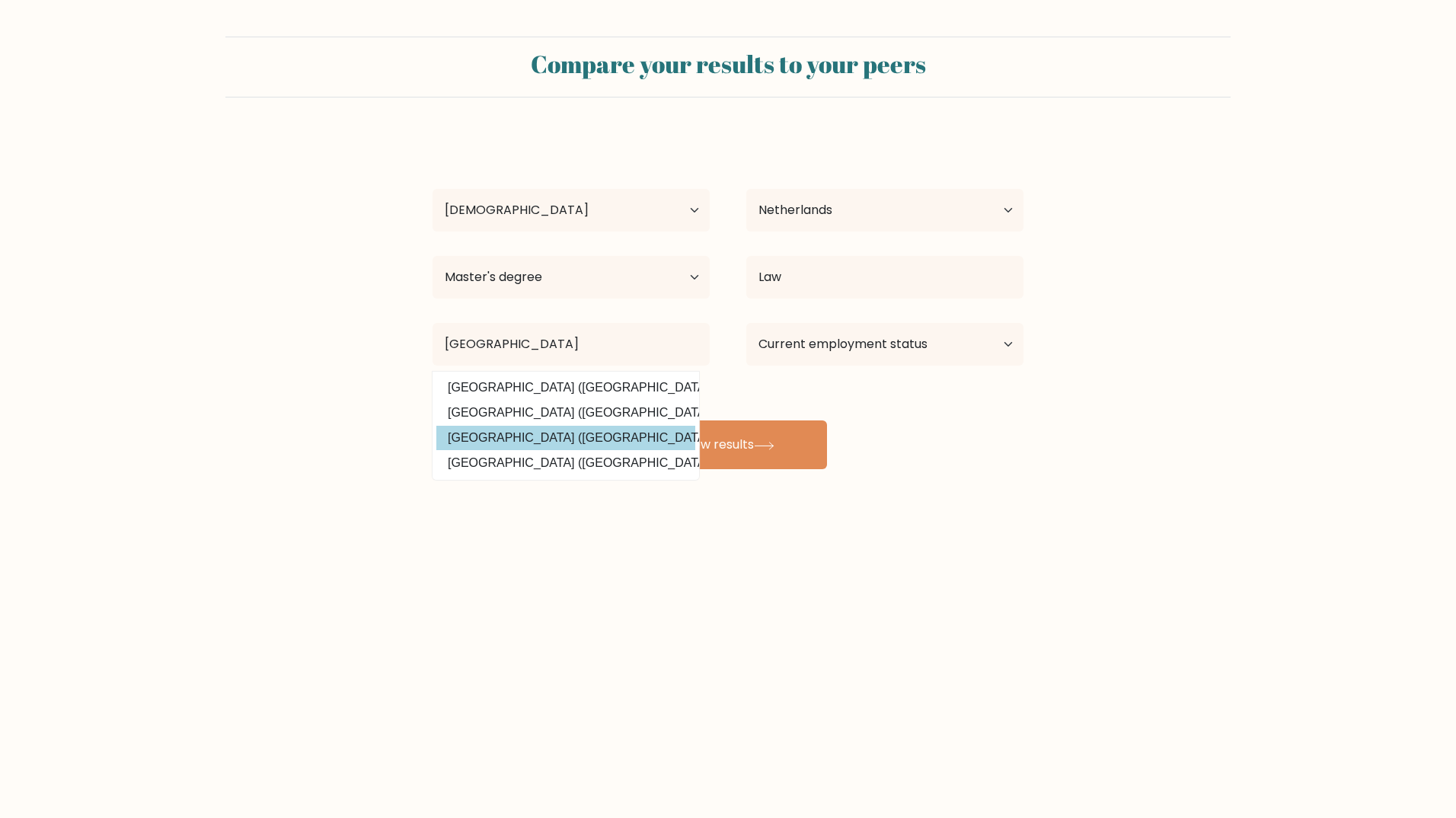
click at [620, 444] on option "Universiteit van Amsterdam (Netherlands)" at bounding box center [566, 437] width 259 height 24
type input "[GEOGRAPHIC_DATA]"
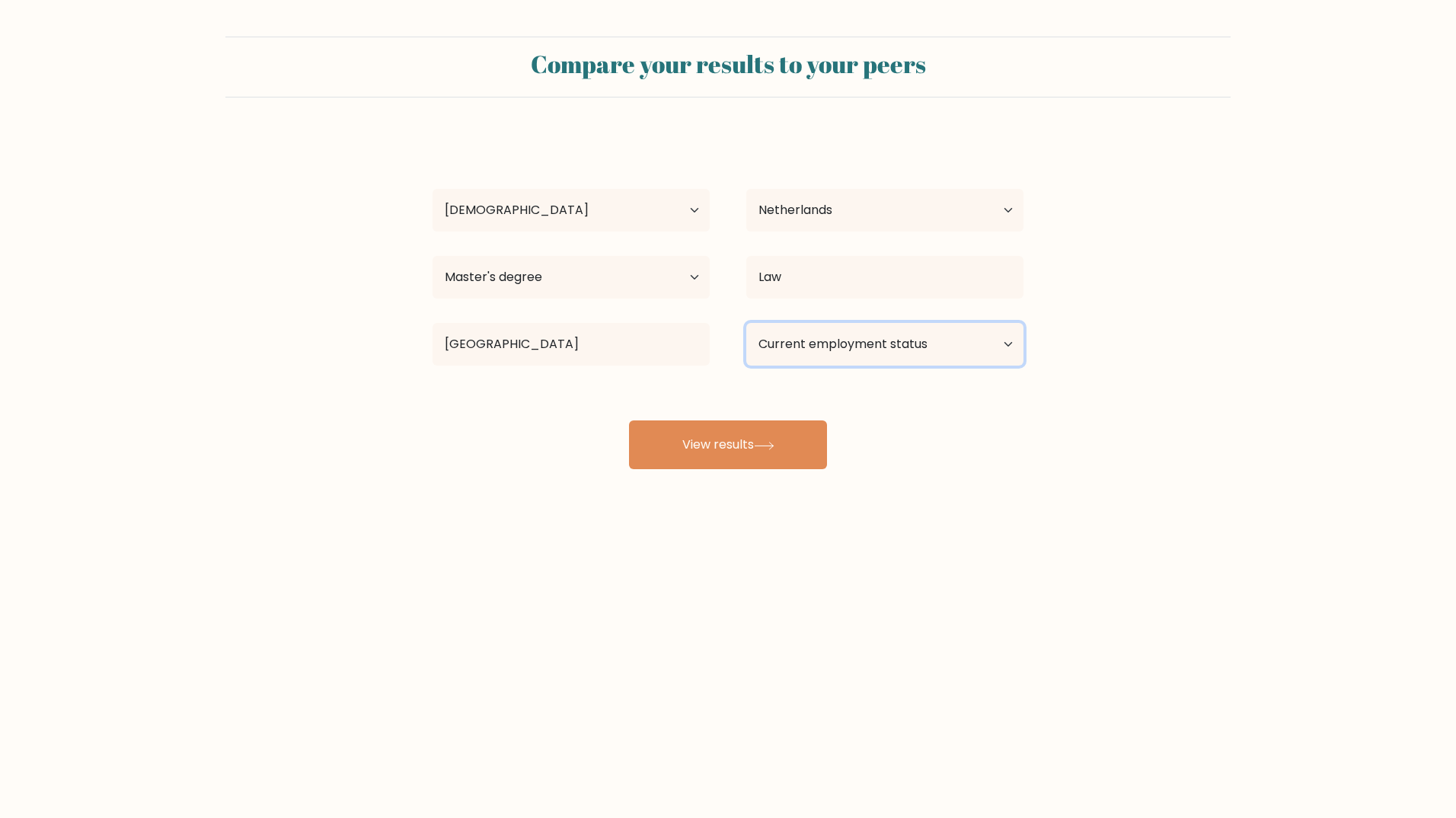
click at [948, 348] on select "Current employment status Employed Student Retired Other / prefer not to answer" at bounding box center [885, 344] width 277 height 43
select select "employed"
click at [747, 323] on select "Current employment status Employed Student Retired Other / prefer not to answer" at bounding box center [885, 344] width 277 height 43
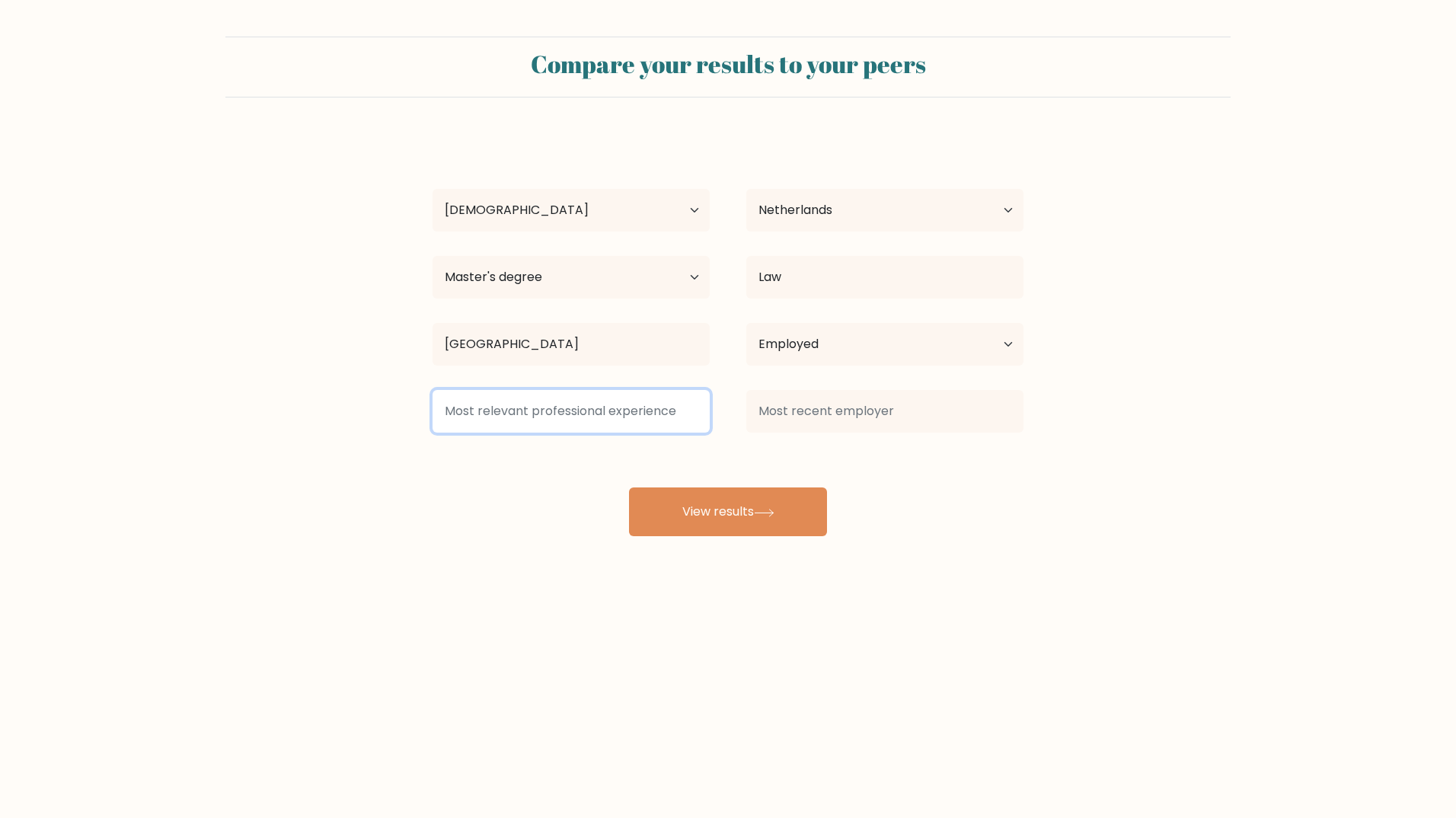
click at [692, 414] on input at bounding box center [572, 411] width 277 height 43
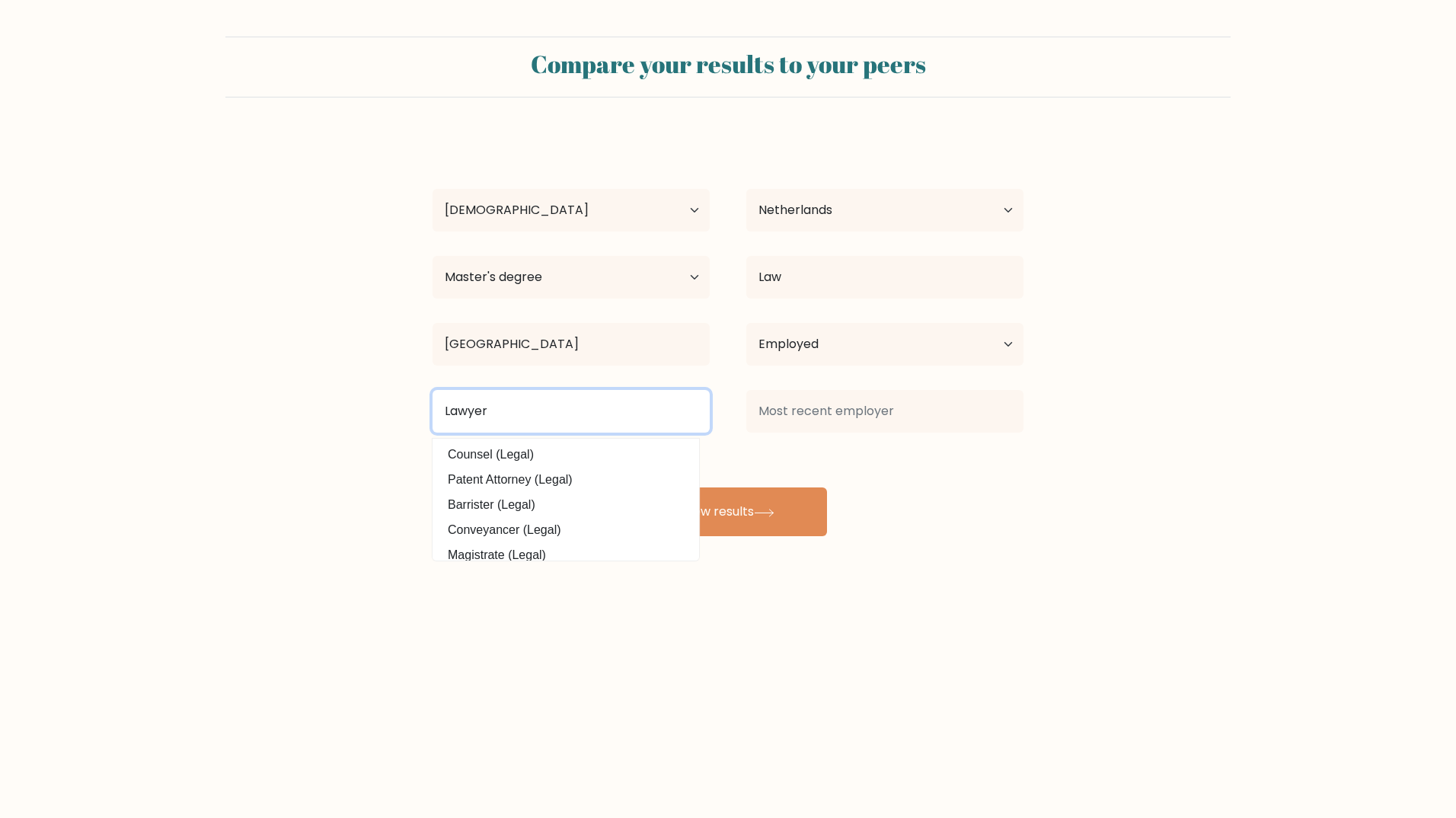
drag, startPoint x: 528, startPoint y: 407, endPoint x: 315, endPoint y: 403, distance: 213.0
click at [315, 403] on form "Compare your results to your peers Inbar Ozer Age Under 18 years old 18-24 year…" at bounding box center [728, 286] width 1456 height 500
drag, startPoint x: 531, startPoint y: 411, endPoint x: 275, endPoint y: 402, distance: 256.2
click at [289, 401] on form "Compare your results to your peers Inbar Ozer Age Under 18 years old 18-24 year…" at bounding box center [728, 286] width 1456 height 500
drag, startPoint x: 536, startPoint y: 410, endPoint x: 215, endPoint y: 410, distance: 321.0
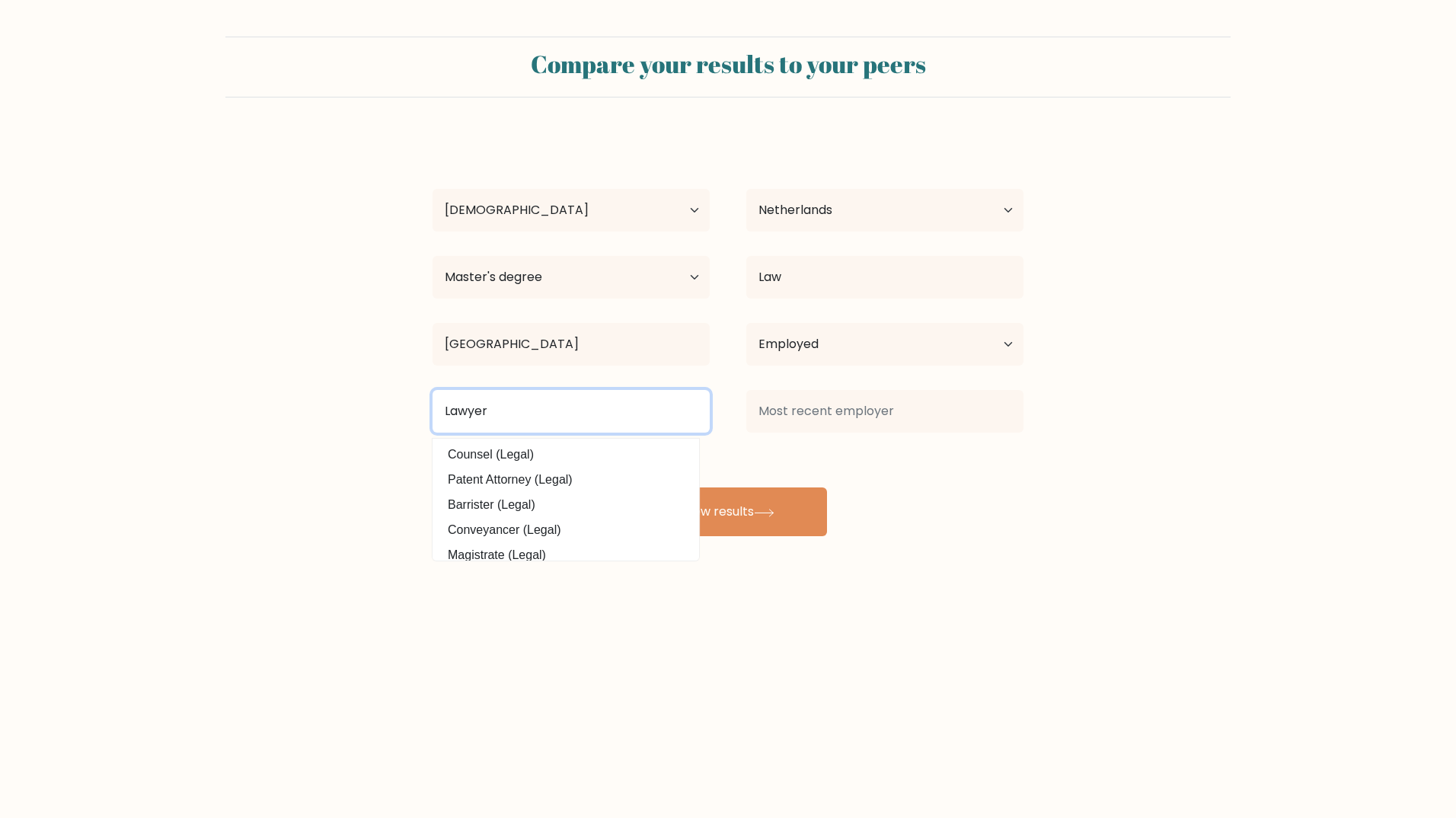
click at [215, 410] on form "Compare your results to your peers Inbar Ozer Age Under 18 years old 18-24 year…" at bounding box center [728, 286] width 1456 height 500
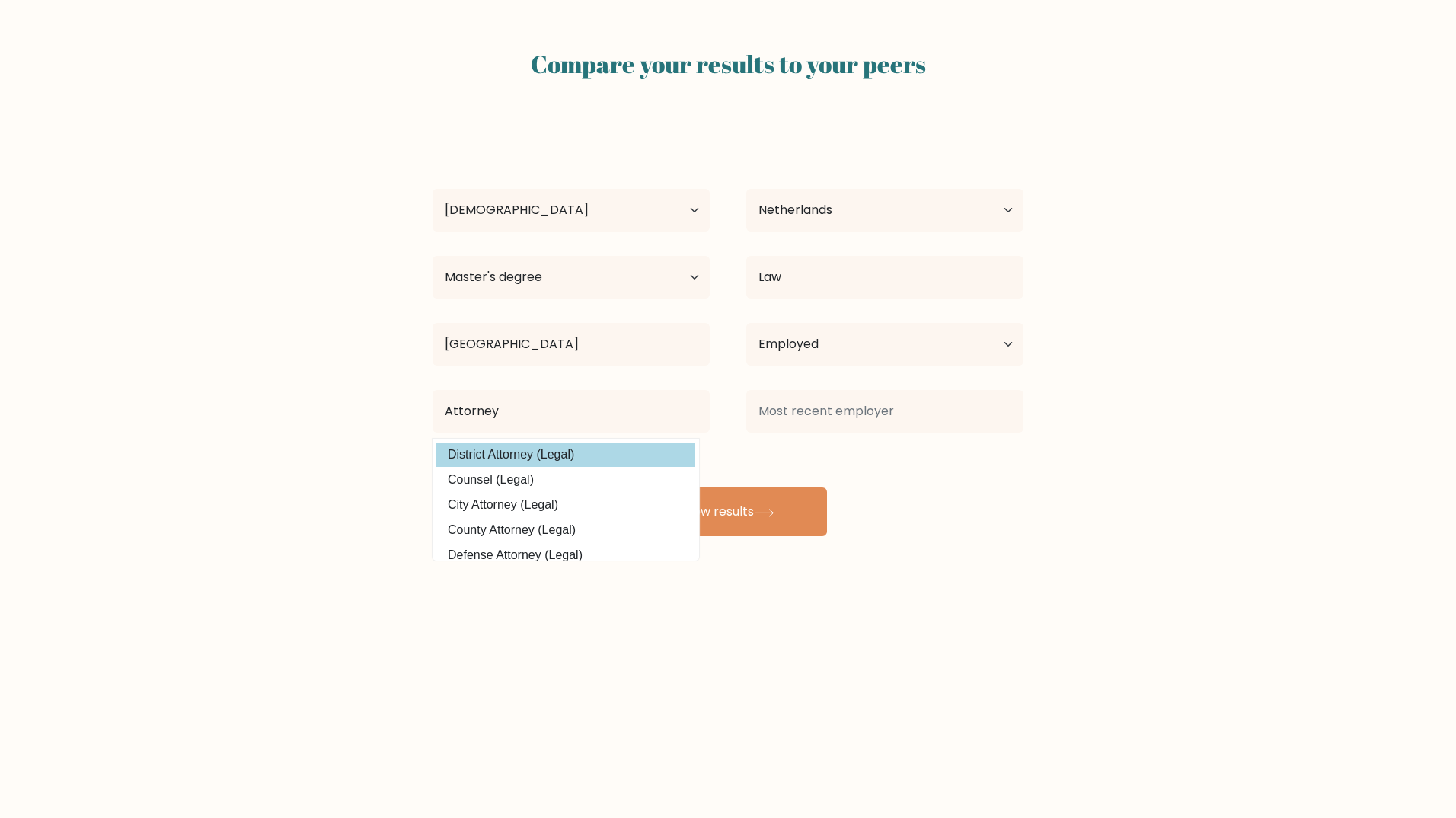
click at [476, 455] on option "District Attorney (Legal)" at bounding box center [566, 454] width 259 height 24
type input "District Attorney"
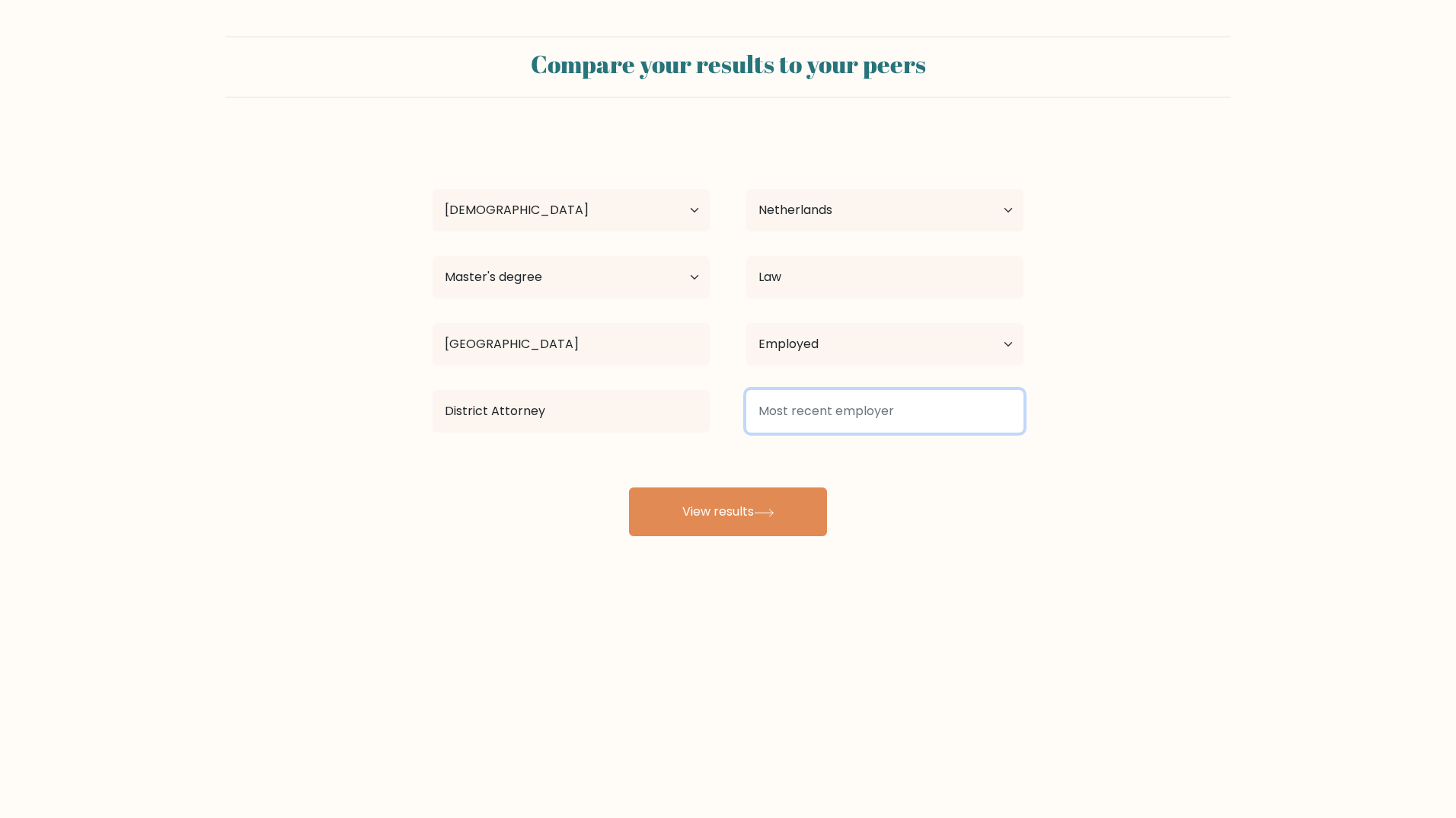
click at [820, 424] on input at bounding box center [885, 411] width 277 height 43
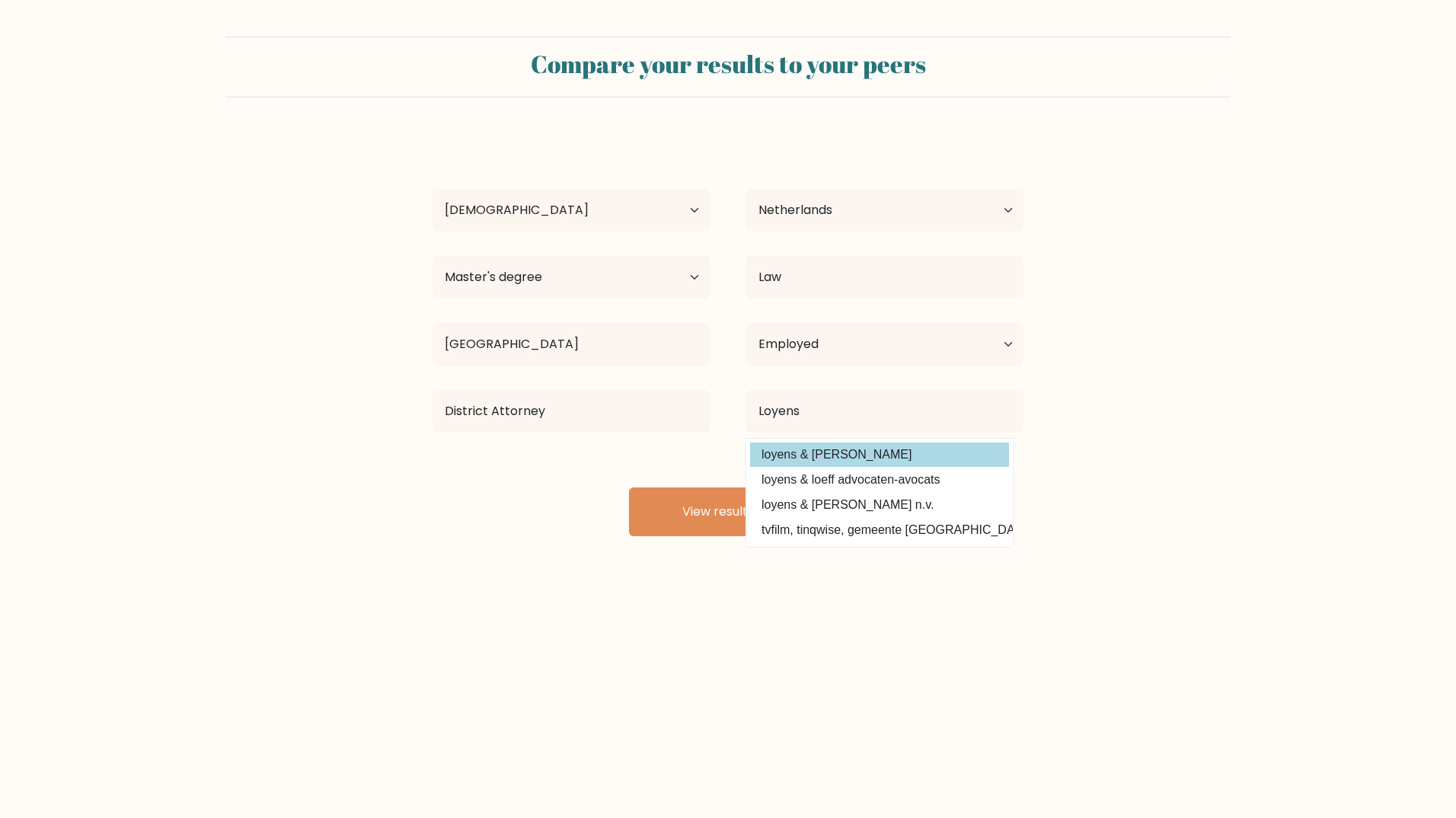
click at [854, 456] on option "loyens & loeff" at bounding box center [880, 454] width 259 height 24
type input "loyens & loeff"
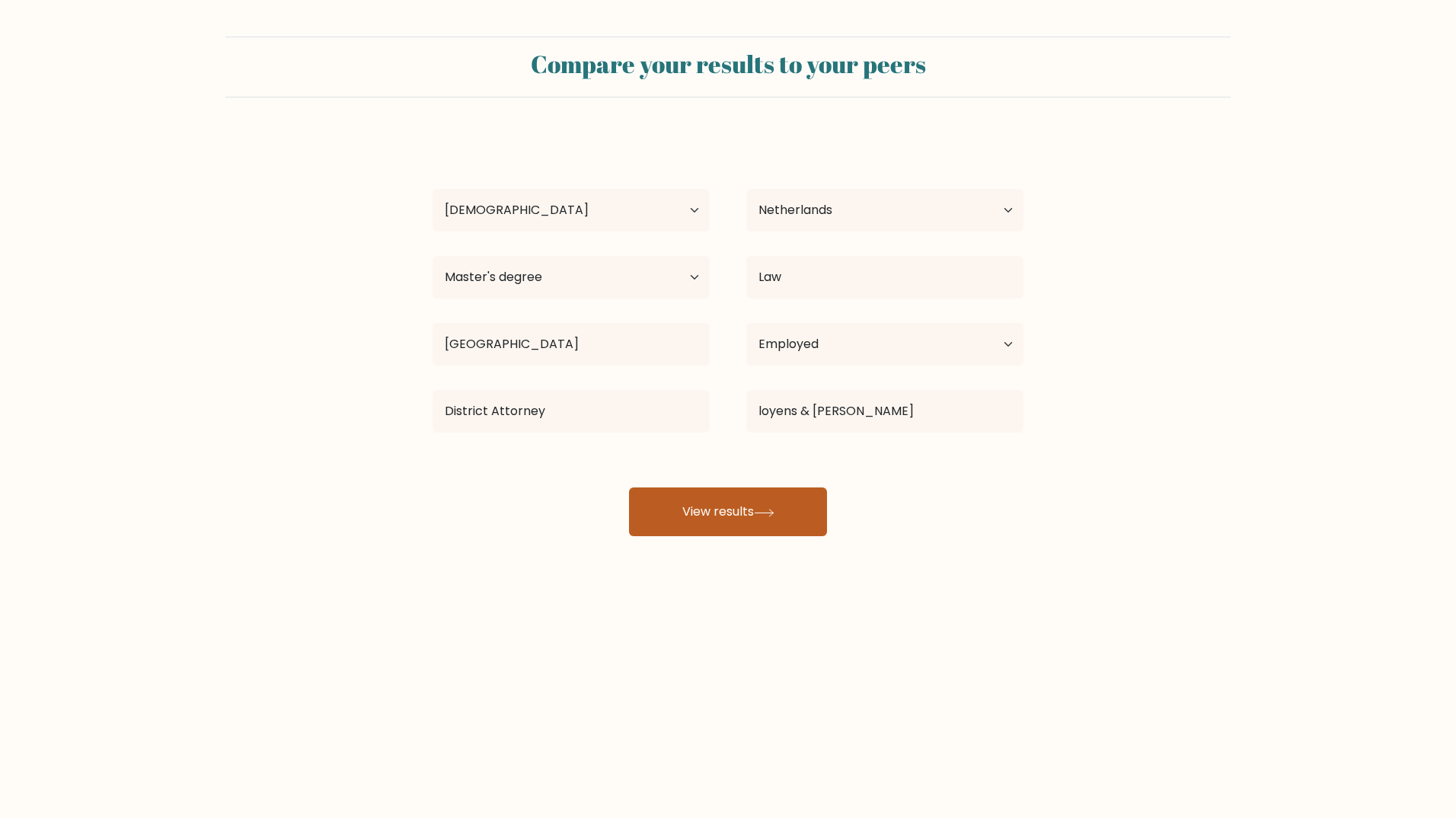
click at [780, 499] on button "View results" at bounding box center [728, 511] width 198 height 49
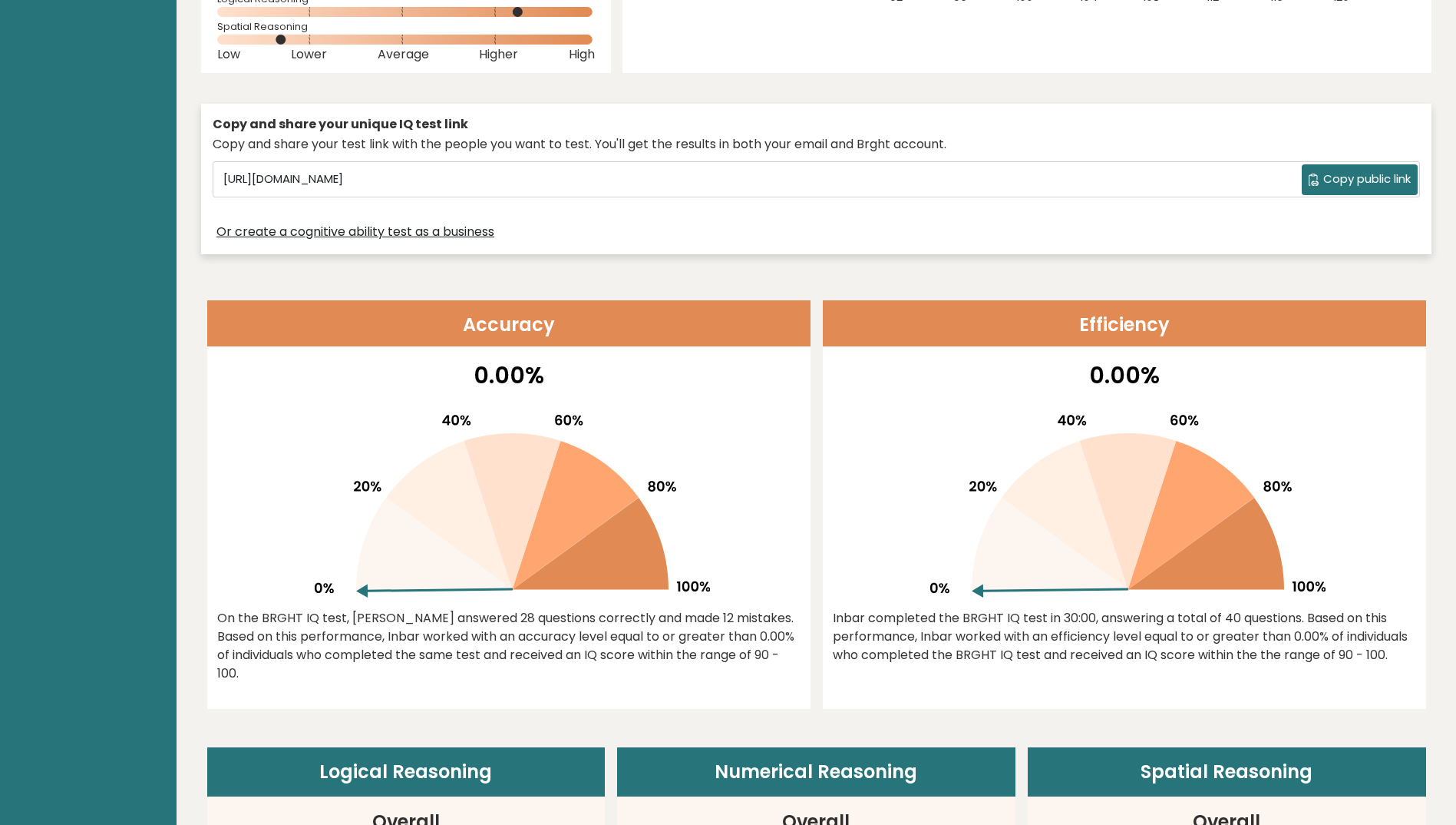
scroll to position [77, 0]
